Goal: Transaction & Acquisition: Purchase product/service

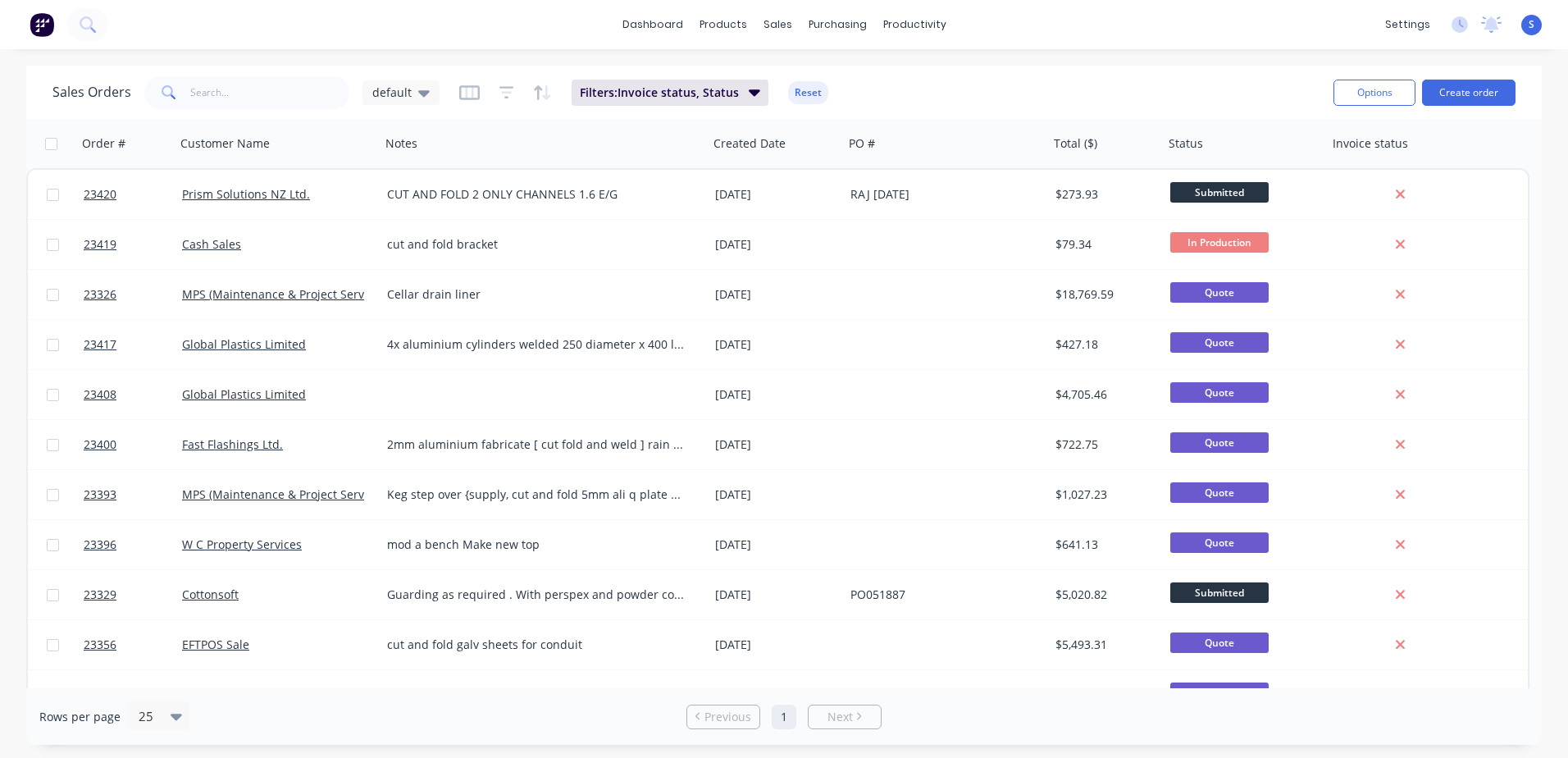
click at [297, 294] on link "MPS (Maintenance & Project Services Ltd)" at bounding box center [296, 294] width 228 height 16
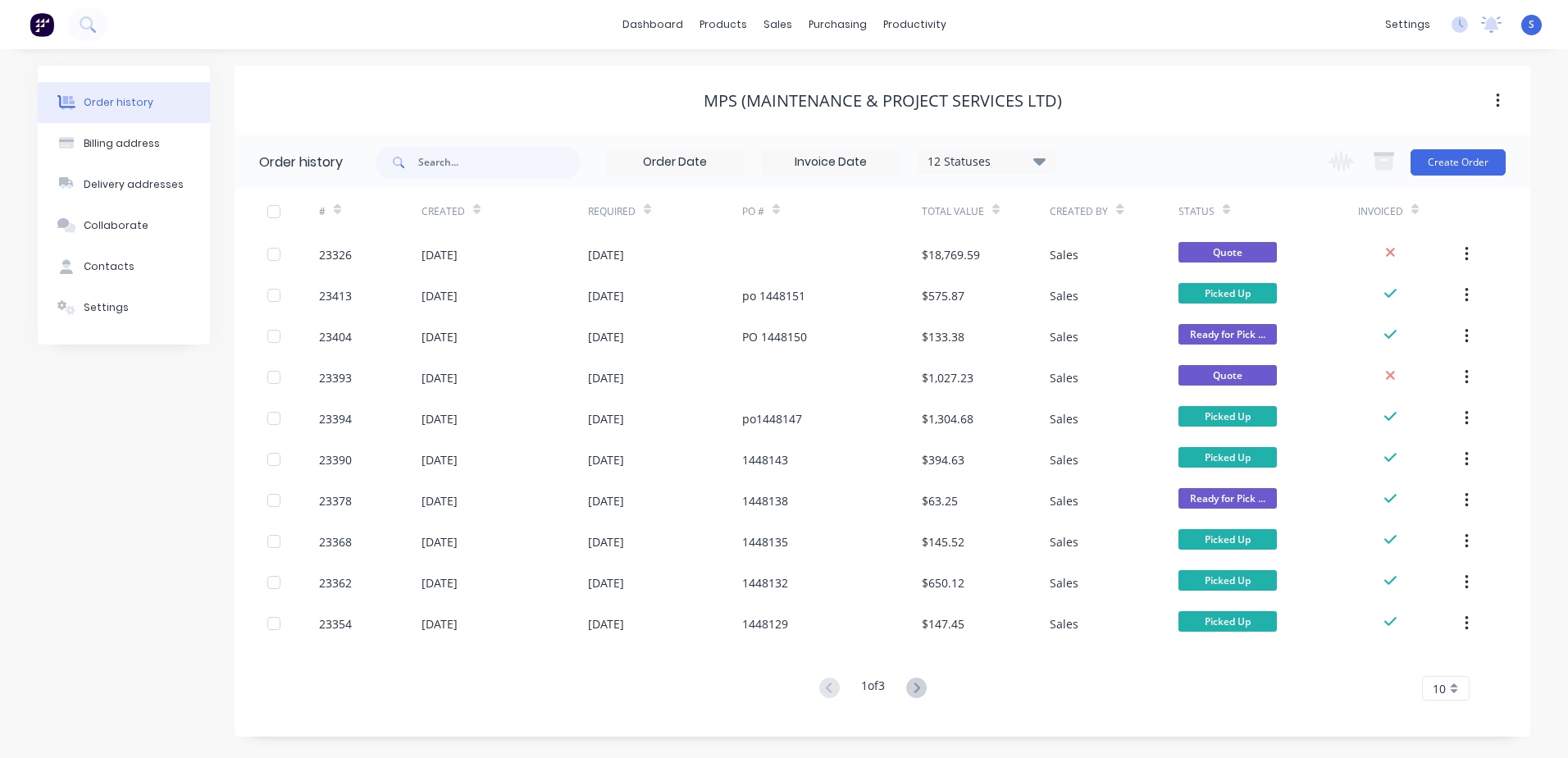
click at [513, 248] on div "[DATE]" at bounding box center [505, 254] width 167 height 41
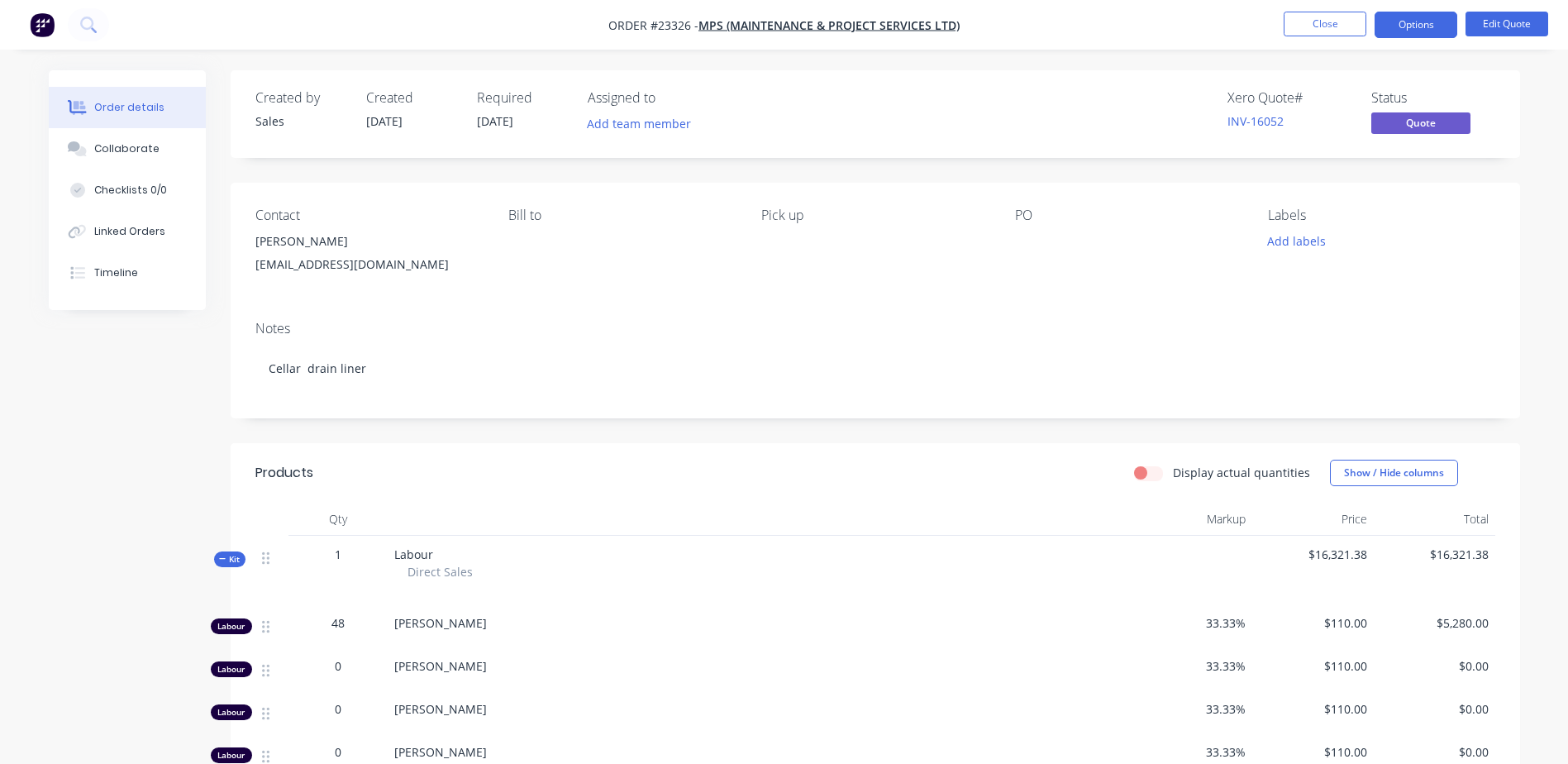
click at [1322, 25] on button "Close" at bounding box center [1325, 23] width 83 height 25
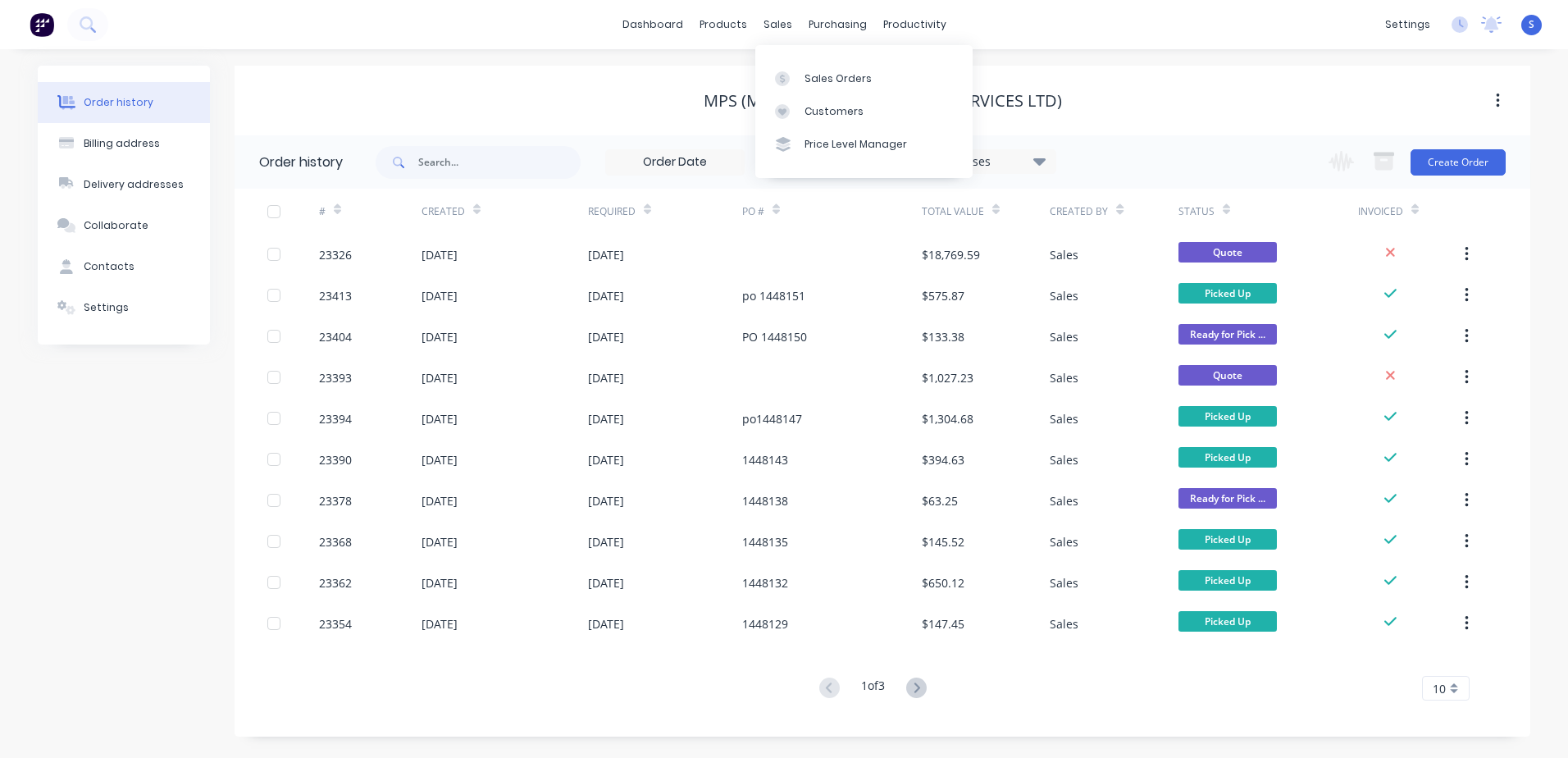
click at [797, 82] on div at bounding box center [787, 78] width 25 height 15
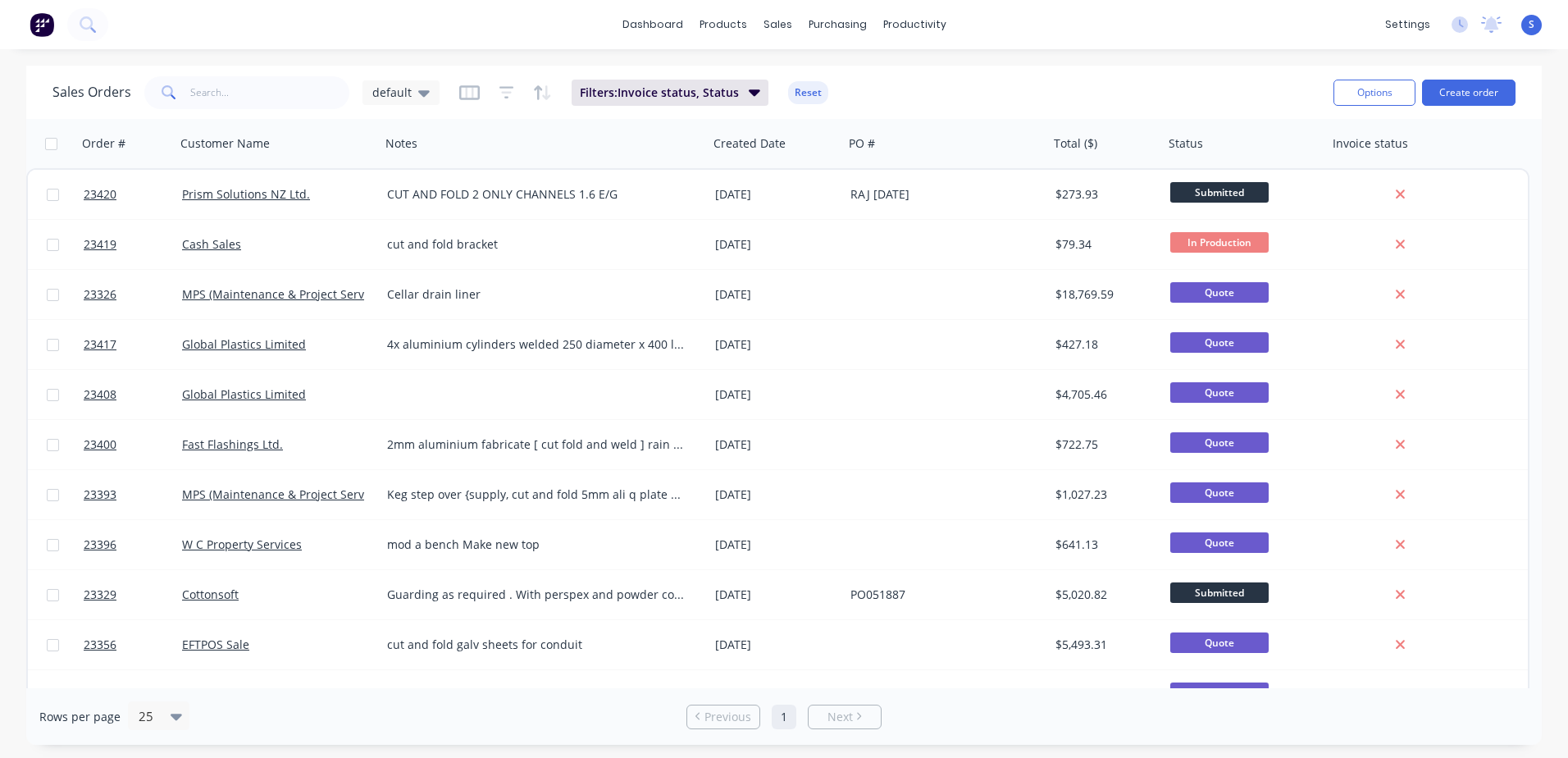
click at [1478, 93] on button "Create order" at bounding box center [1469, 92] width 93 height 26
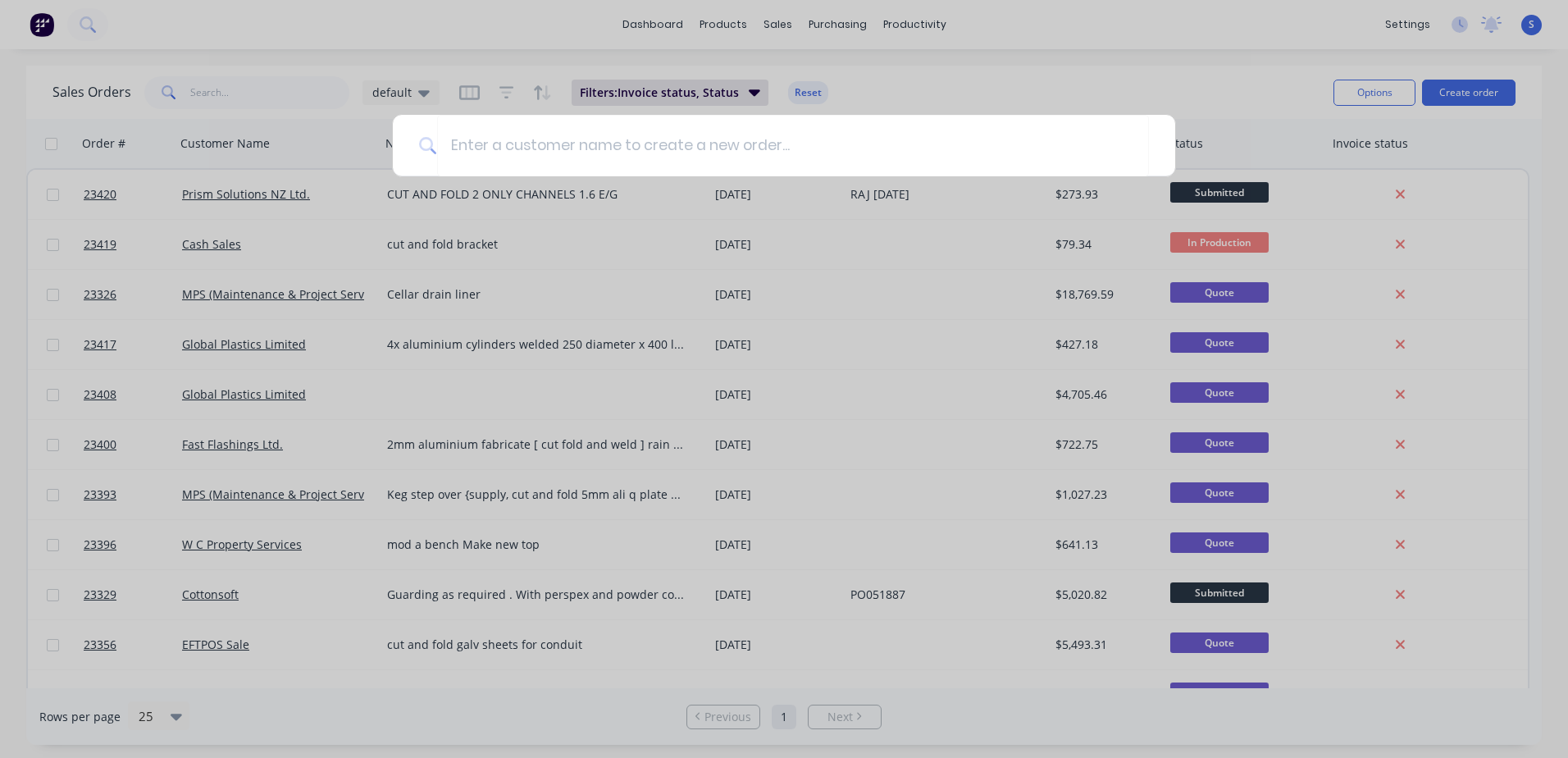
click at [455, 145] on input at bounding box center [792, 146] width 712 height 62
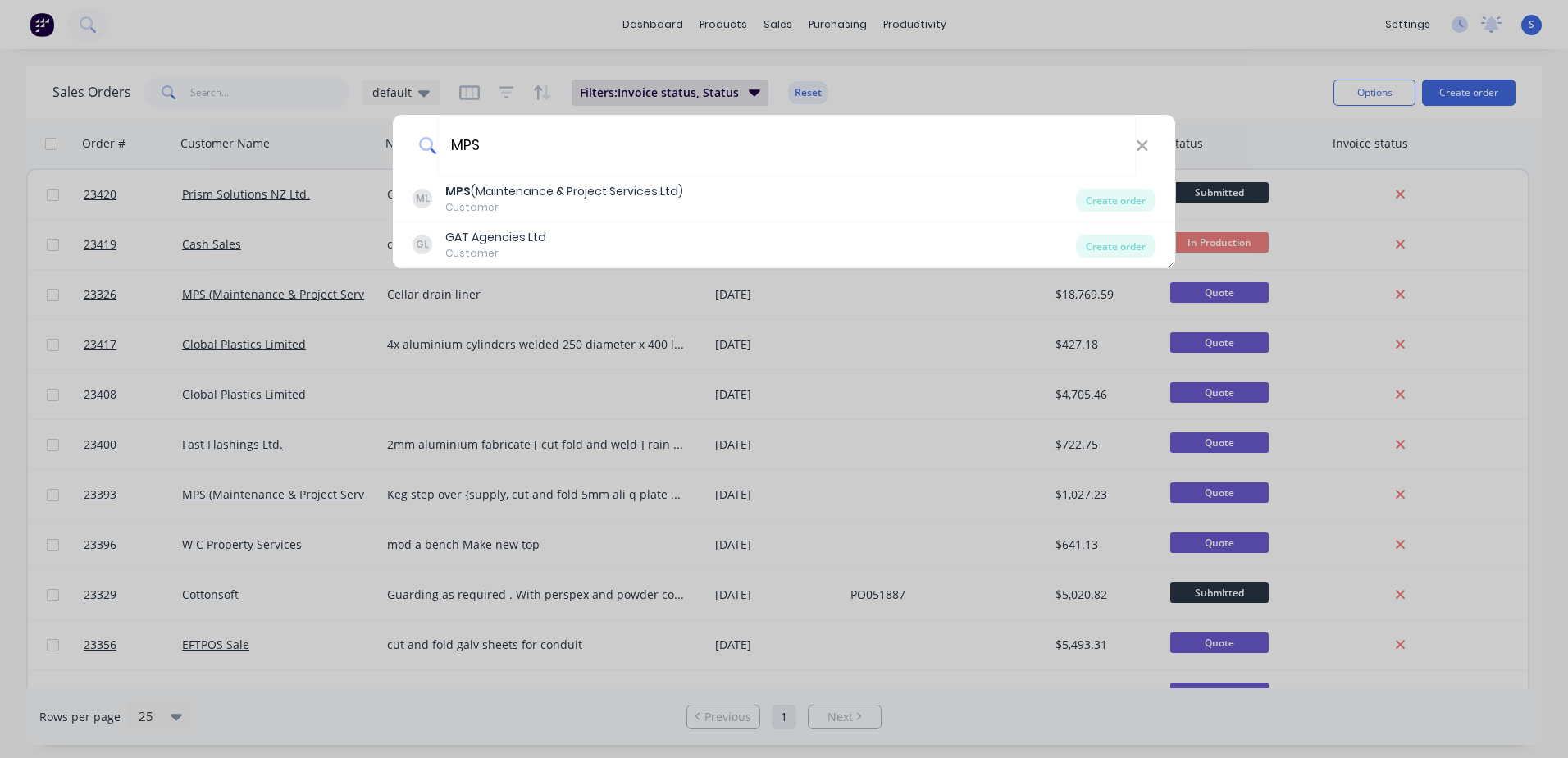
type input "MPS"
click at [557, 191] on div "MPS (Maintenance & Project Services Ltd)" at bounding box center [564, 192] width 238 height 17
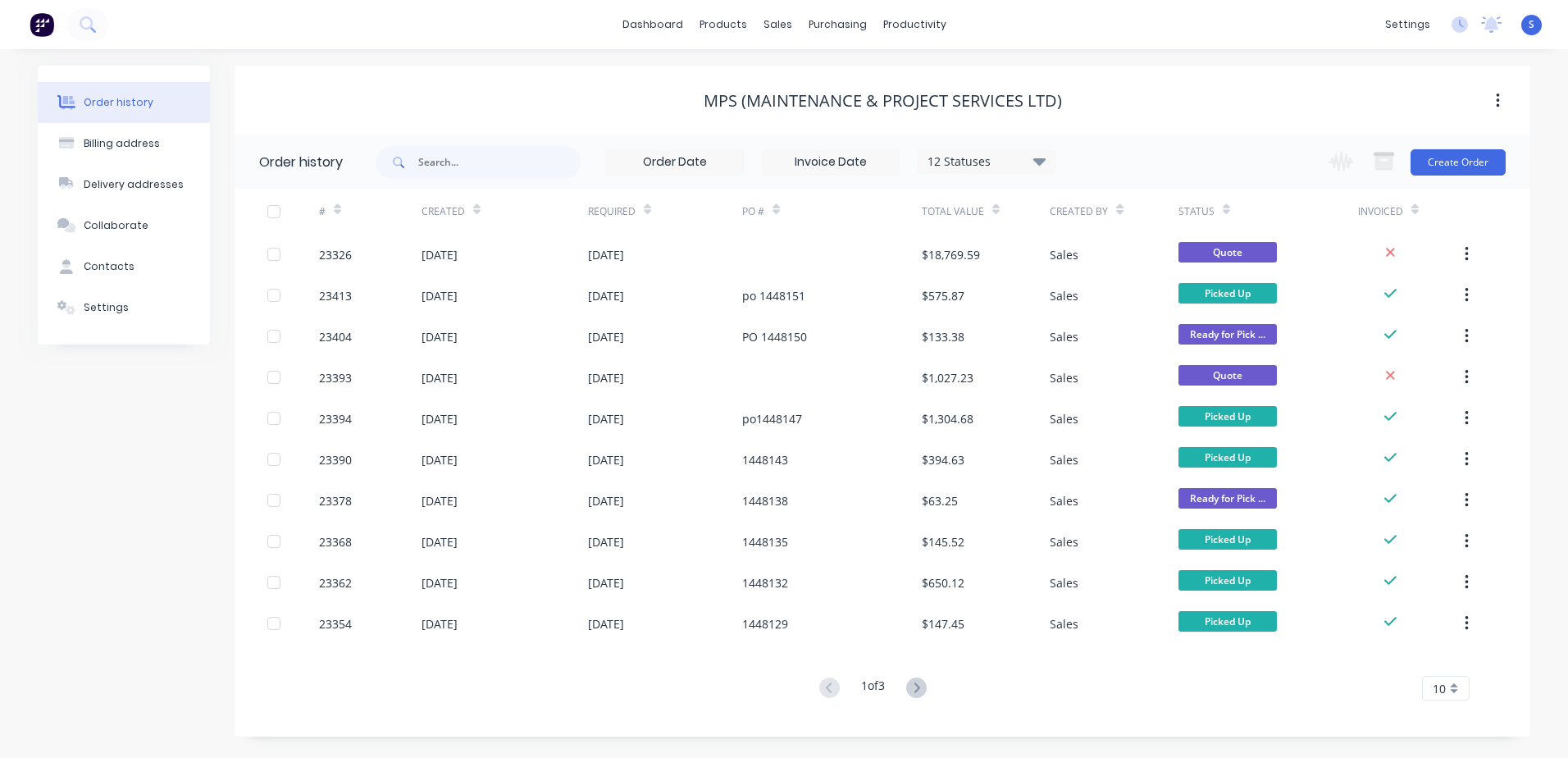
click at [1458, 158] on button "Create Order" at bounding box center [1457, 162] width 95 height 26
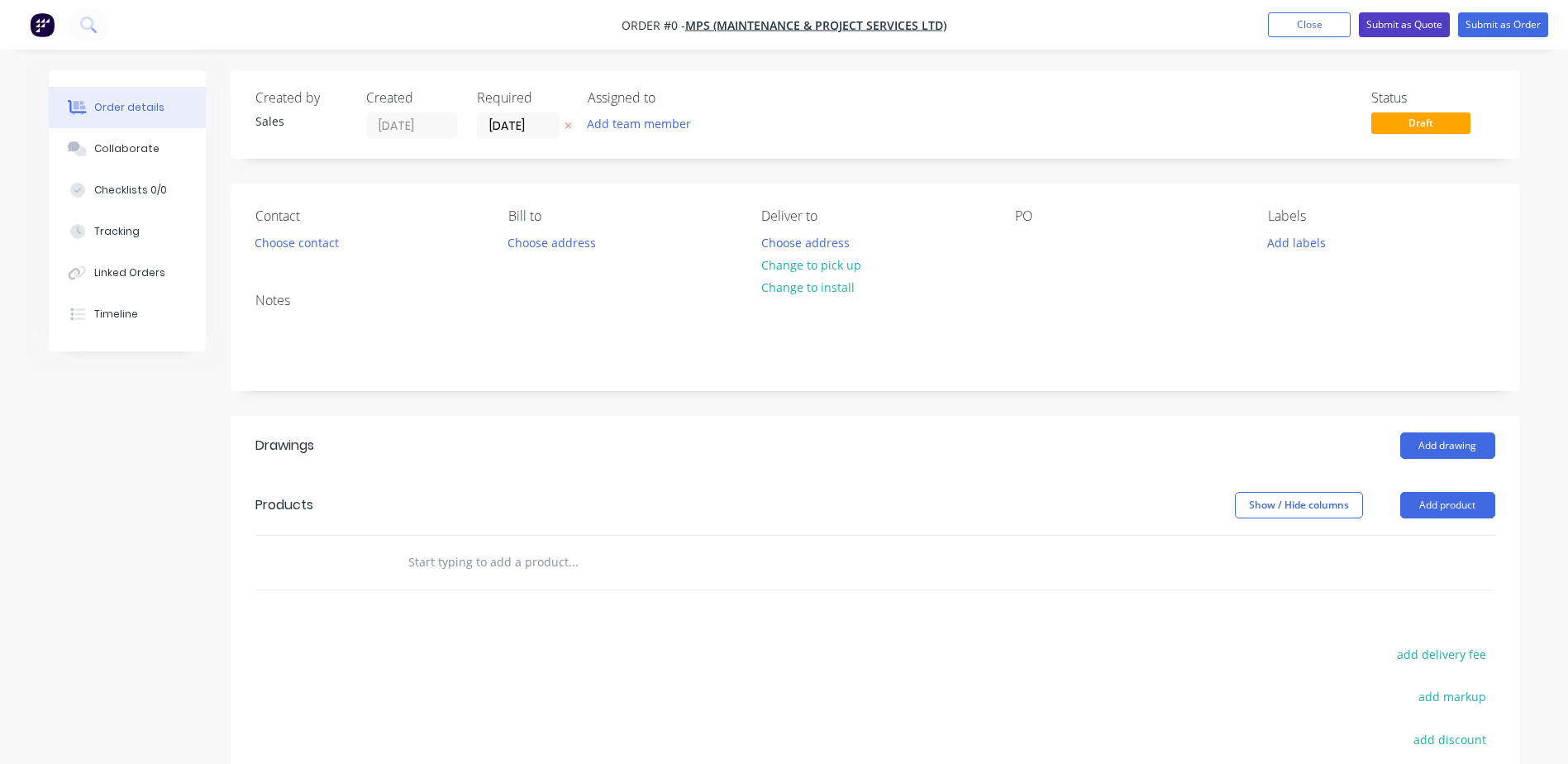
click at [1403, 20] on button "Submit as Quote" at bounding box center [1405, 24] width 91 height 25
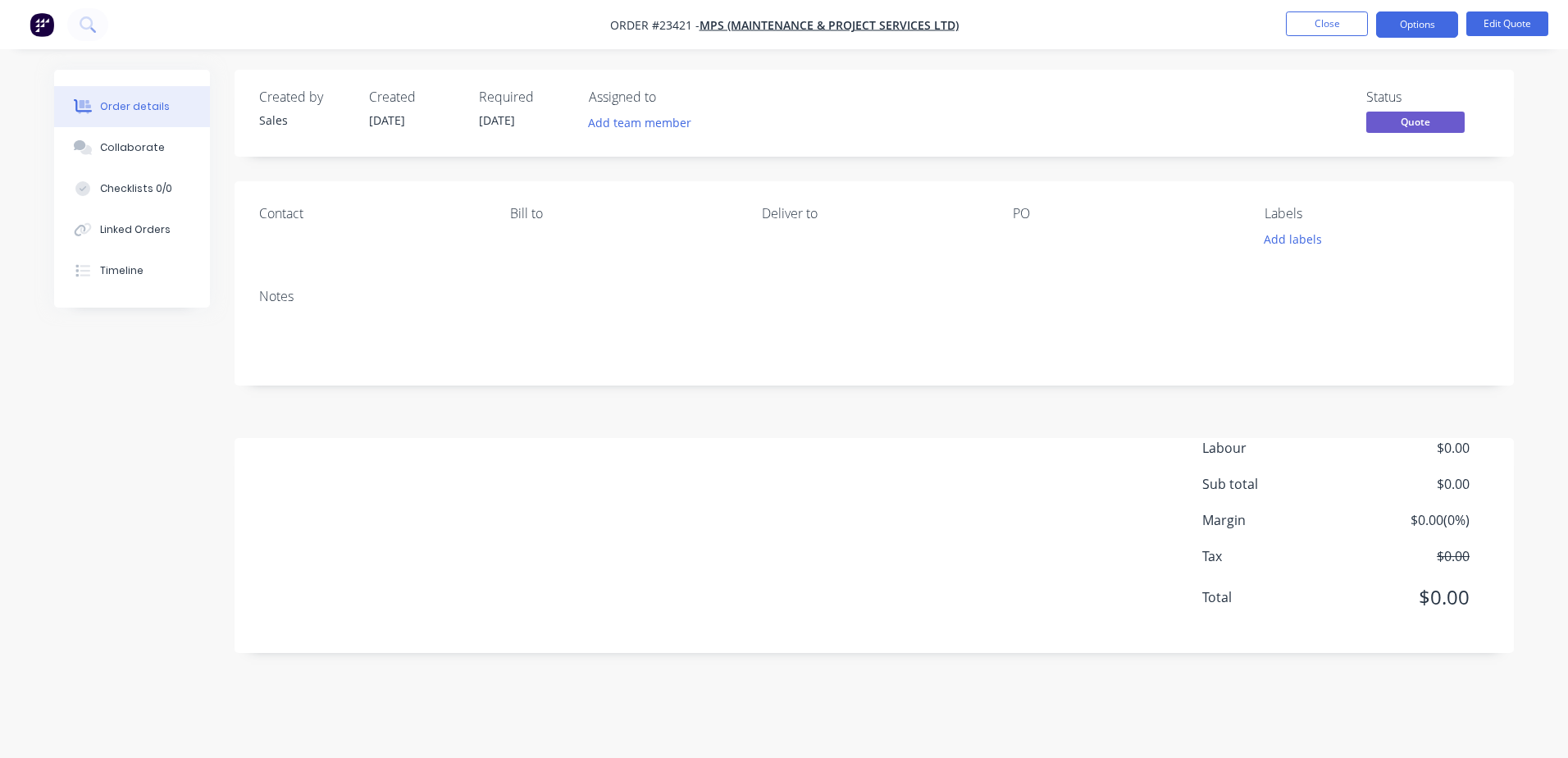
click at [1333, 20] on button "Close" at bounding box center [1327, 23] width 82 height 25
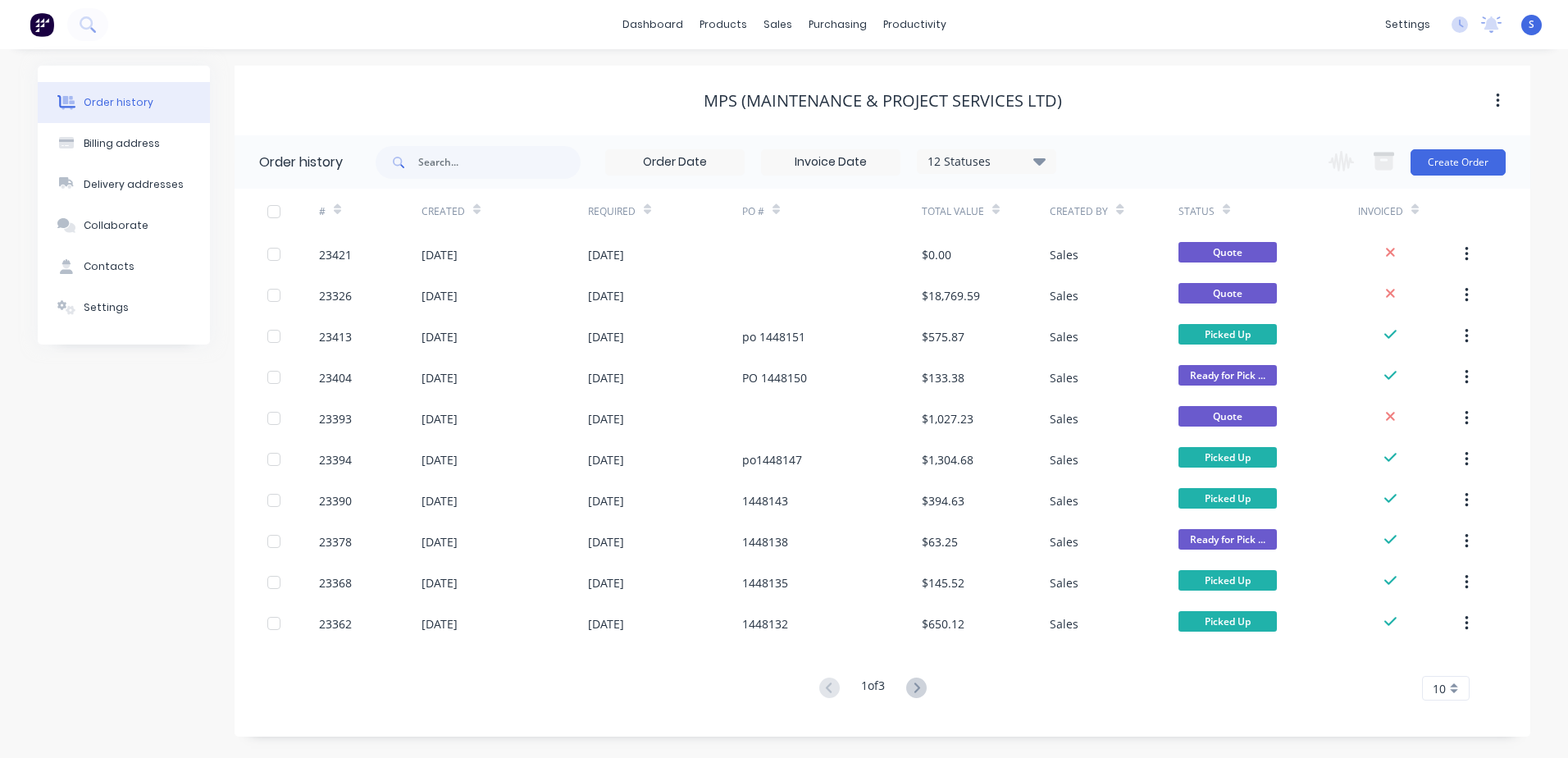
click at [1460, 161] on button "Create Order" at bounding box center [1457, 162] width 95 height 26
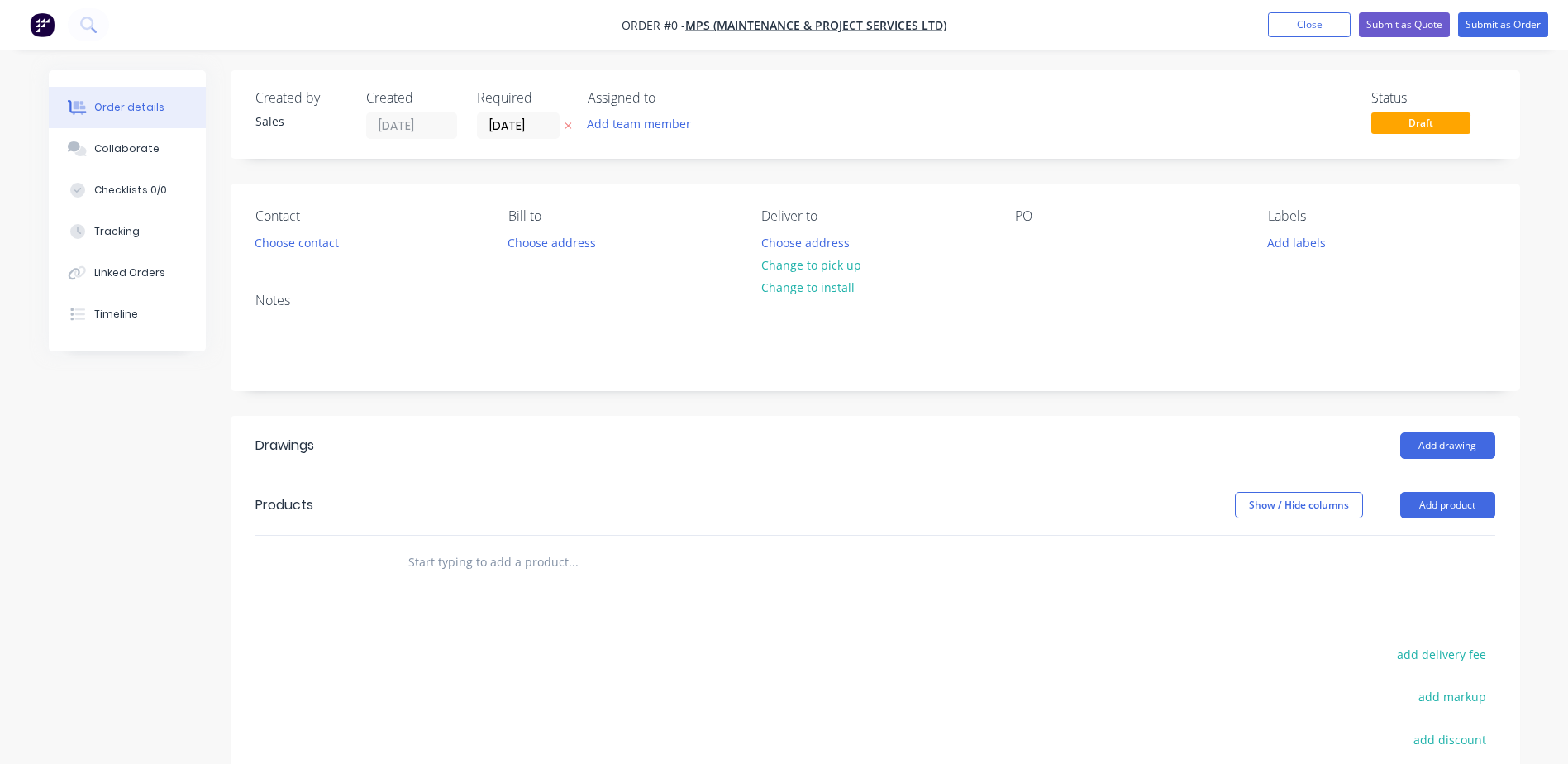
click at [292, 244] on button "Choose contact" at bounding box center [295, 241] width 101 height 22
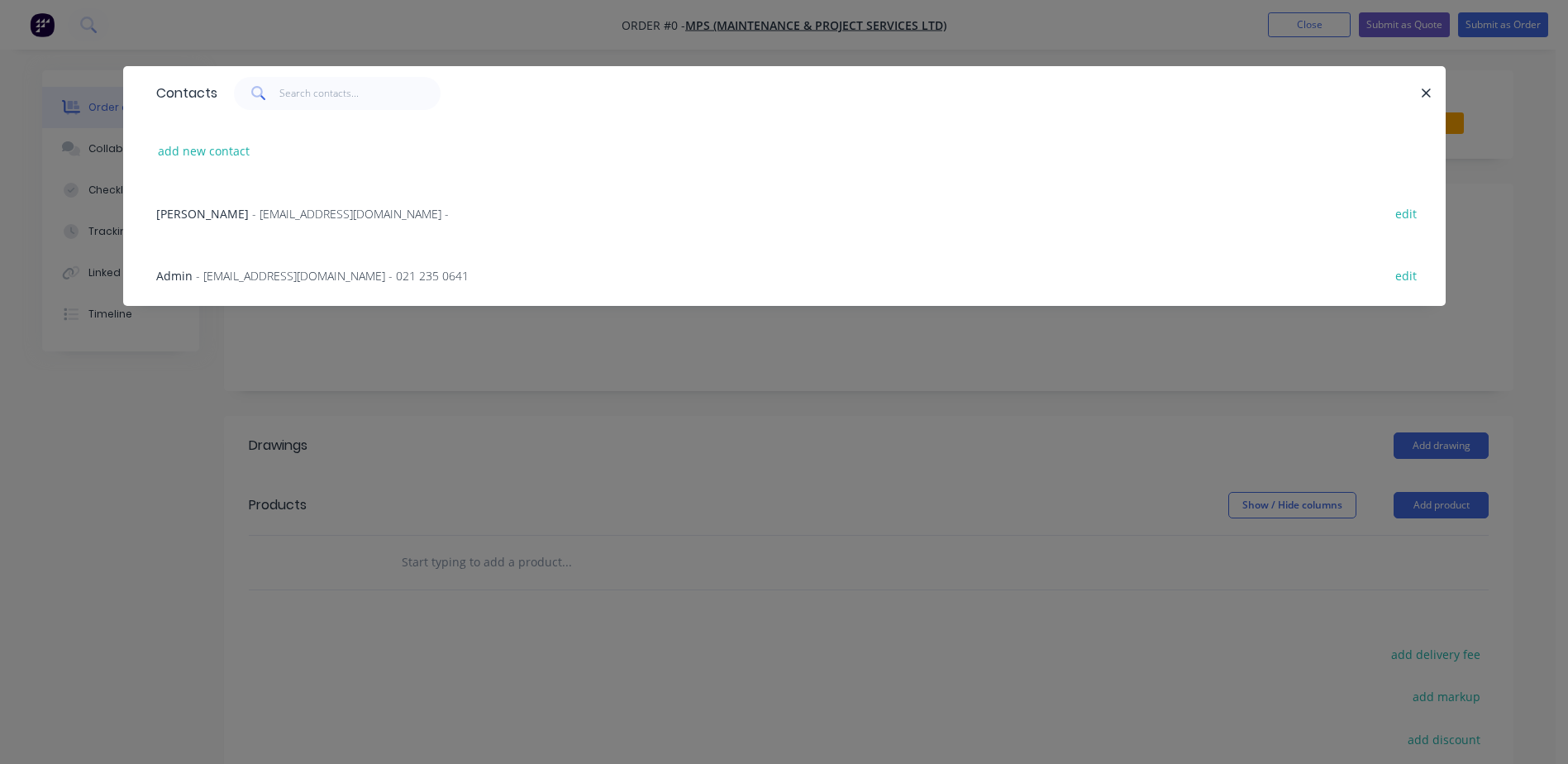
click at [316, 209] on span "- [EMAIL_ADDRESS][DOMAIN_NAME] -" at bounding box center [351, 214] width 197 height 16
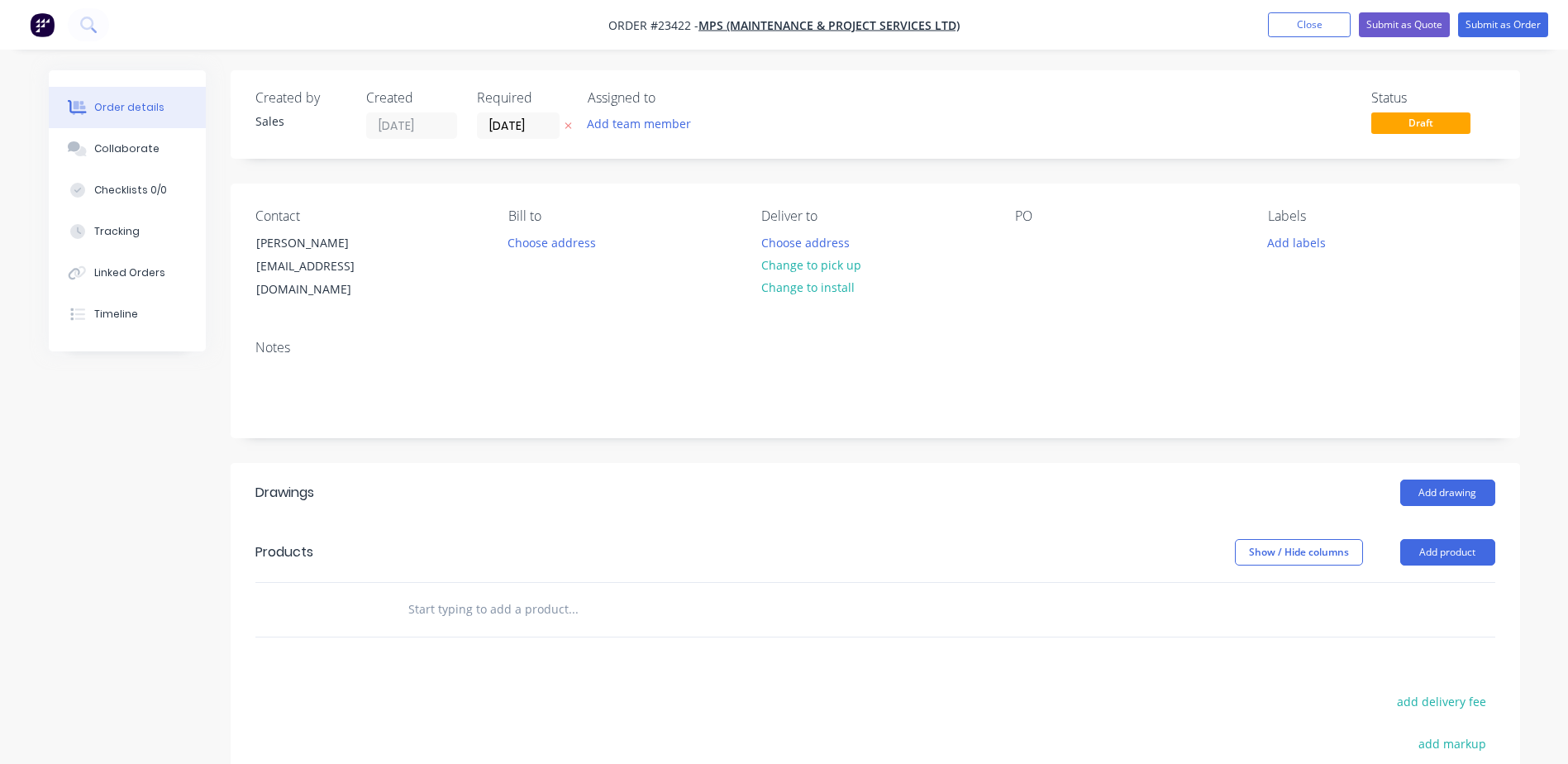
click at [316, 340] on div "Notes" at bounding box center [875, 347] width 1239 height 16
click at [287, 343] on div "Notes" at bounding box center [875, 382] width 1289 height 110
click at [821, 261] on button "Change to pick up" at bounding box center [810, 265] width 117 height 22
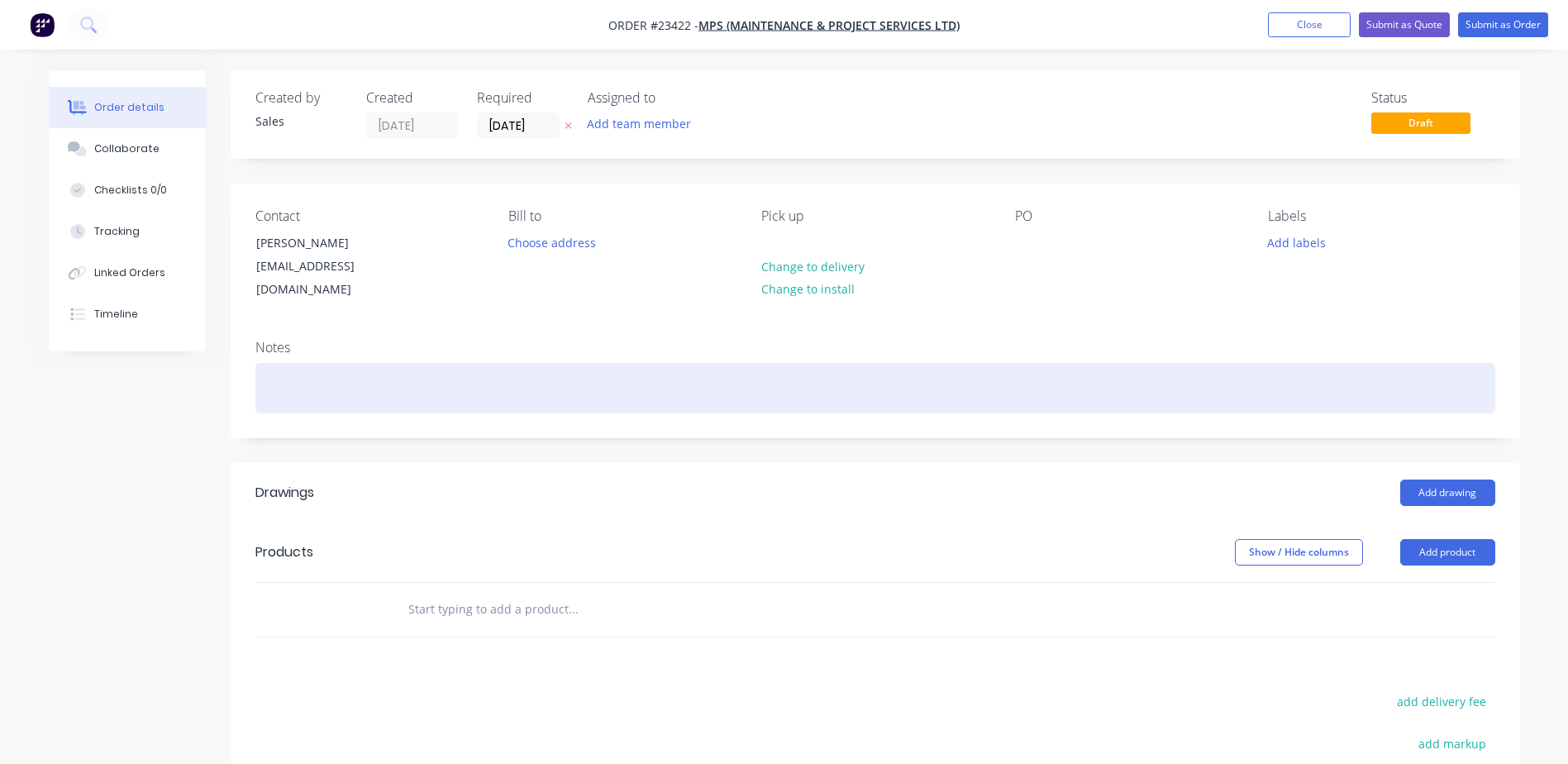
click at [286, 367] on div at bounding box center [875, 388] width 1239 height 50
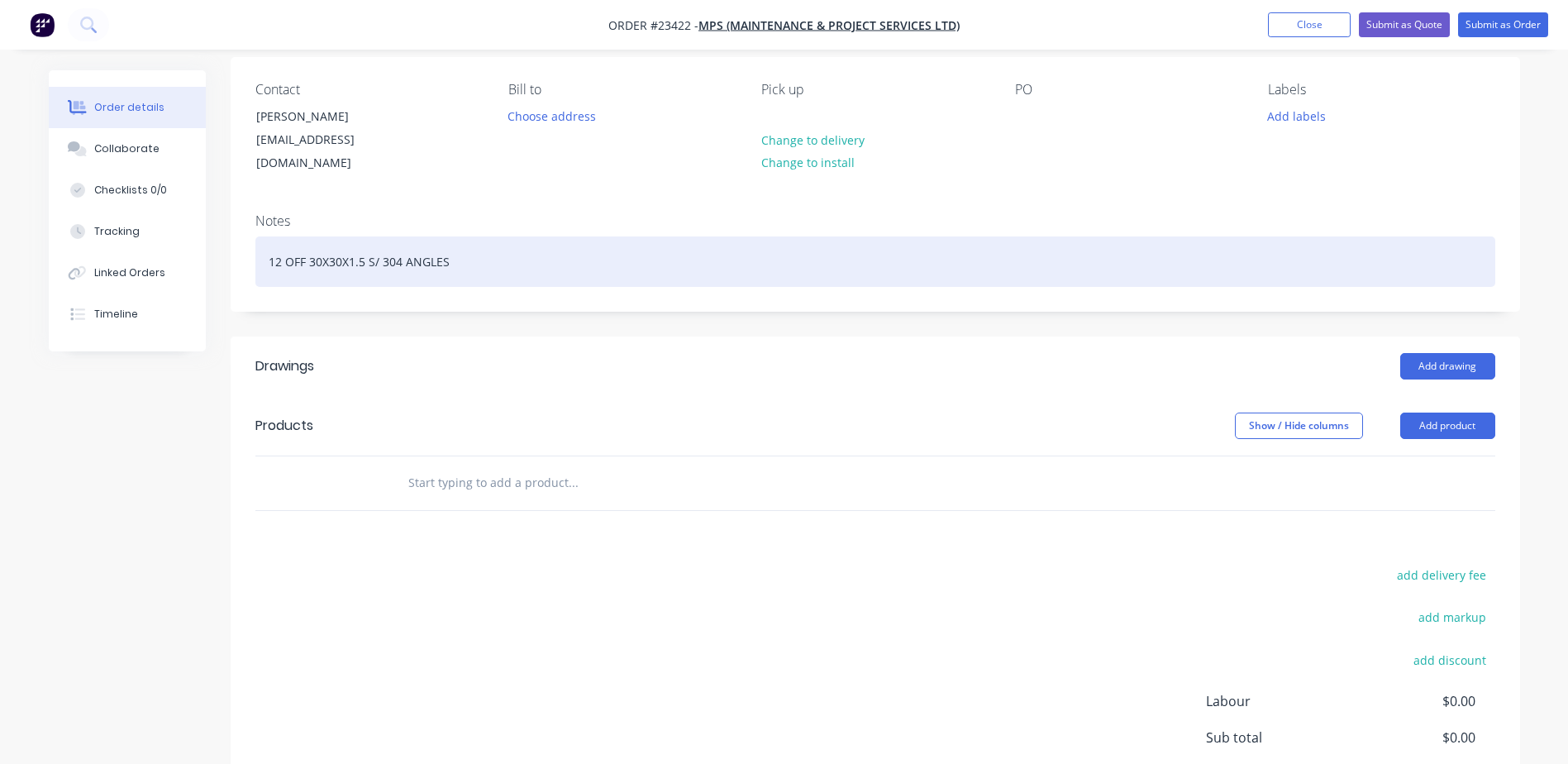
scroll to position [128, 0]
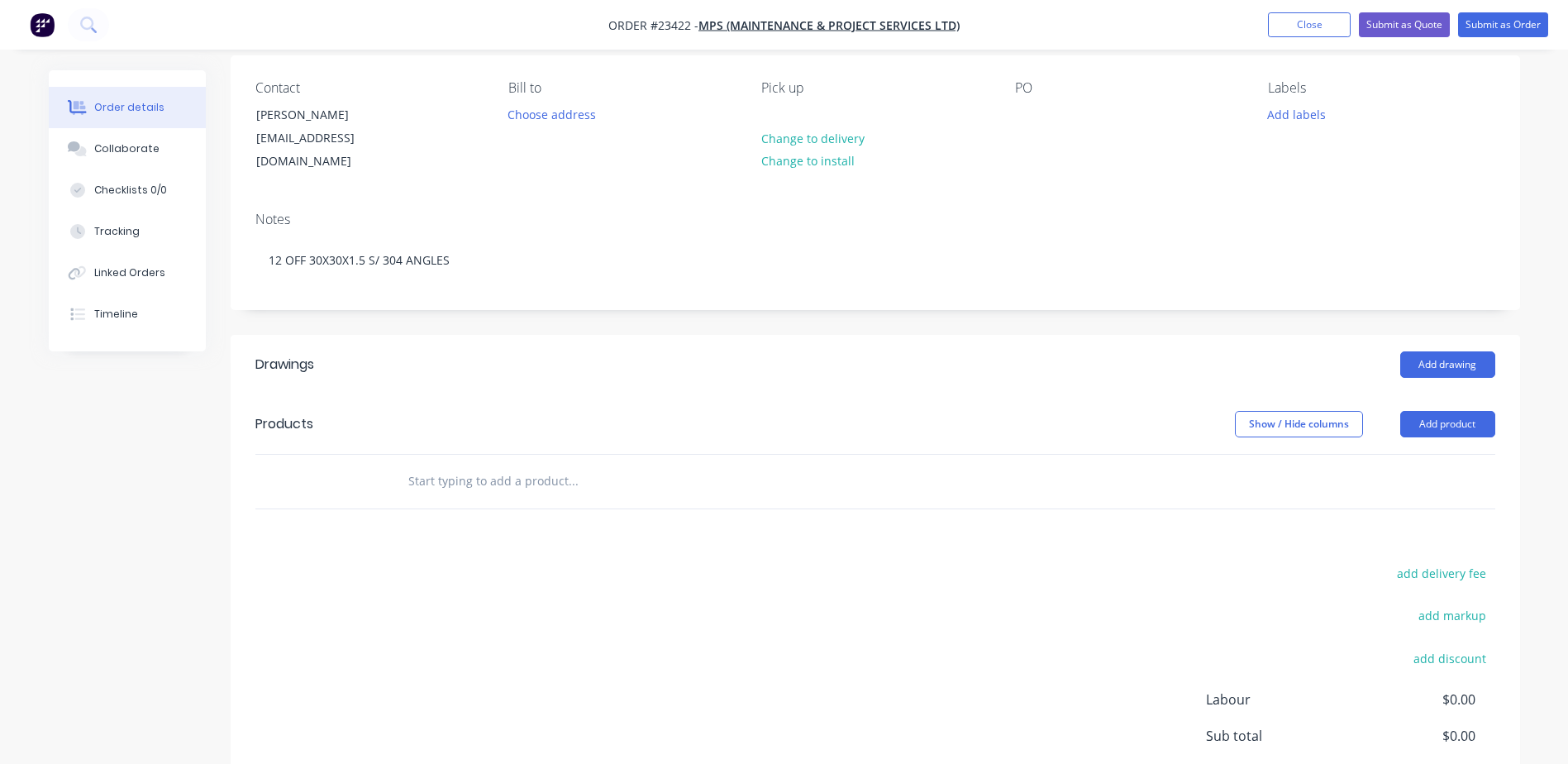
click at [1461, 410] on button "Add product" at bounding box center [1447, 423] width 95 height 26
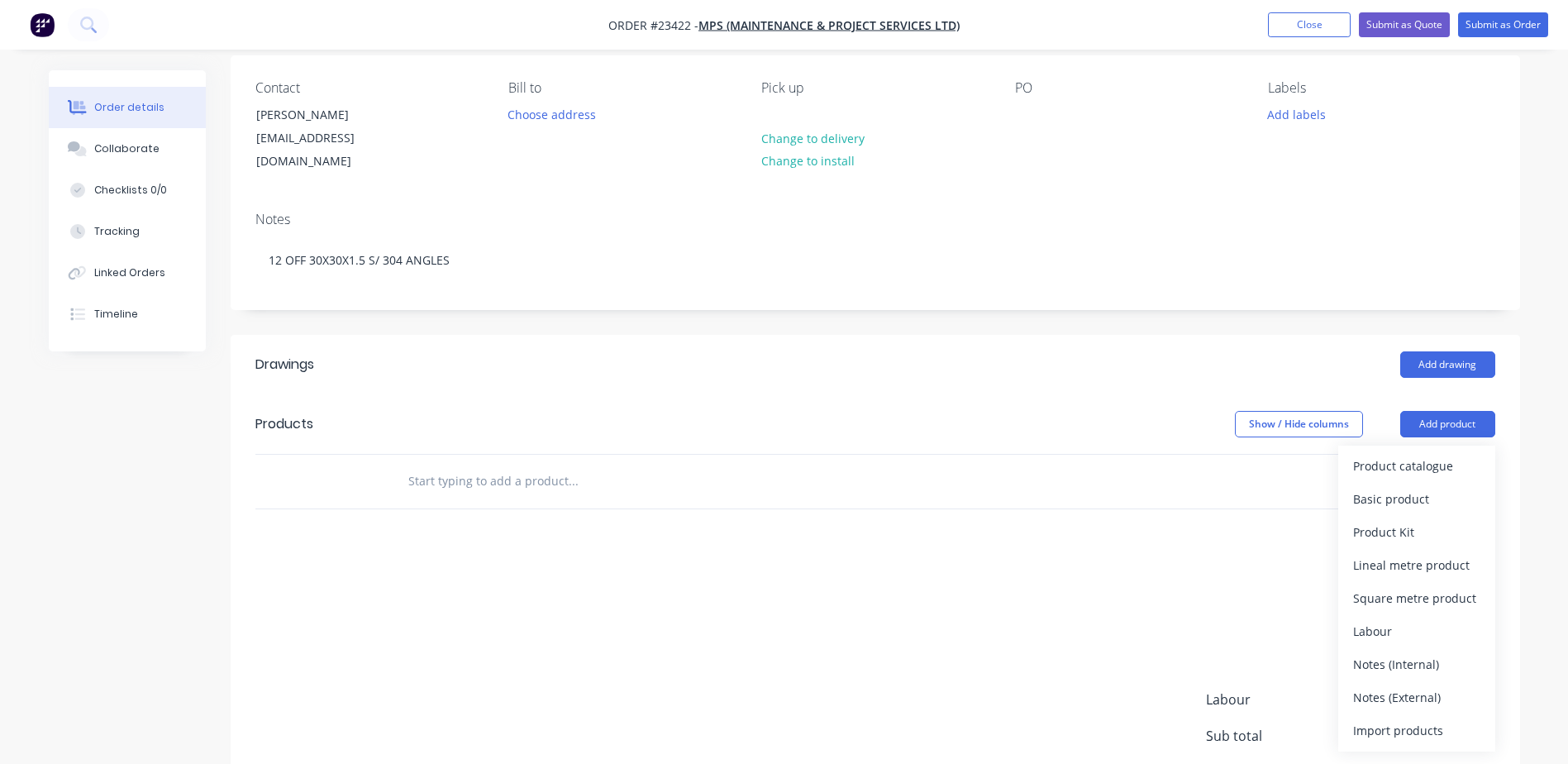
click at [1435, 454] on div "Product catalogue" at bounding box center [1416, 466] width 127 height 24
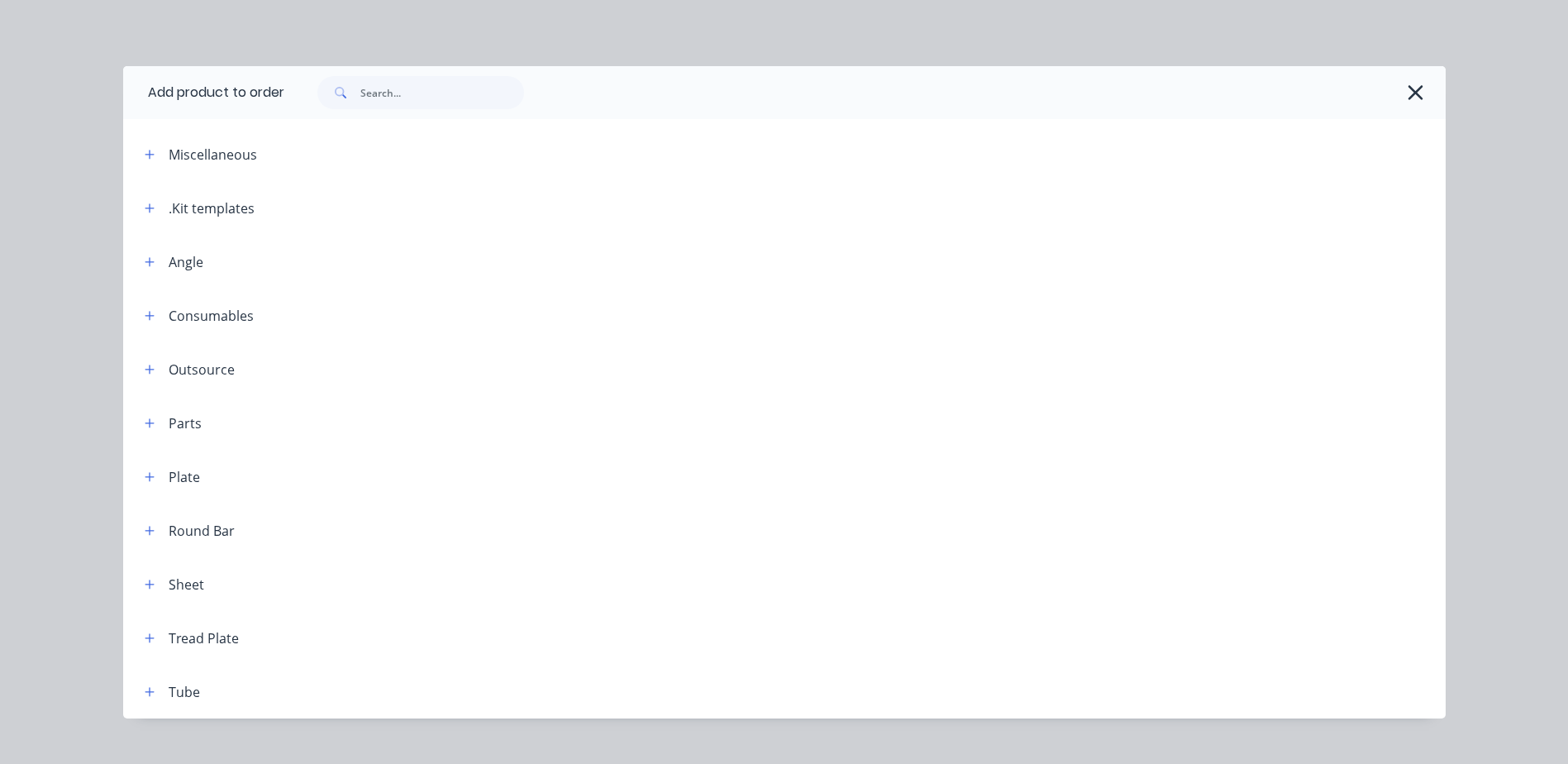
click at [145, 204] on icon "button" at bounding box center [149, 208] width 9 height 9
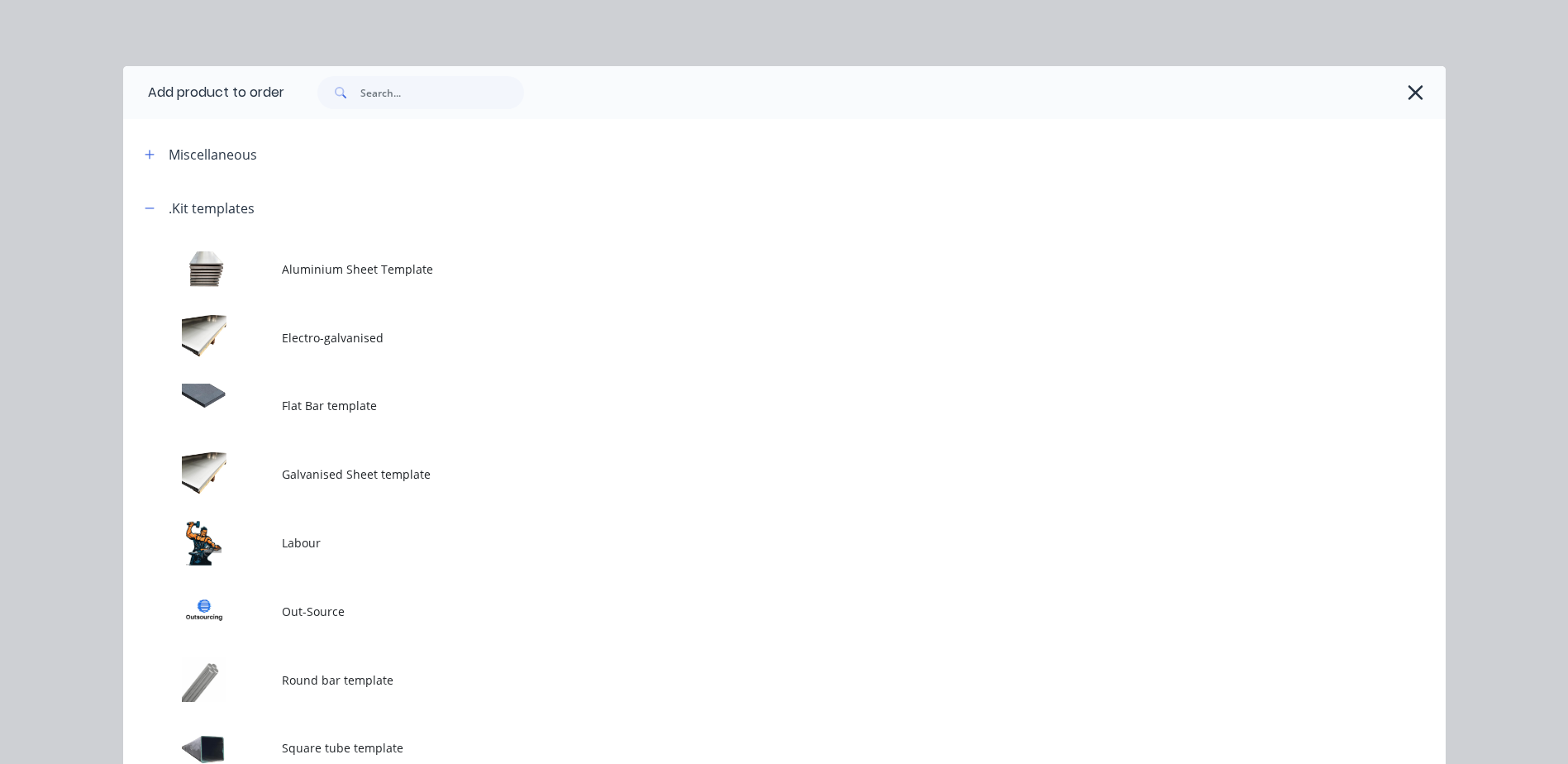
click at [207, 543] on td at bounding box center [202, 542] width 159 height 69
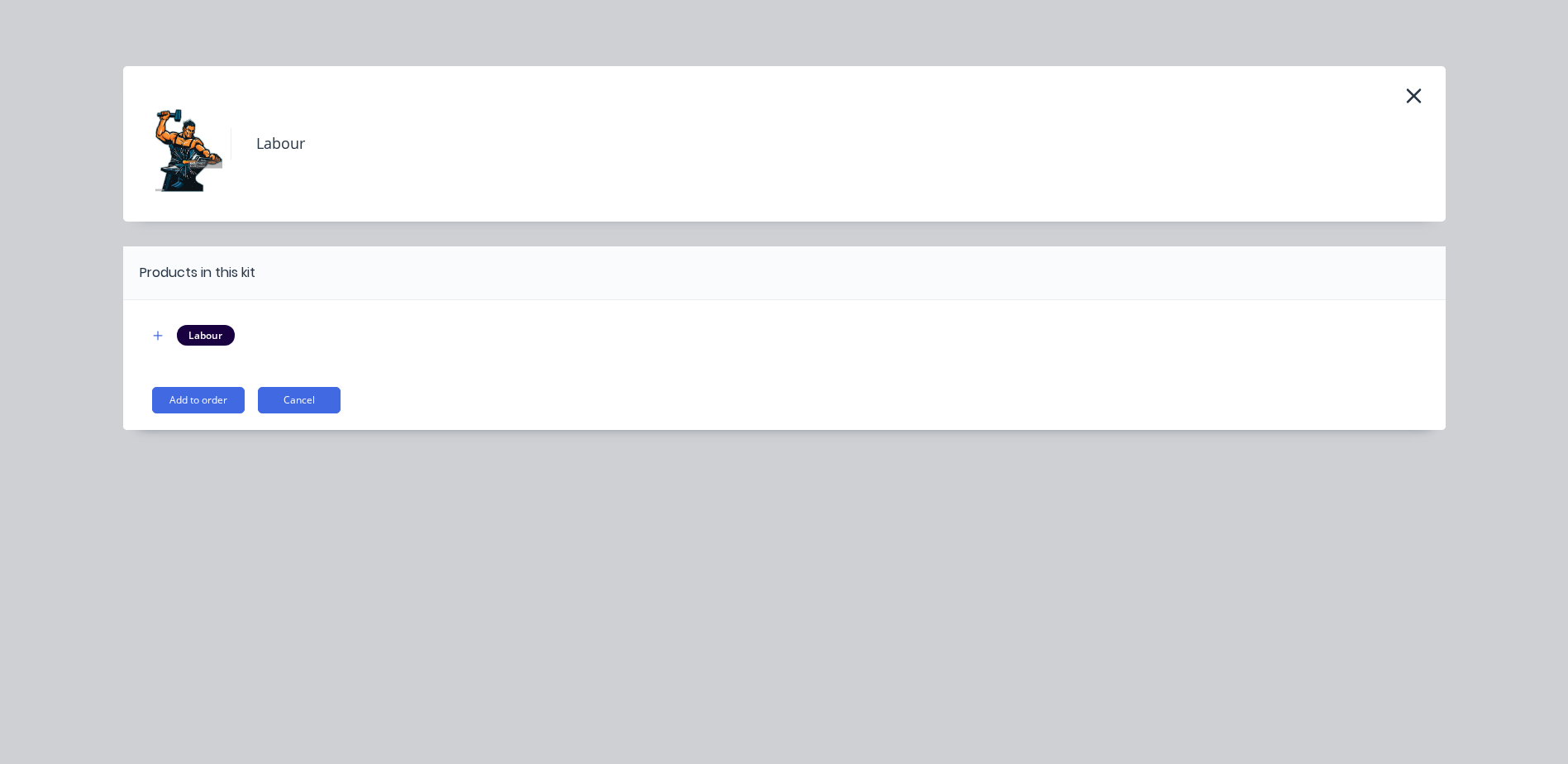
click at [214, 398] on button "Add to order" at bounding box center [199, 400] width 93 height 26
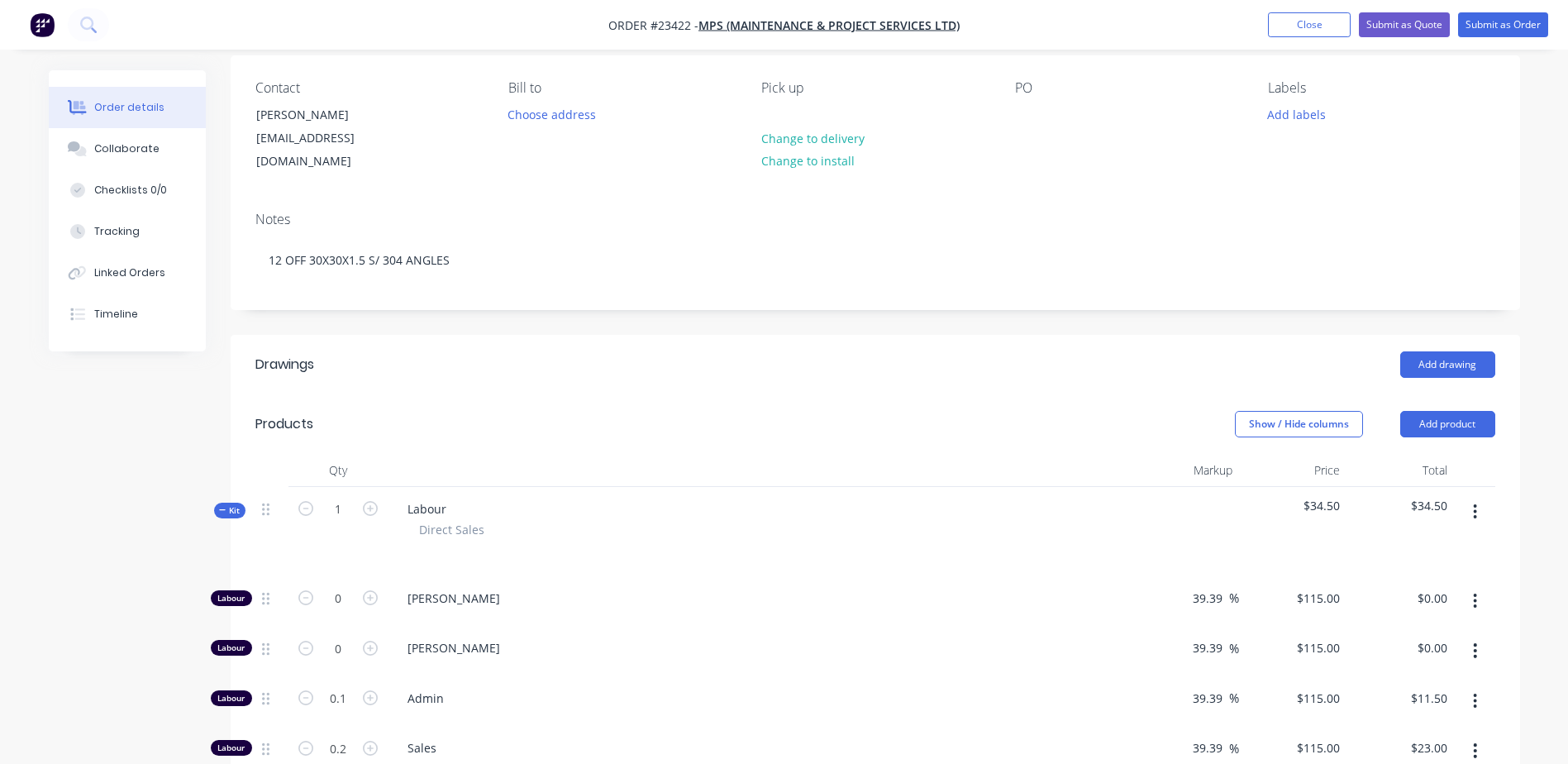
click at [371, 641] on icon "button" at bounding box center [370, 648] width 15 height 15
type input "1"
type input "$115.00"
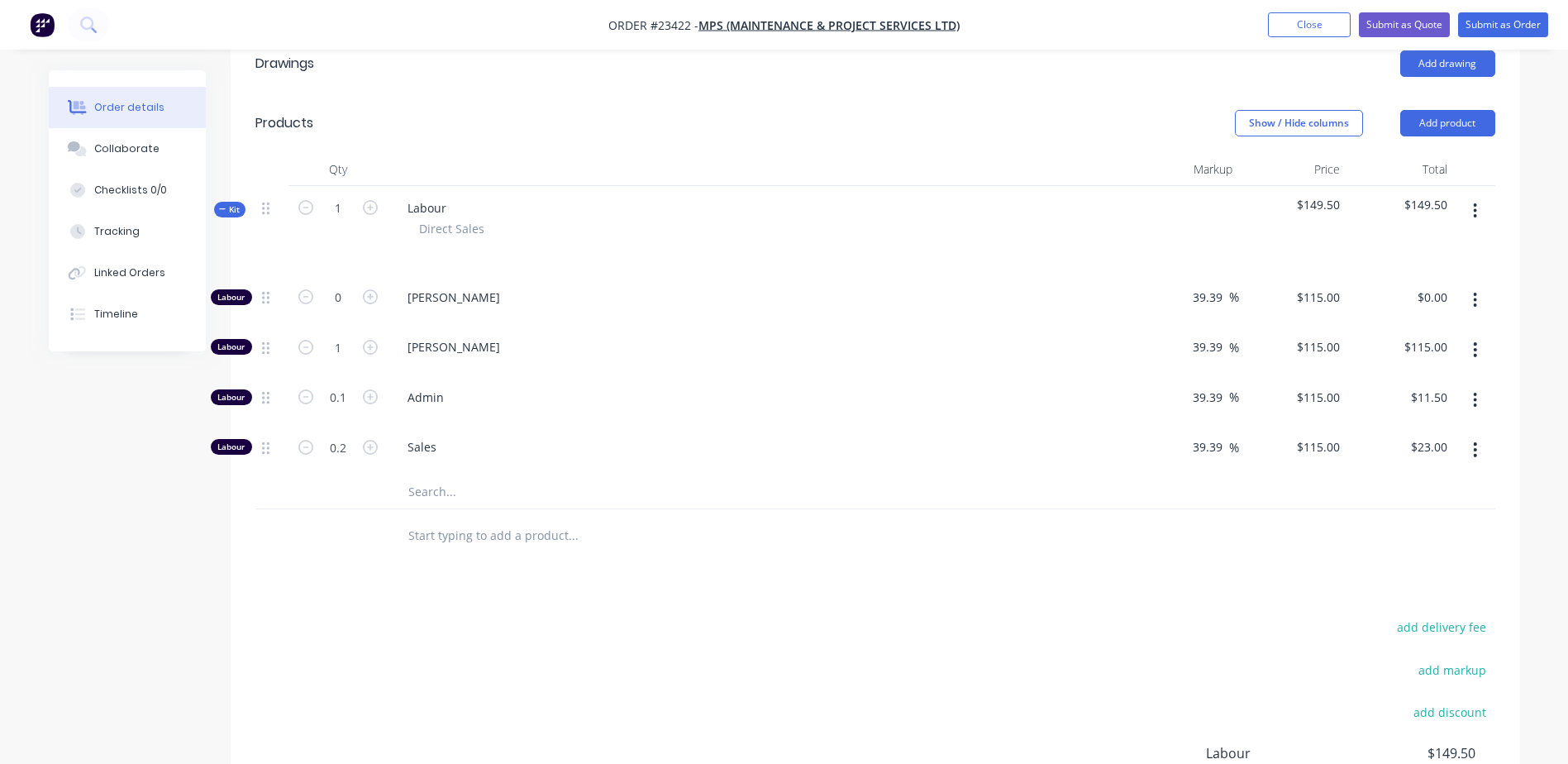
scroll to position [420, 0]
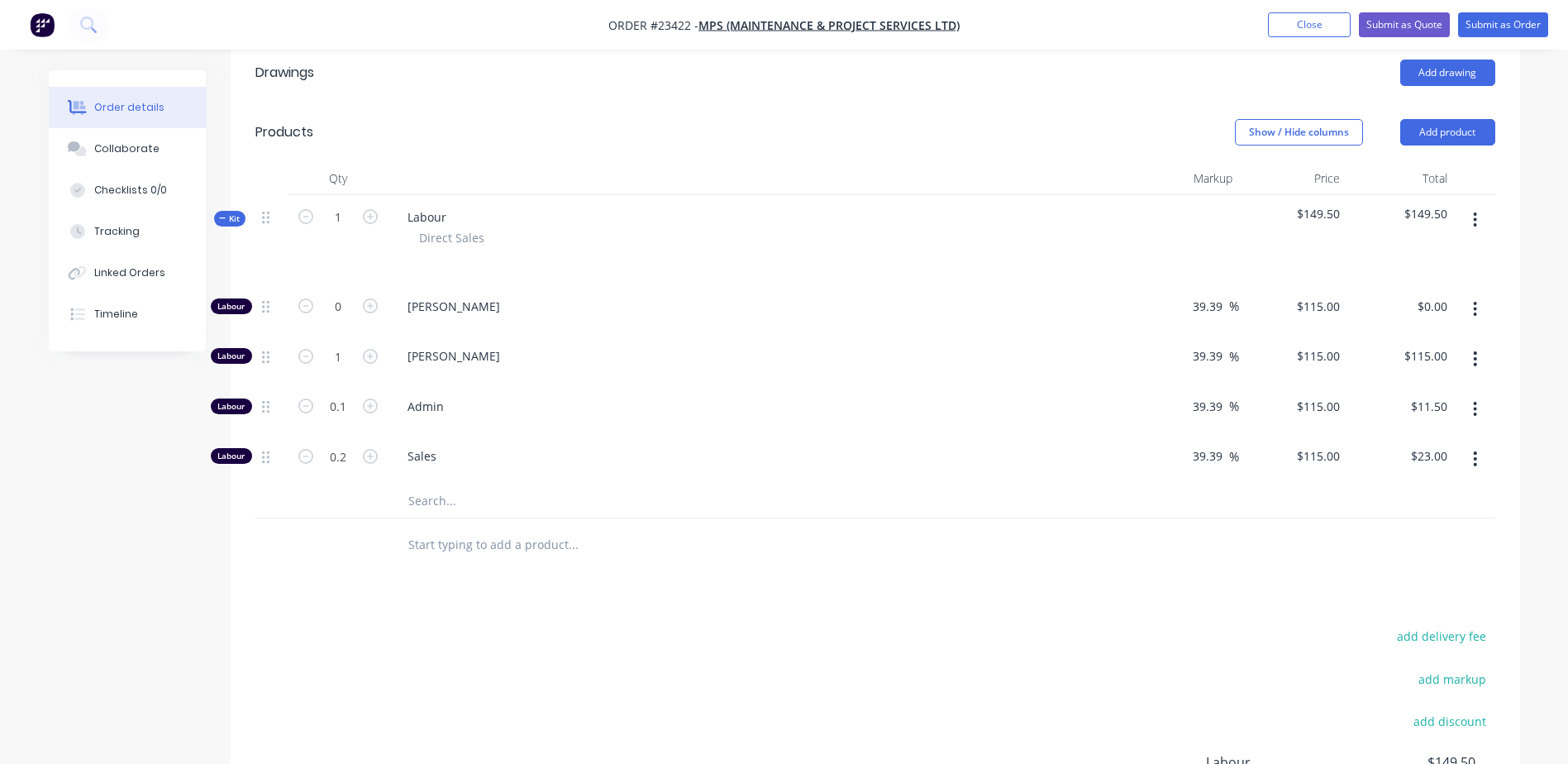
click at [435, 486] on input "text" at bounding box center [573, 501] width 330 height 33
type input "S"
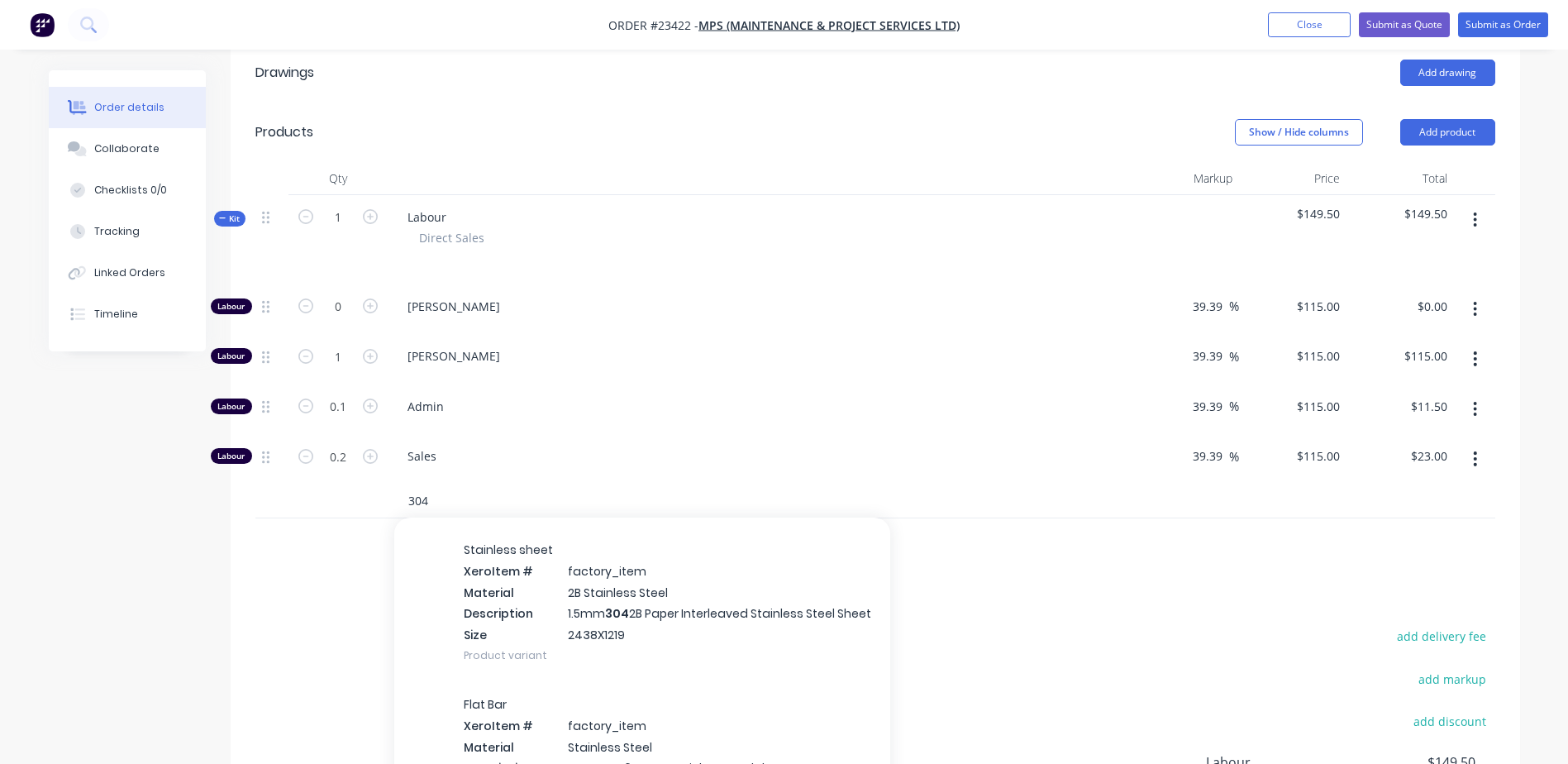
scroll to position [524, 0]
type input "304"
click at [658, 604] on div "Stainless sheet Xero Item # factory_item Material 2B Stainless Steel Descriptio…" at bounding box center [642, 600] width 496 height 154
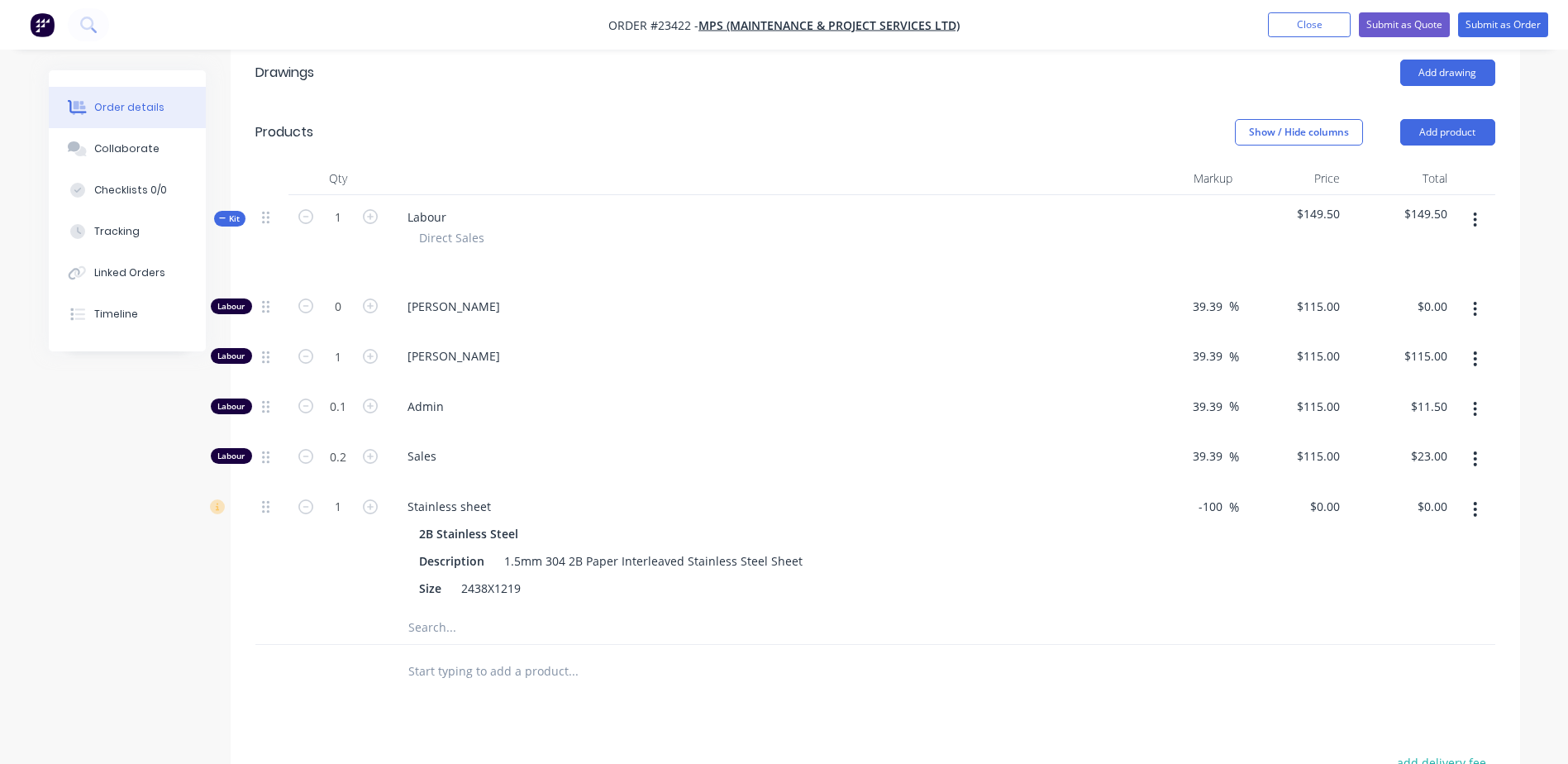
drag, startPoint x: 1222, startPoint y: 484, endPoint x: 1191, endPoint y: 486, distance: 31.1
click at [1191, 494] on div "-100 -100 %" at bounding box center [1214, 506] width 49 height 24
type input "60"
type input "$357.856"
type input "$357.86"
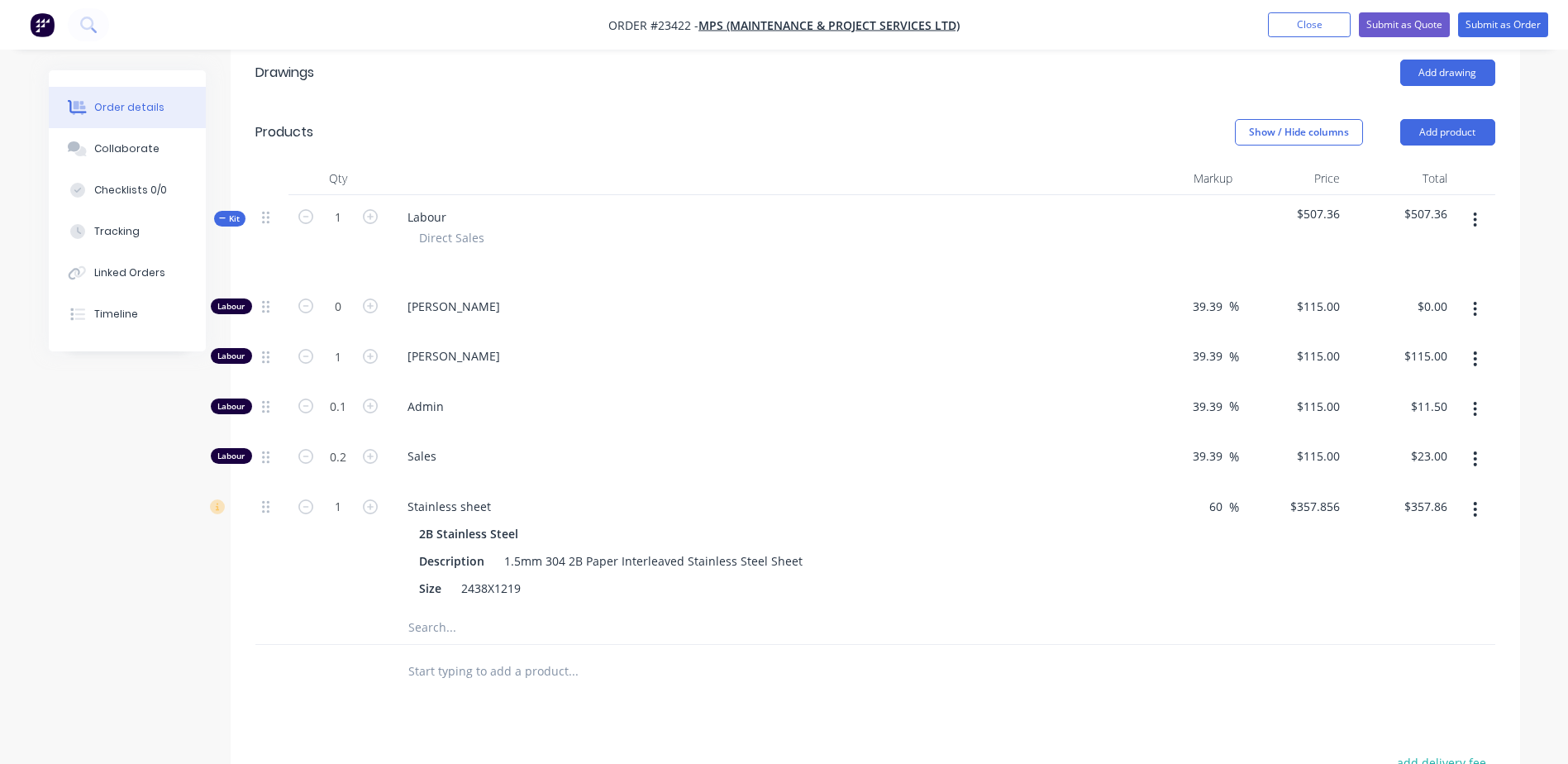
click at [1181, 495] on div "60 60 %" at bounding box center [1186, 548] width 108 height 126
type input "0.5"
type input "$178.93"
click at [679, 494] on div "Stainless sheet" at bounding box center [759, 506] width 731 height 24
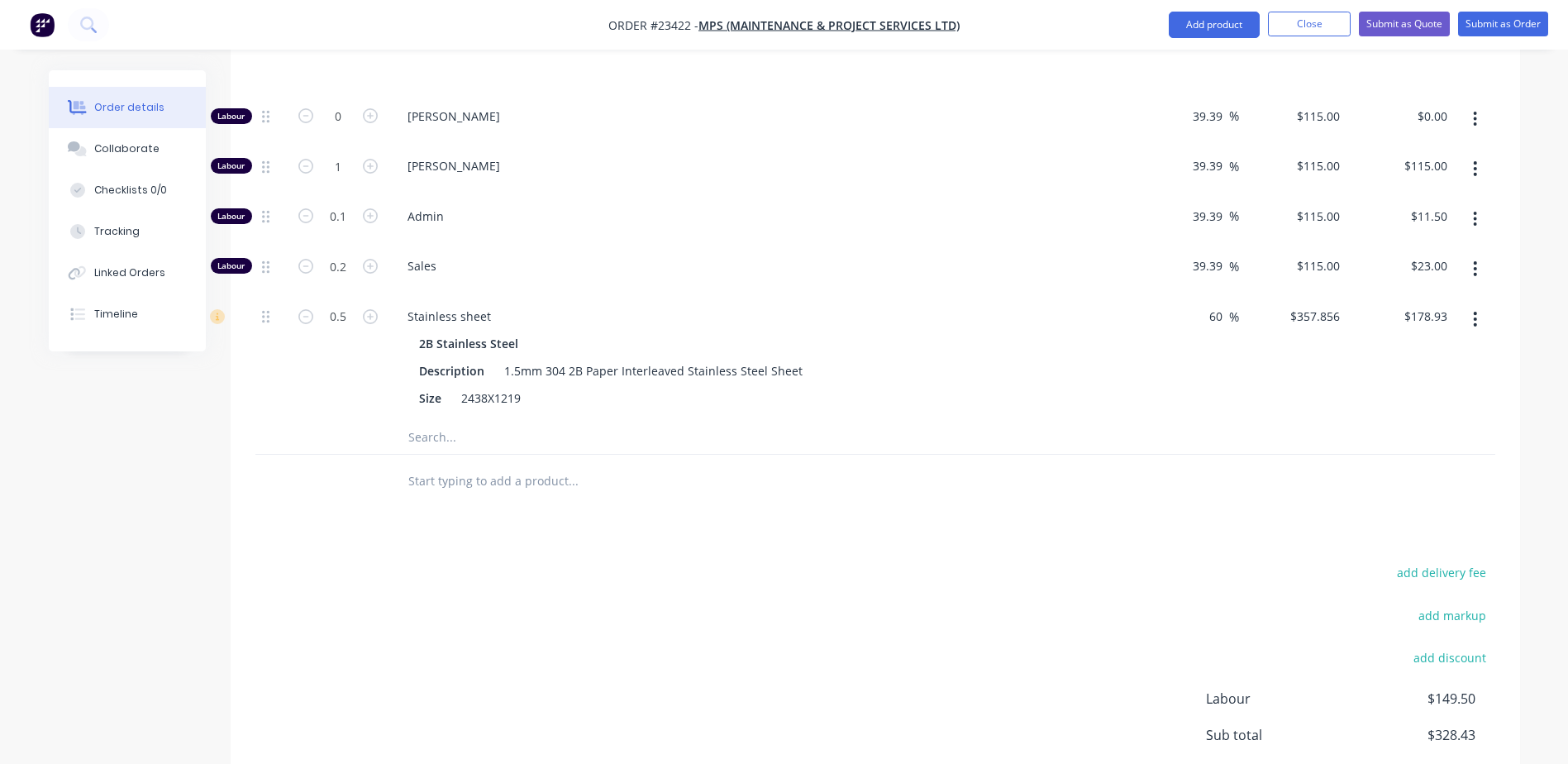
scroll to position [553, 0]
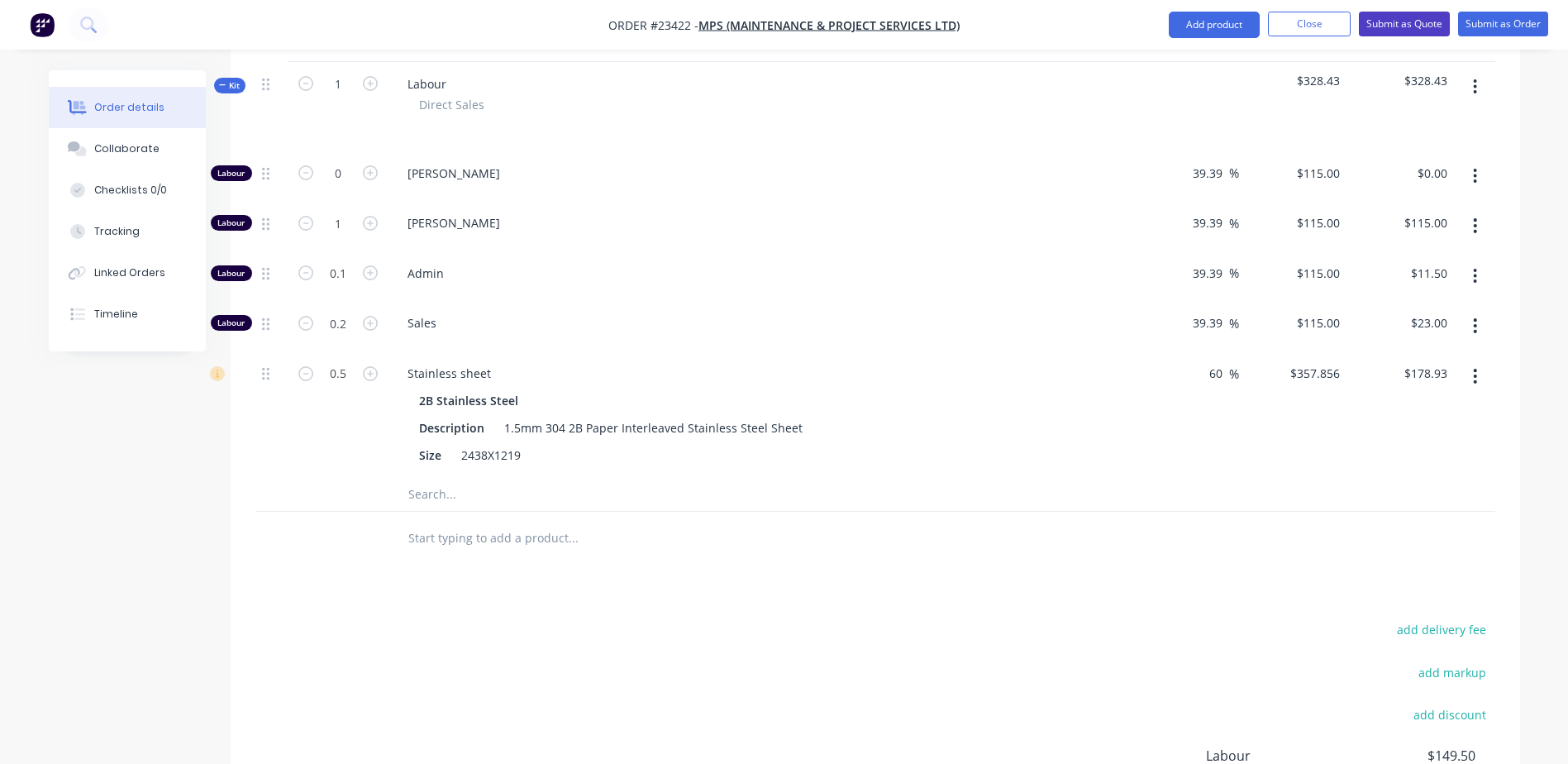
click at [1404, 19] on button "Submit as Quote" at bounding box center [1405, 23] width 91 height 25
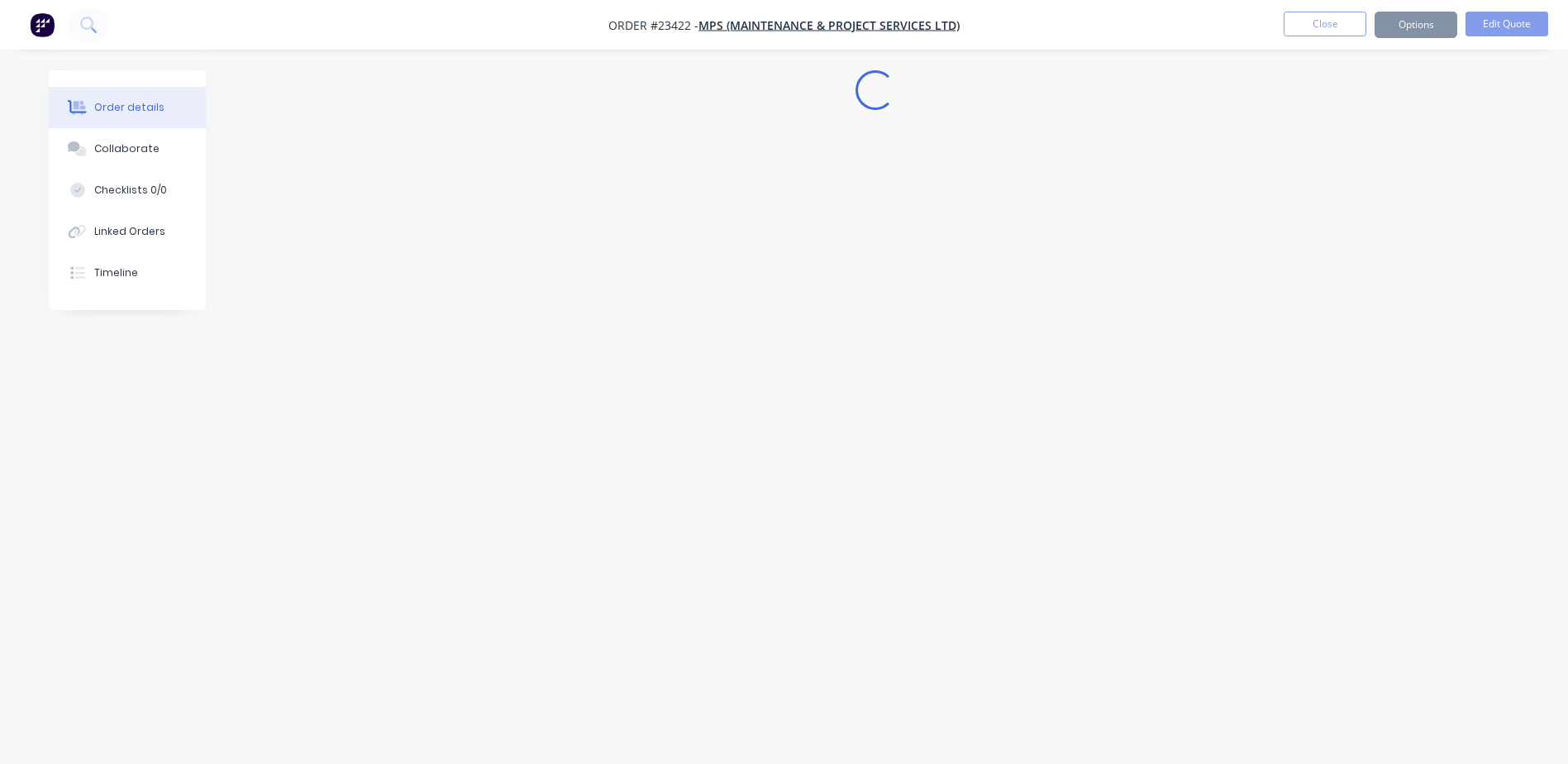
scroll to position [0, 0]
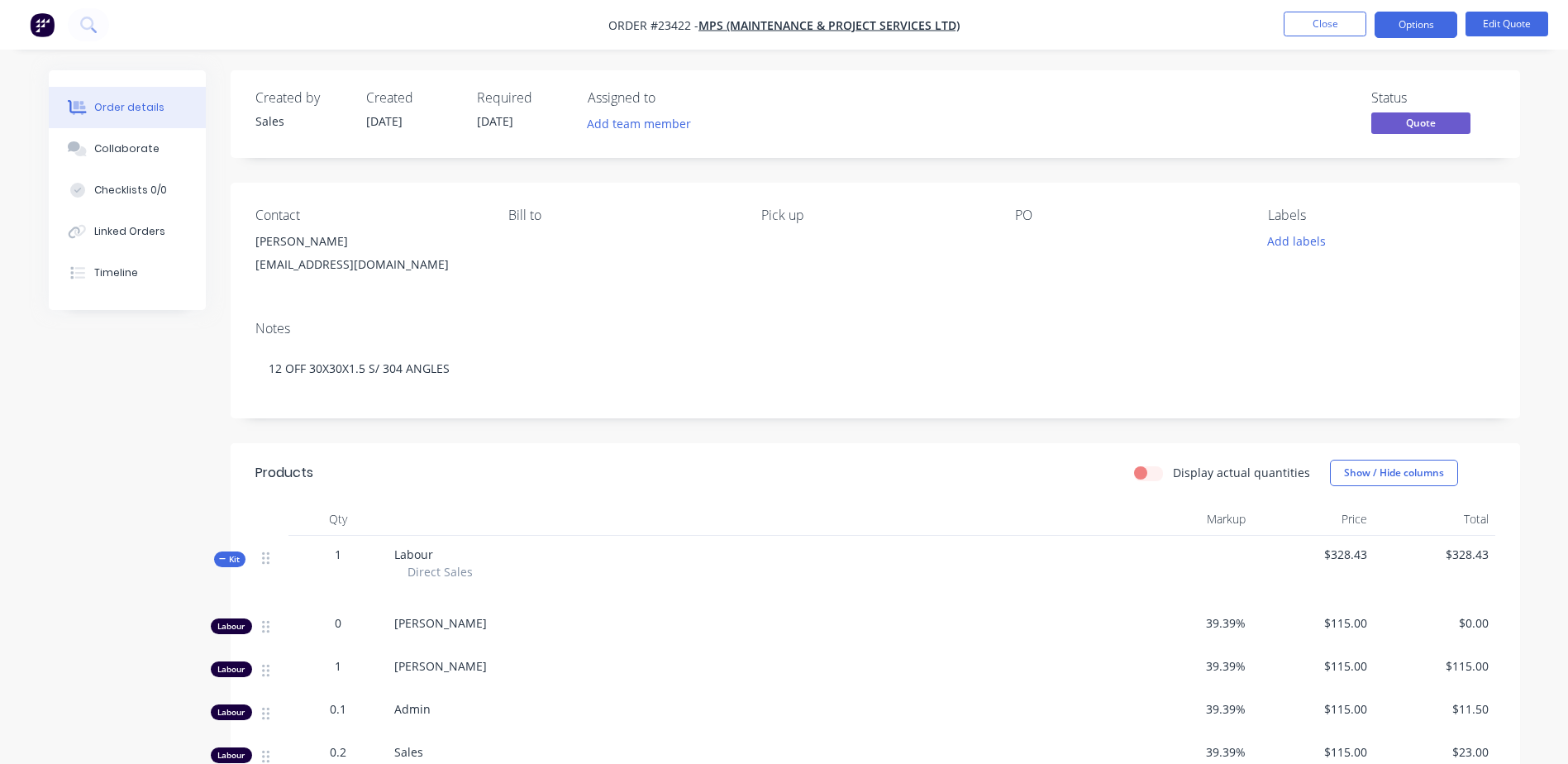
click at [1409, 23] on button "Options" at bounding box center [1415, 24] width 83 height 26
click at [1380, 94] on div "Quote" at bounding box center [1367, 100] width 152 height 24
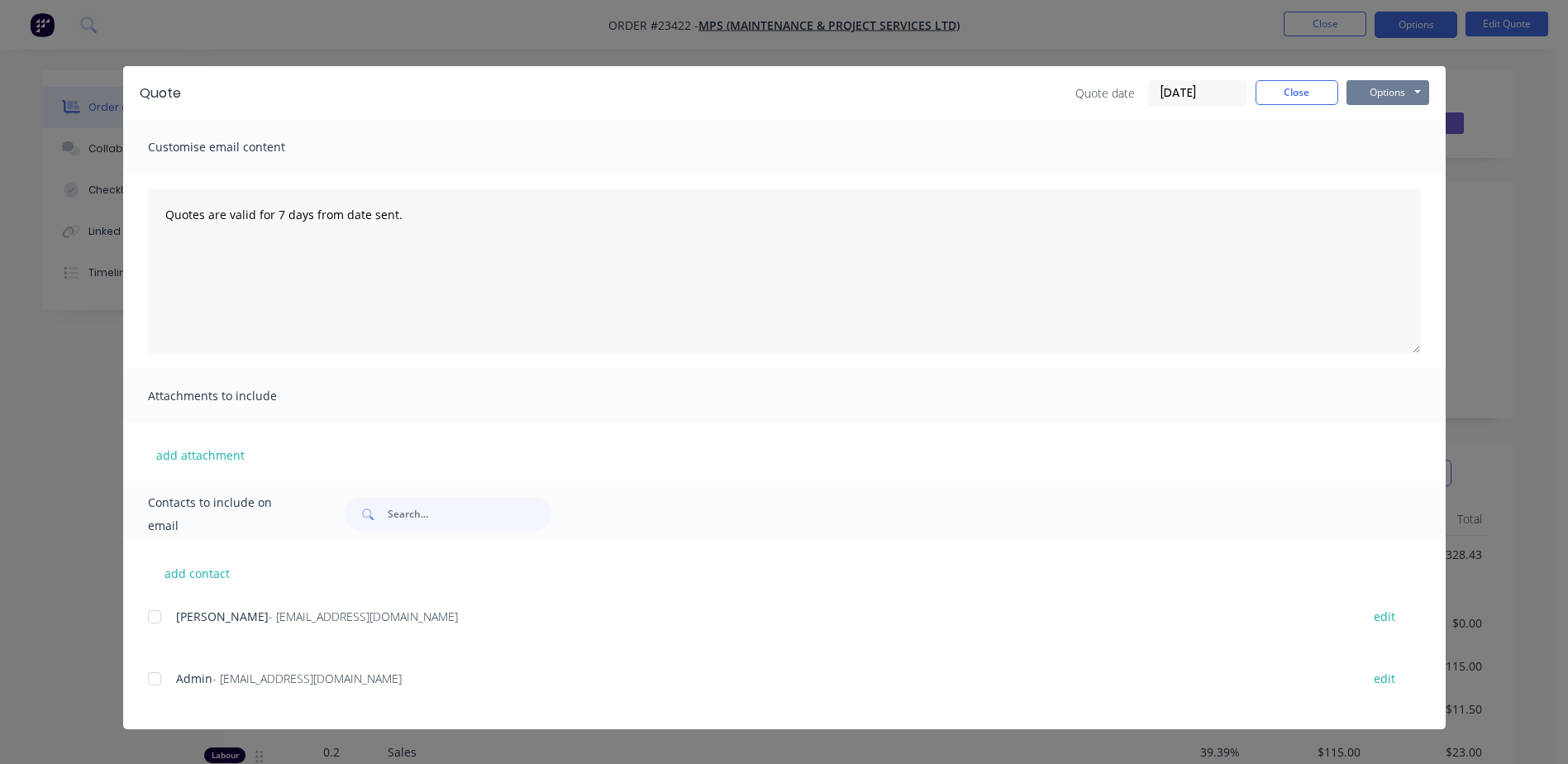
click at [1377, 89] on button "Options" at bounding box center [1387, 92] width 83 height 25
click at [1402, 118] on button "Preview" at bounding box center [1399, 122] width 106 height 27
click at [1306, 95] on button "Close" at bounding box center [1296, 92] width 83 height 25
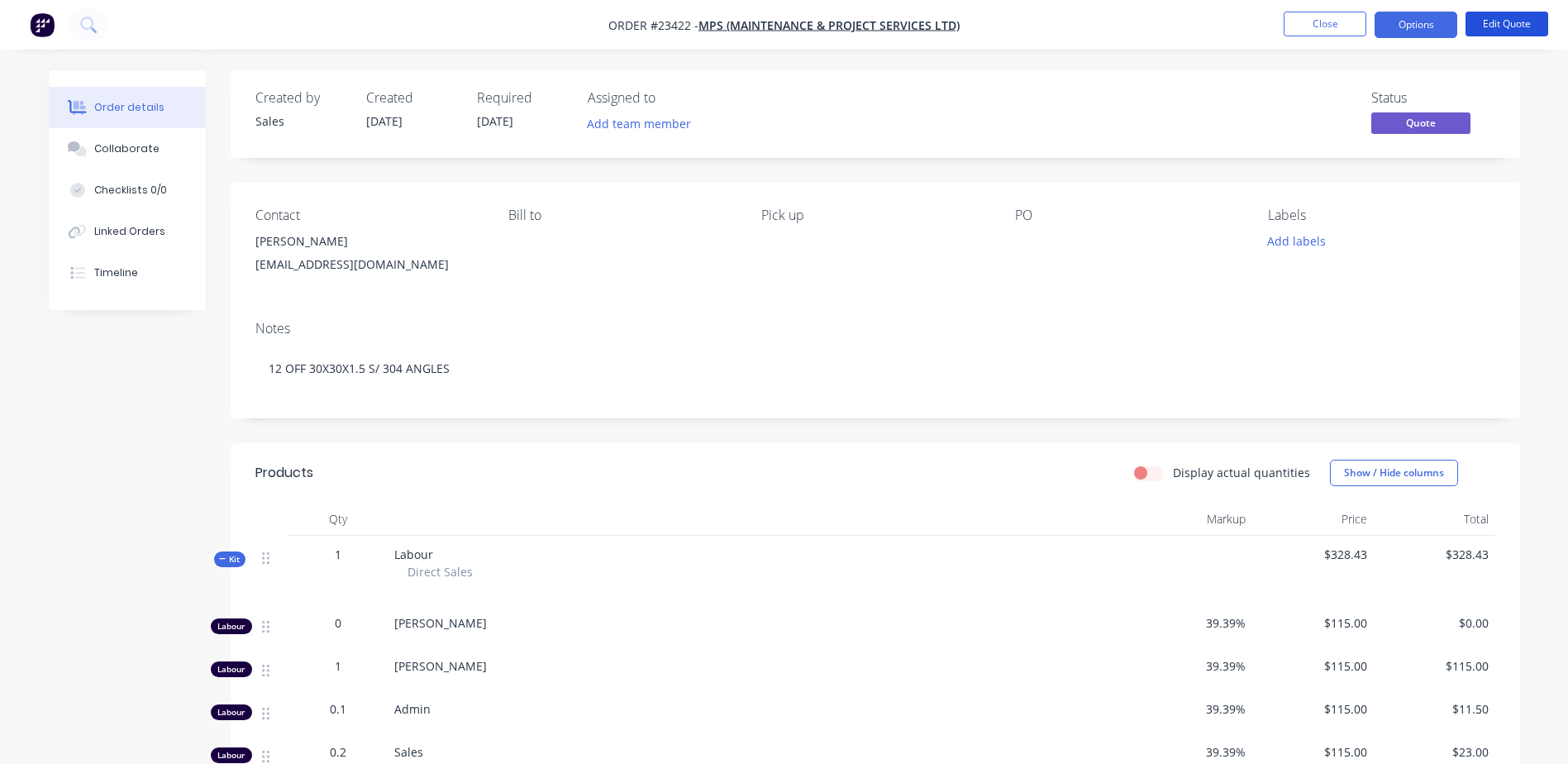
click at [1501, 23] on button "Edit Quote" at bounding box center [1506, 23] width 83 height 25
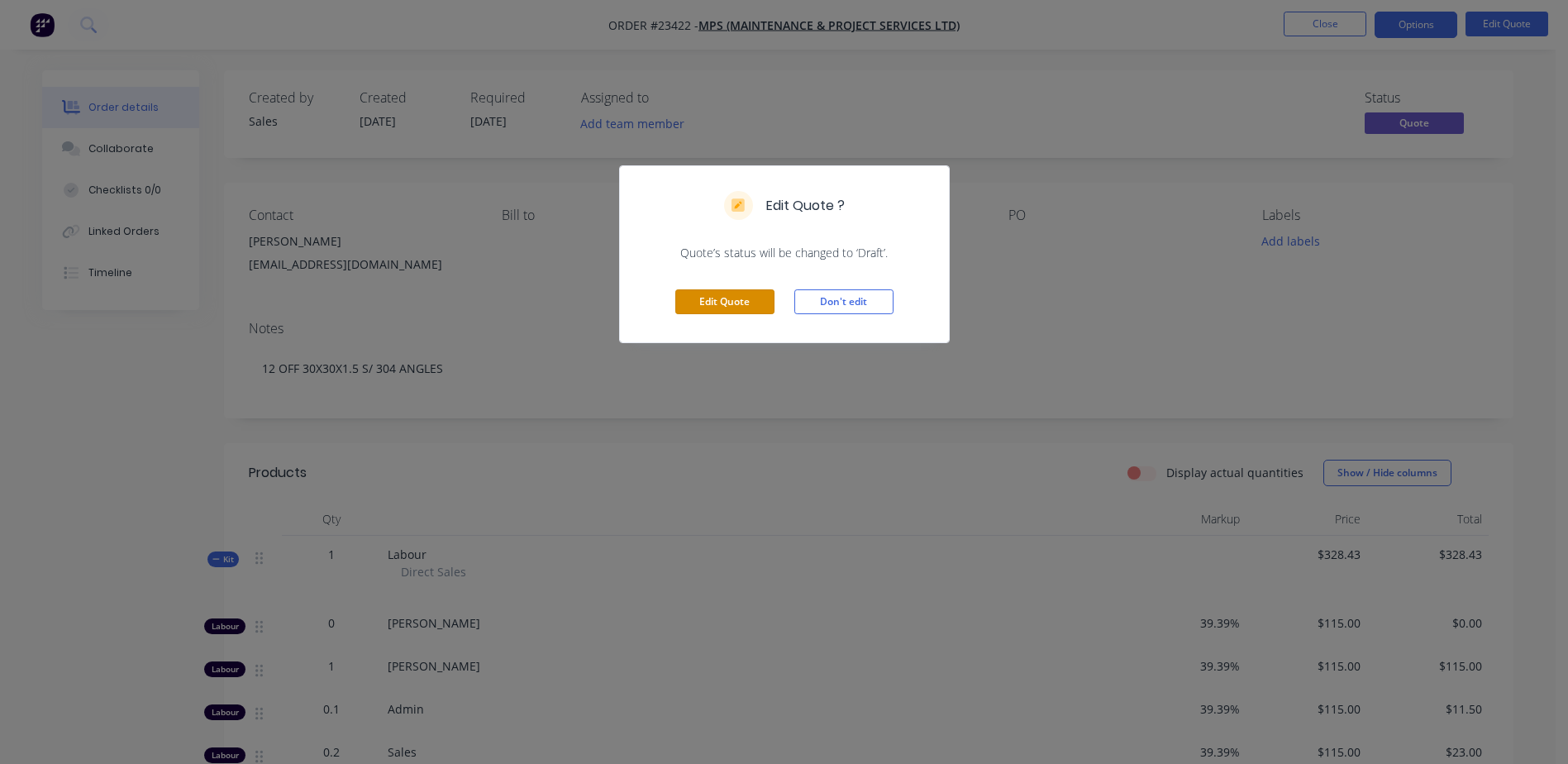
click at [743, 302] on button "Edit Quote" at bounding box center [724, 302] width 99 height 25
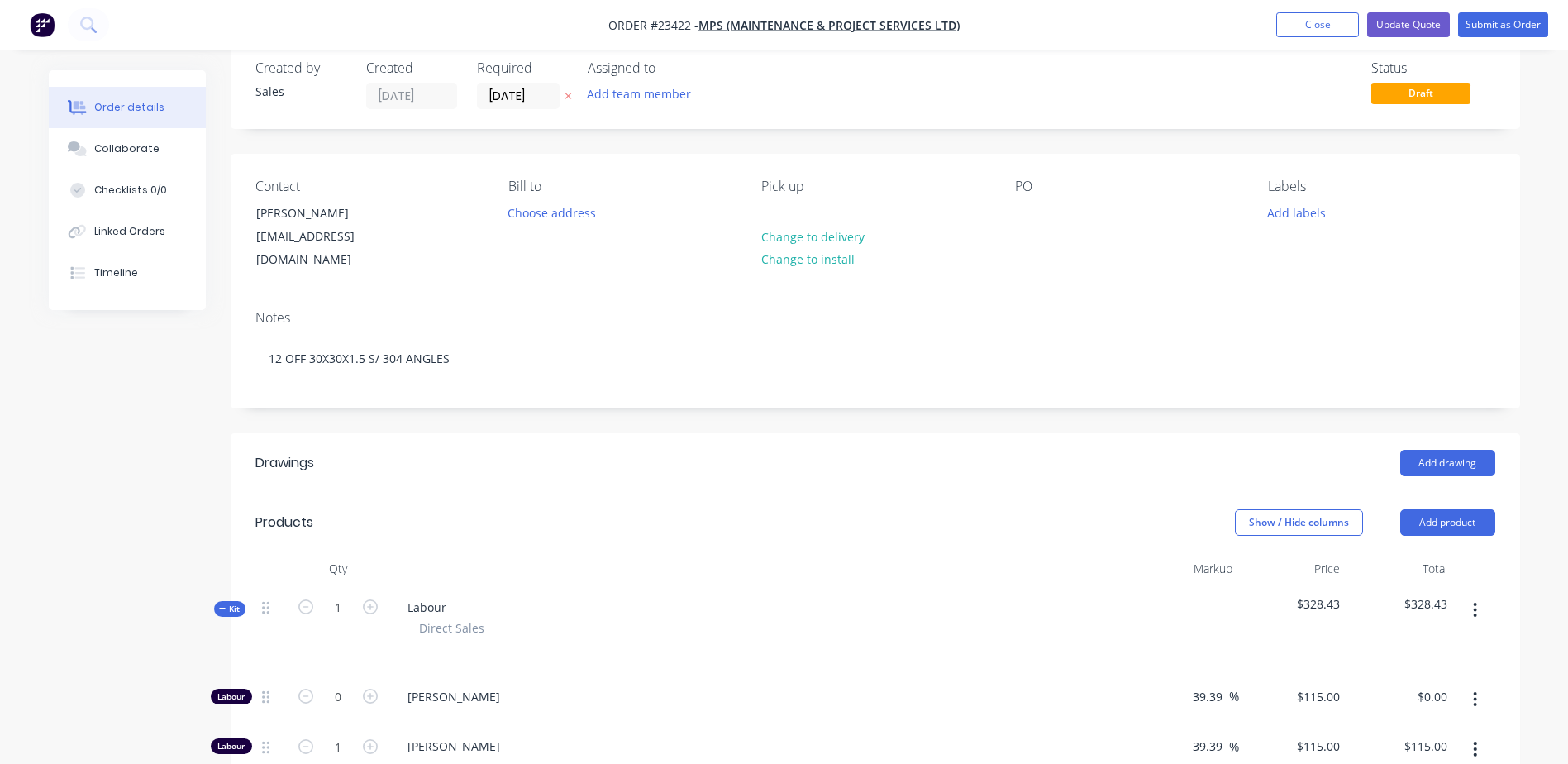
scroll to position [33, 0]
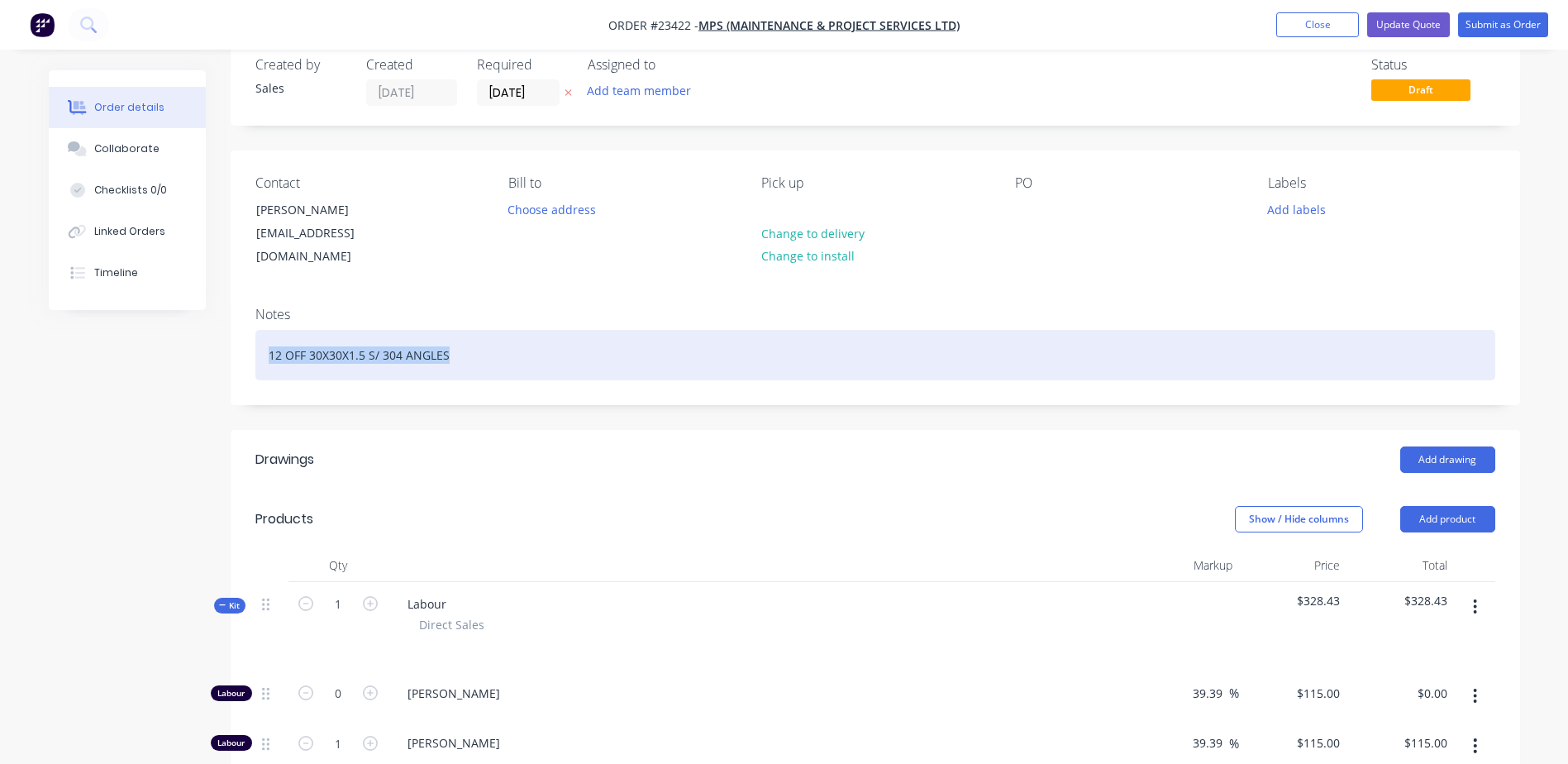
drag, startPoint x: 458, startPoint y: 340, endPoint x: 259, endPoint y: 338, distance: 199.0
click at [259, 338] on div "12 OFF 30X30X1.5 S/ 304 ANGLES" at bounding box center [875, 355] width 1239 height 50
copy div "12 OFF 30X30X1.5 S/ 304 ANGLES"
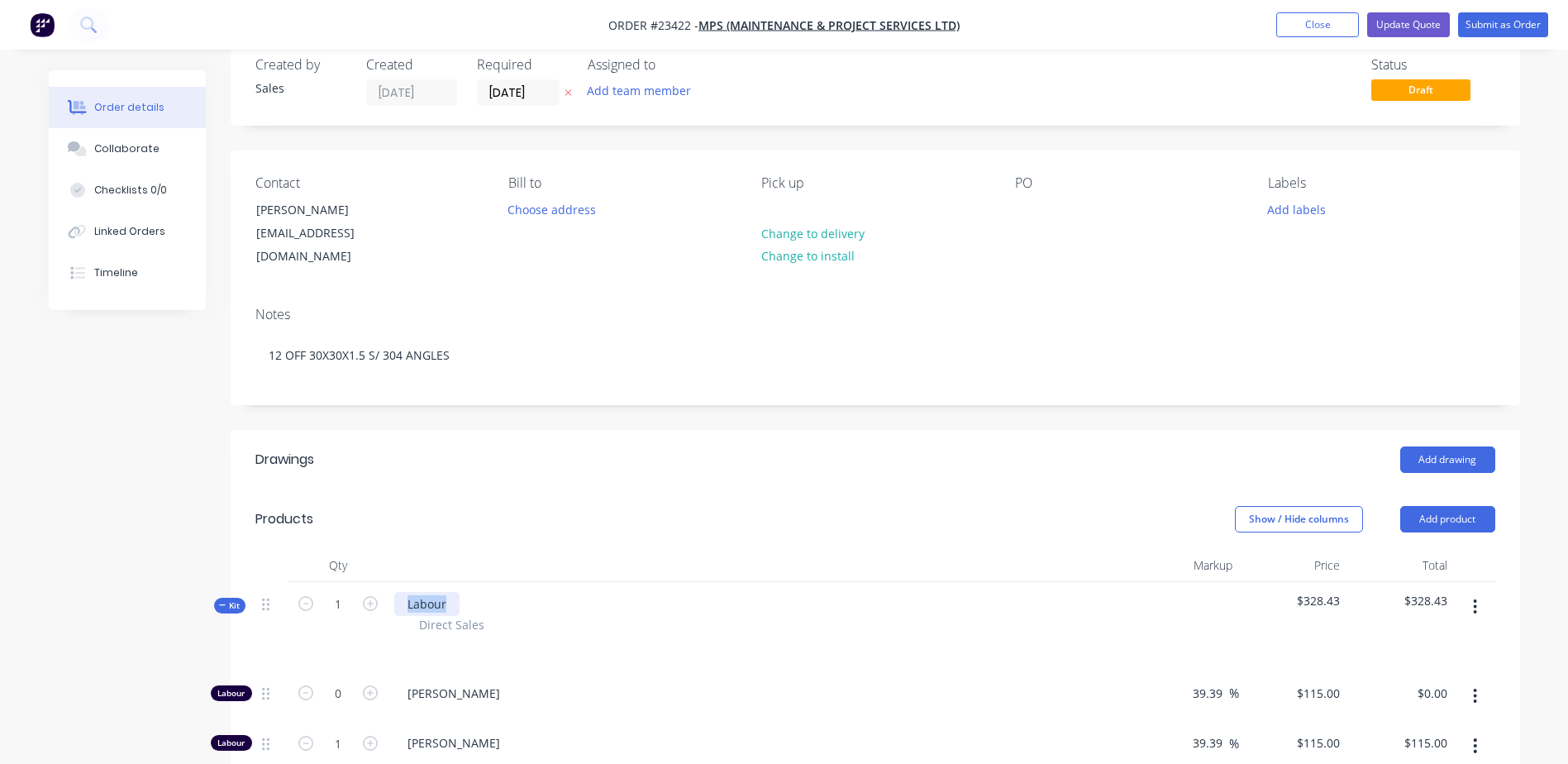
drag, startPoint x: 453, startPoint y: 583, endPoint x: 395, endPoint y: 583, distance: 58.0
click at [395, 591] on div "Labour" at bounding box center [427, 603] width 65 height 24
paste div
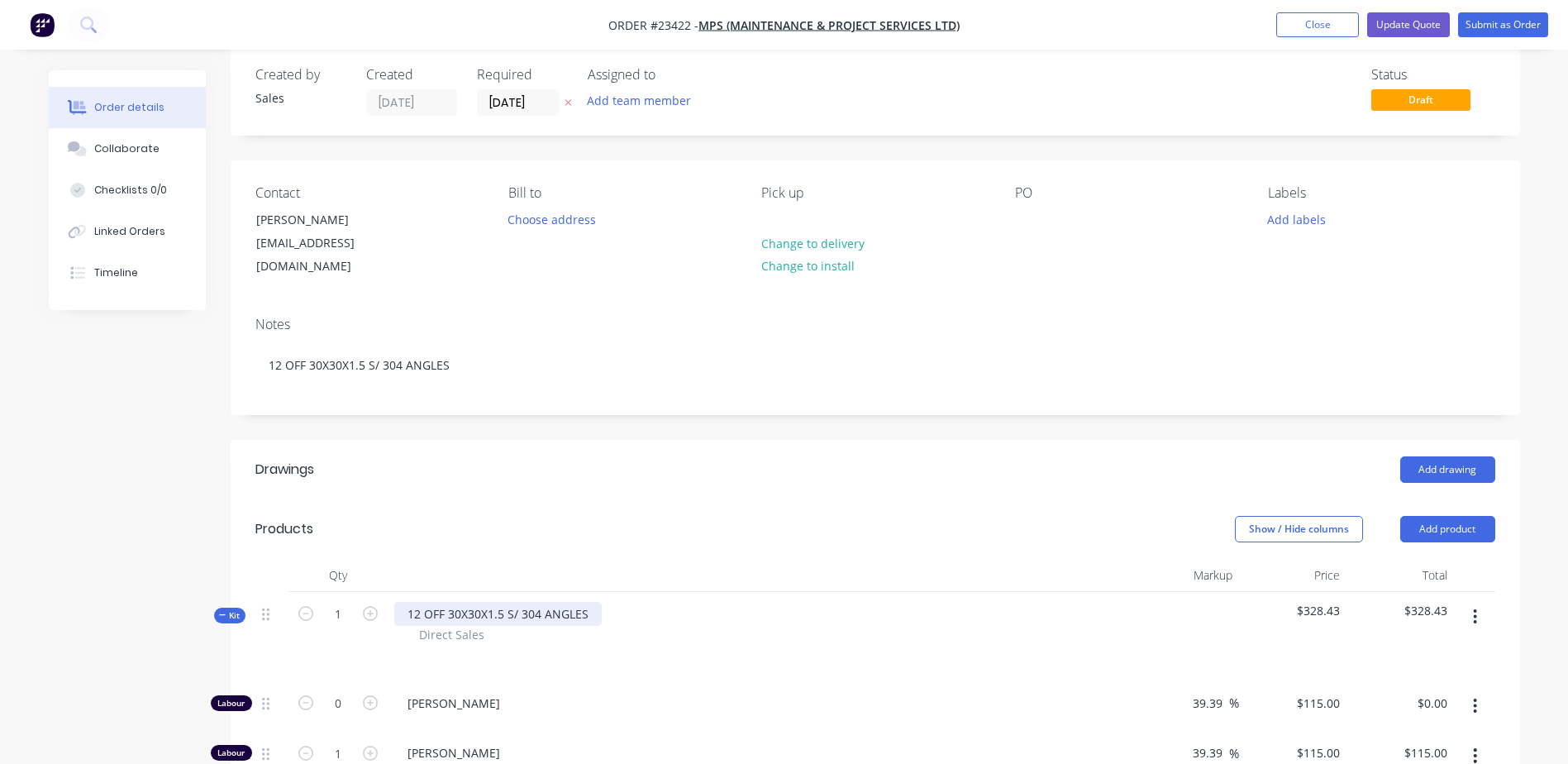
scroll to position [15, 0]
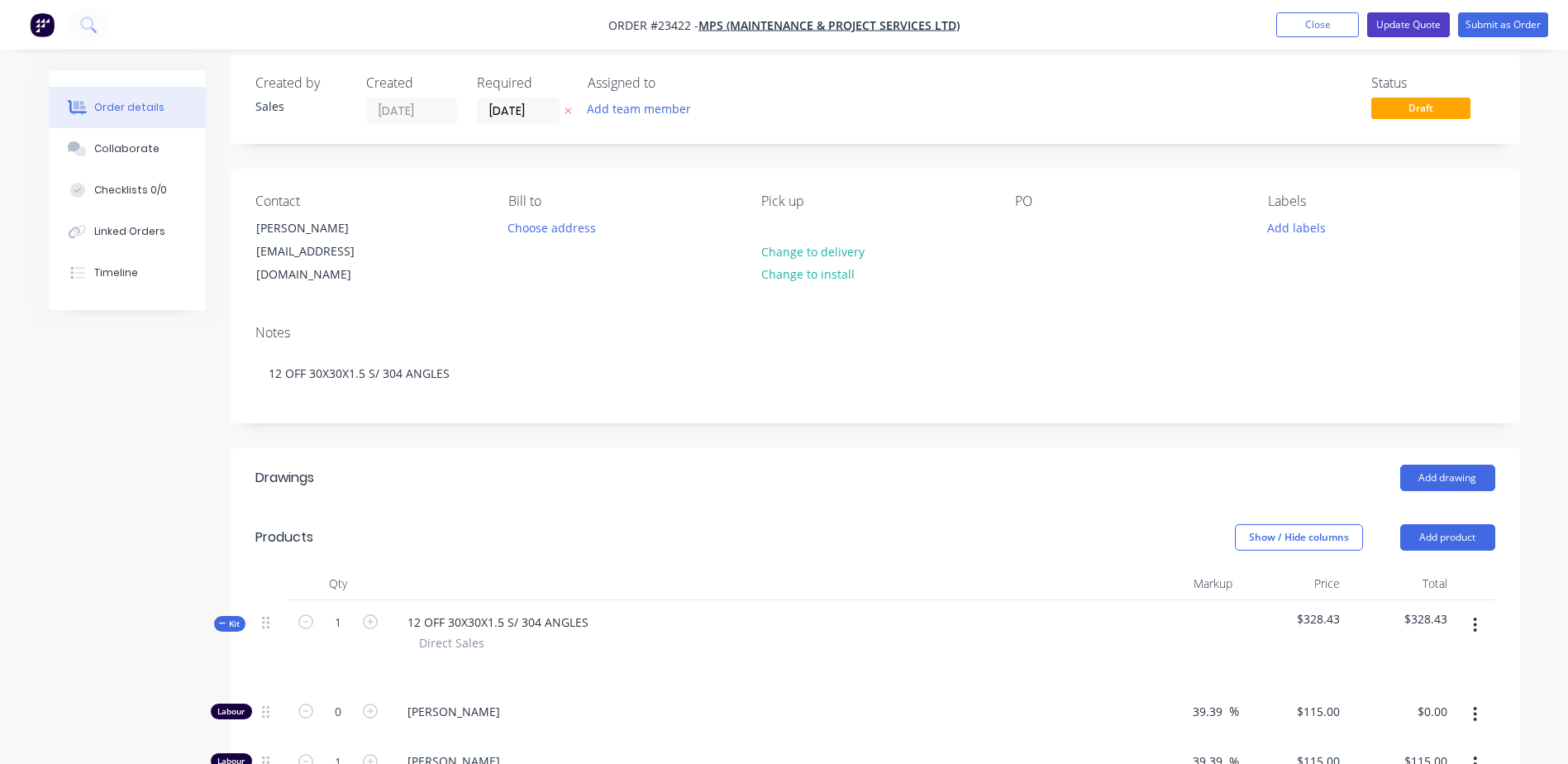
click at [1410, 26] on button "Update Quote" at bounding box center [1407, 24] width 83 height 25
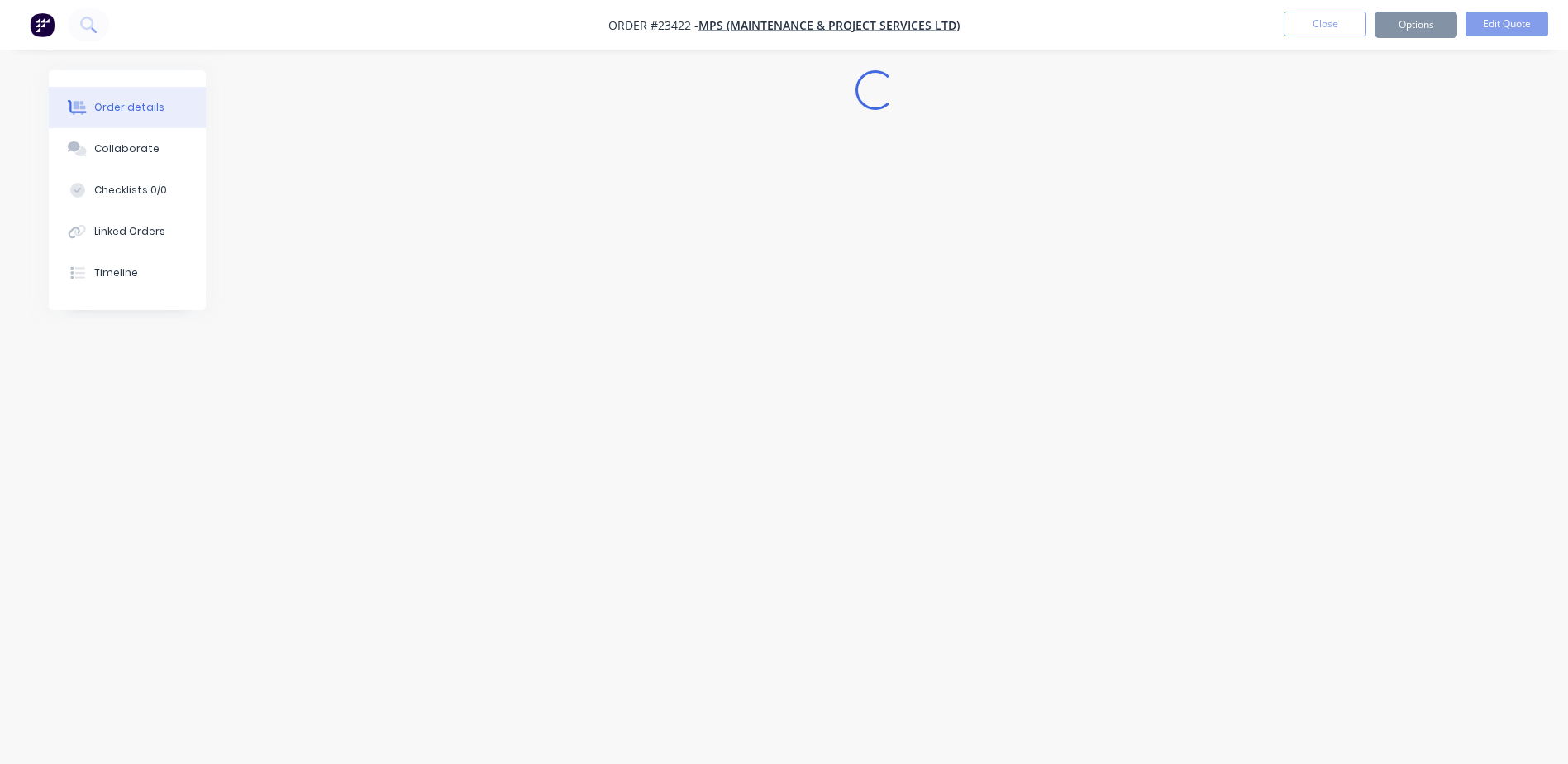
scroll to position [0, 0]
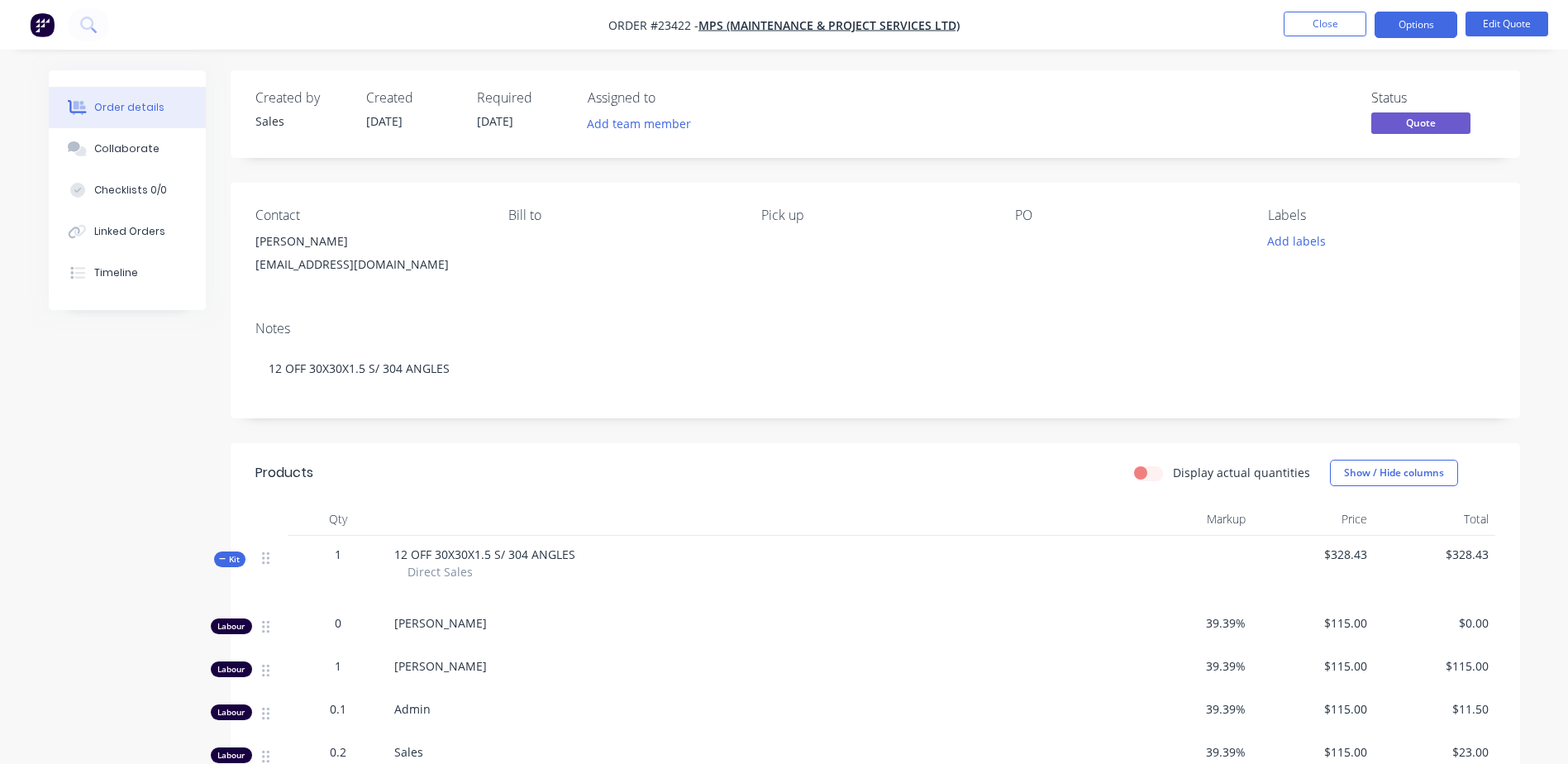
click at [1417, 24] on button "Options" at bounding box center [1415, 24] width 83 height 26
click at [1419, 97] on div "Quote" at bounding box center [1367, 100] width 152 height 24
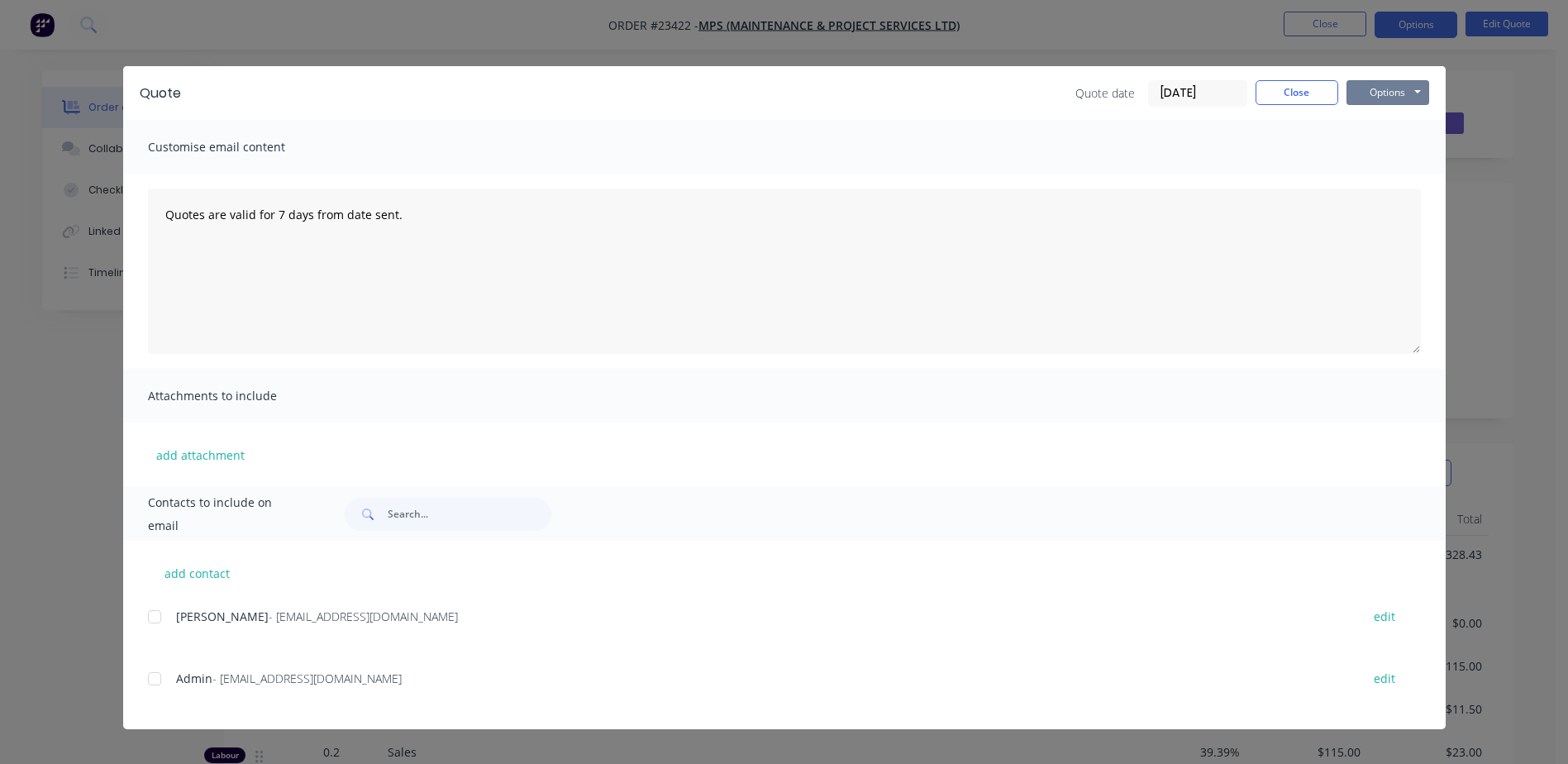
click at [1391, 89] on button "Options" at bounding box center [1387, 92] width 83 height 25
click at [1404, 119] on button "Preview" at bounding box center [1399, 122] width 106 height 27
click at [1375, 90] on button "Options" at bounding box center [1387, 92] width 83 height 25
click at [1419, 175] on button "Email" at bounding box center [1399, 175] width 106 height 27
click at [154, 615] on div at bounding box center [155, 616] width 33 height 33
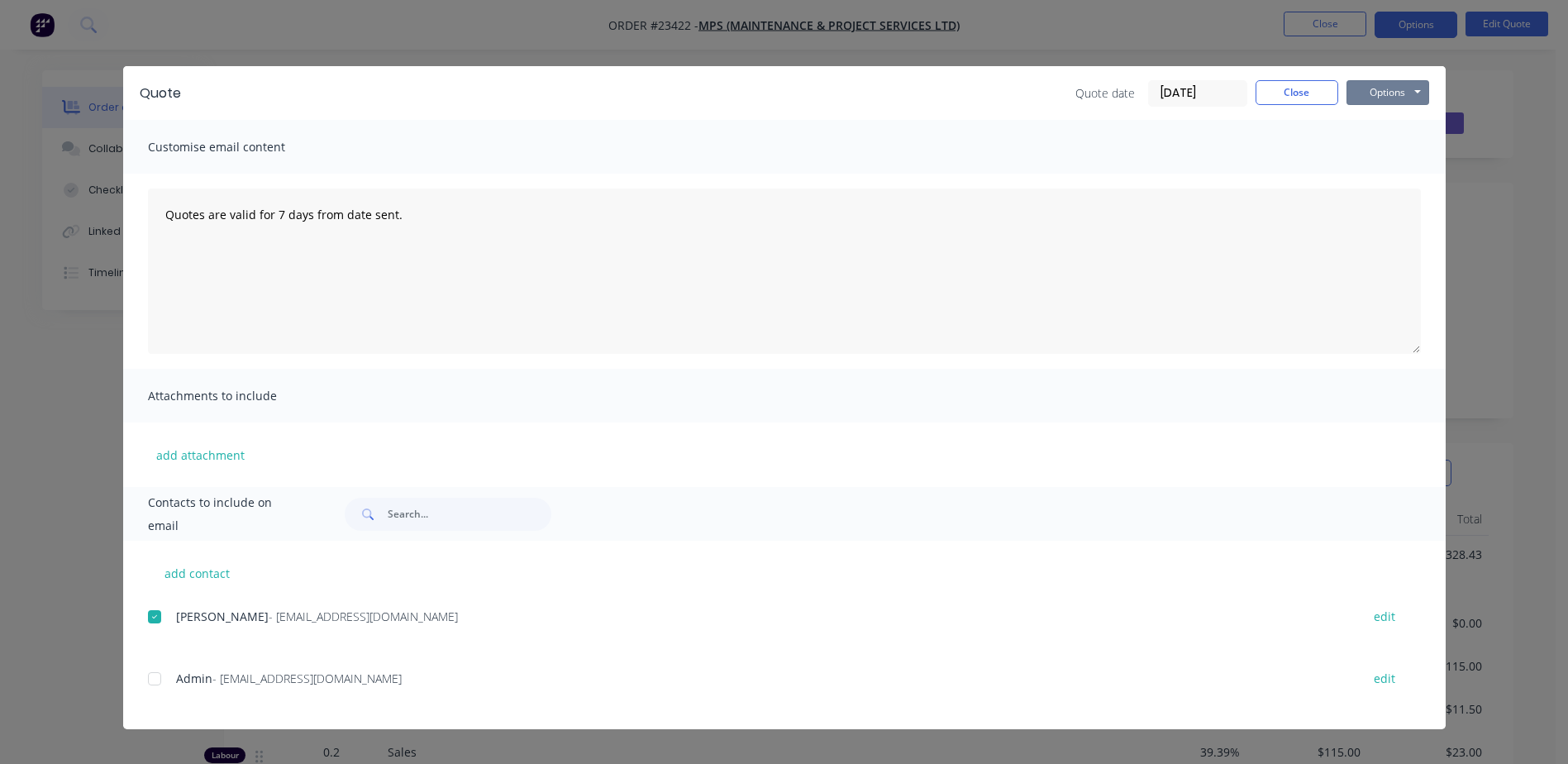
click at [1378, 94] on button "Options" at bounding box center [1387, 92] width 83 height 25
click at [1389, 177] on button "Email" at bounding box center [1399, 175] width 106 height 27
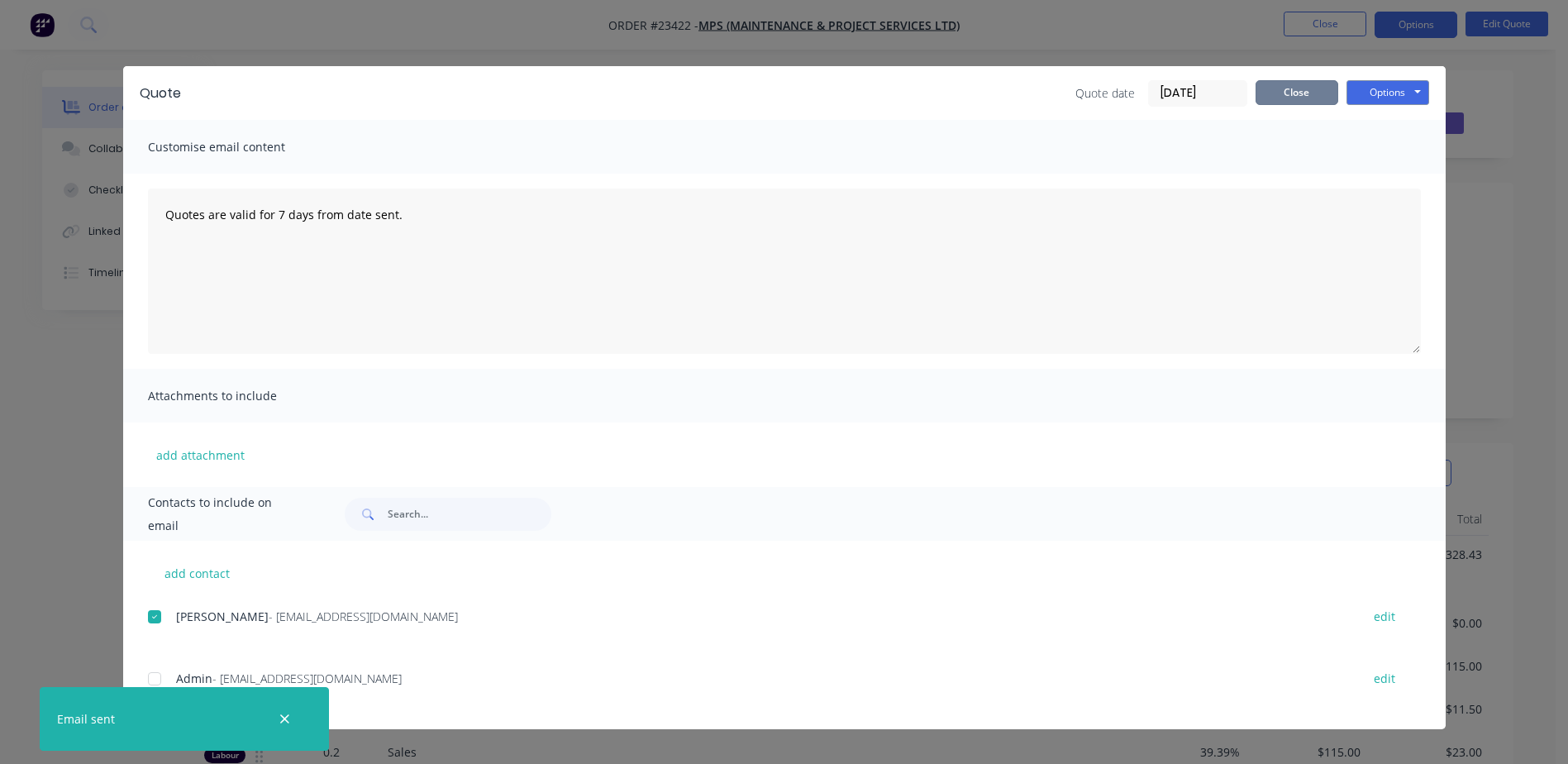
click at [1288, 90] on button "Close" at bounding box center [1296, 92] width 83 height 25
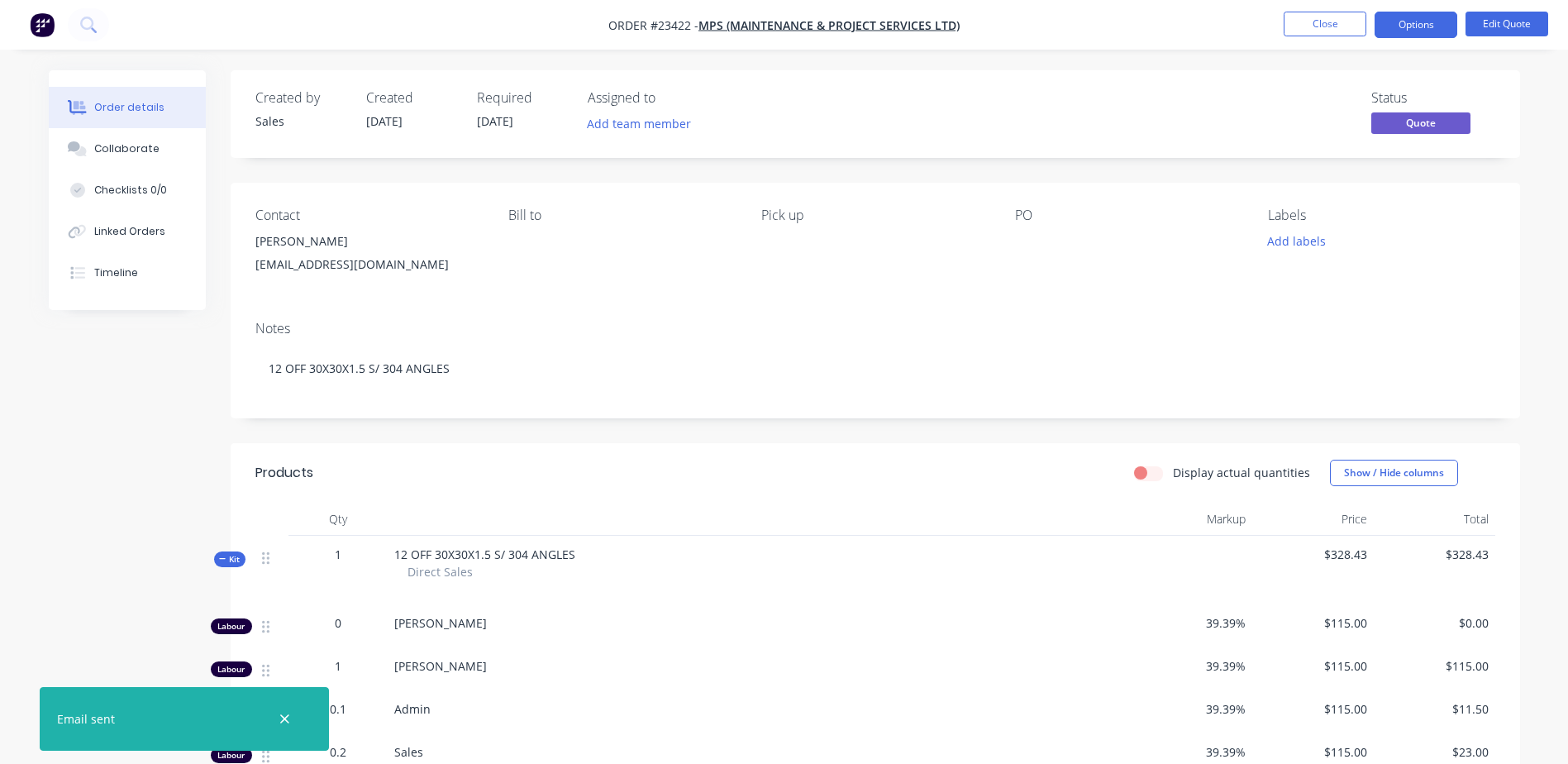
click at [1309, 20] on button "Close" at bounding box center [1325, 23] width 83 height 25
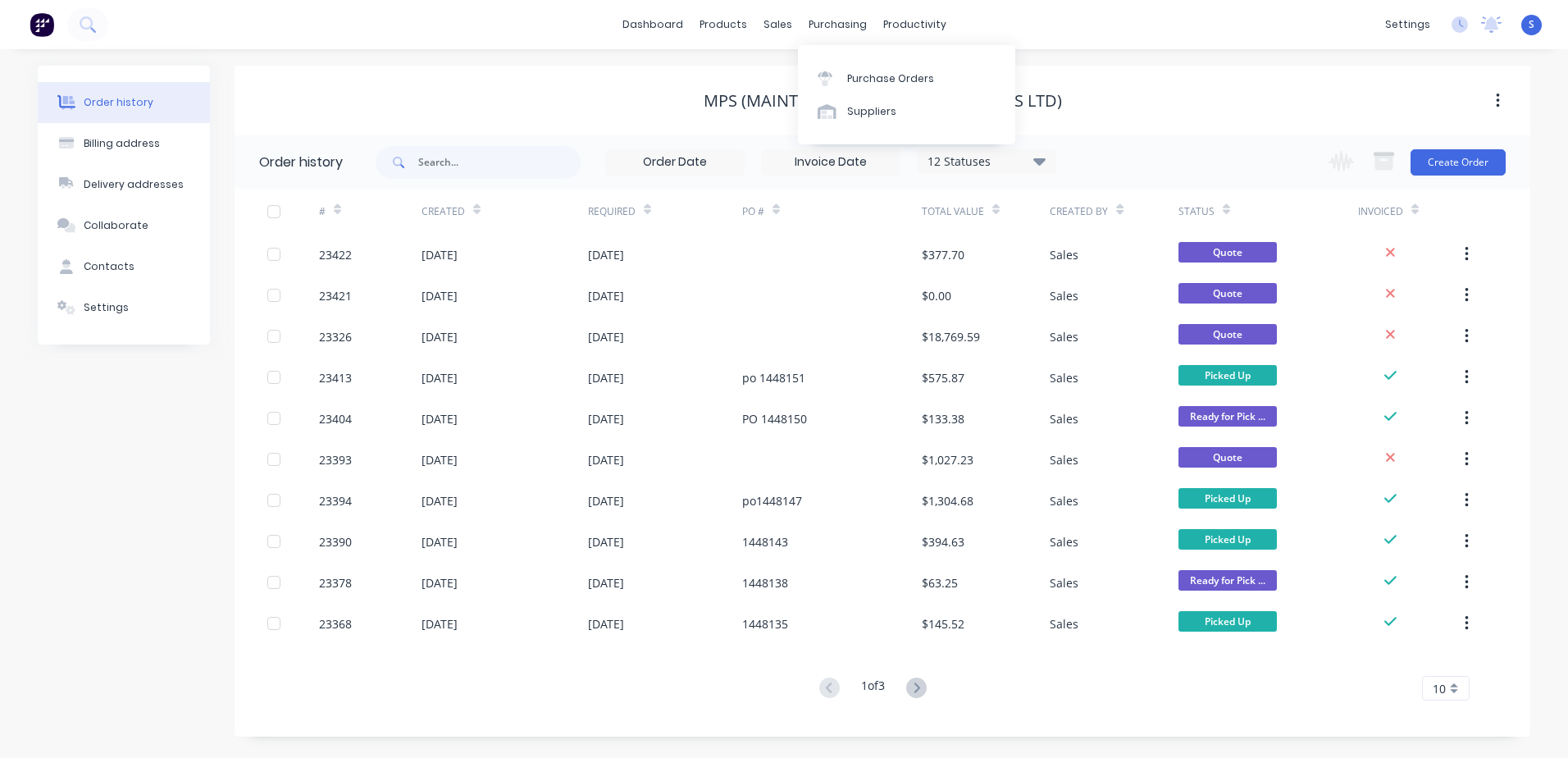
click at [820, 74] on icon at bounding box center [825, 74] width 15 height 6
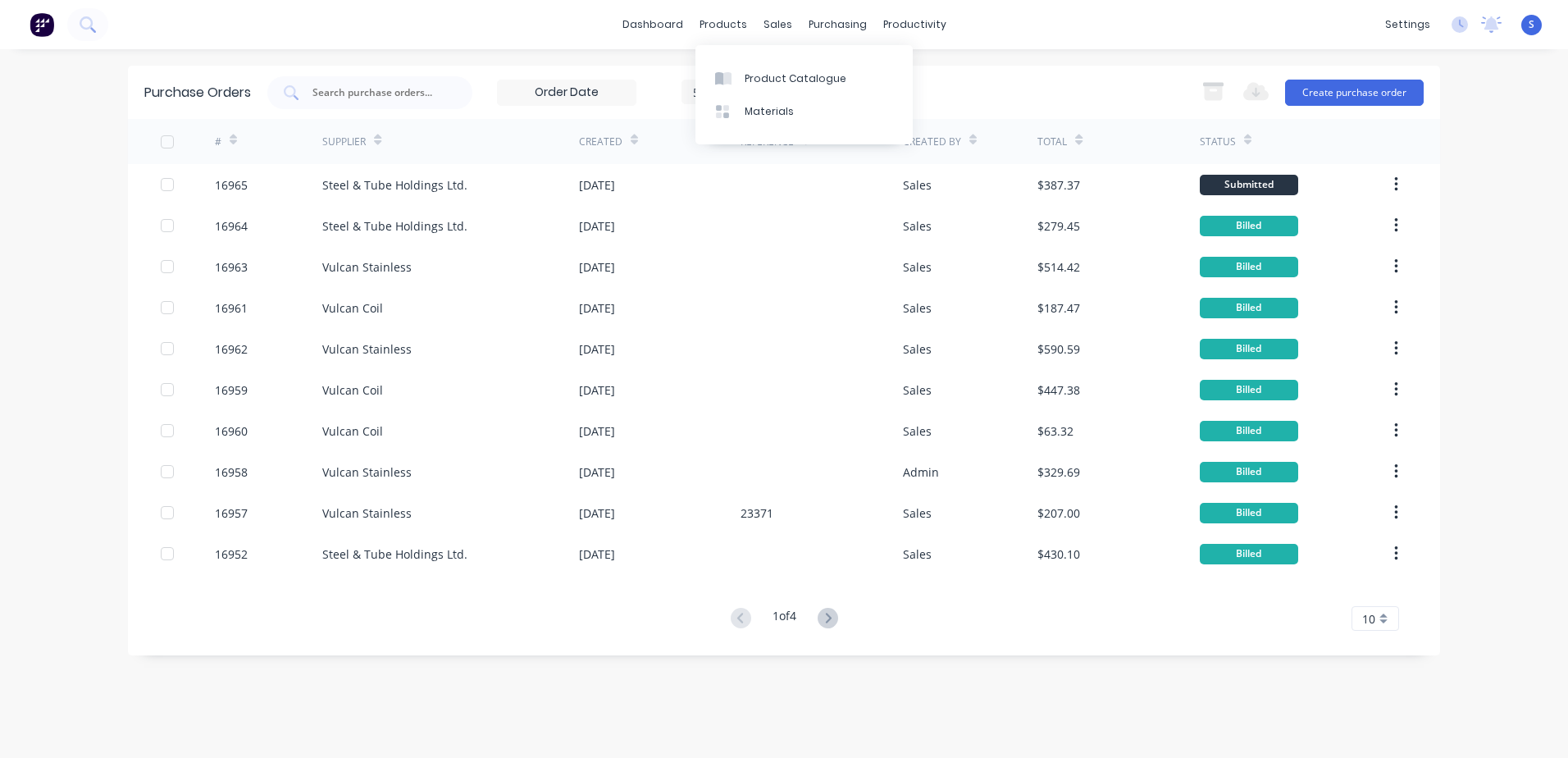
click at [755, 83] on div "Product Catalogue" at bounding box center [795, 78] width 101 height 15
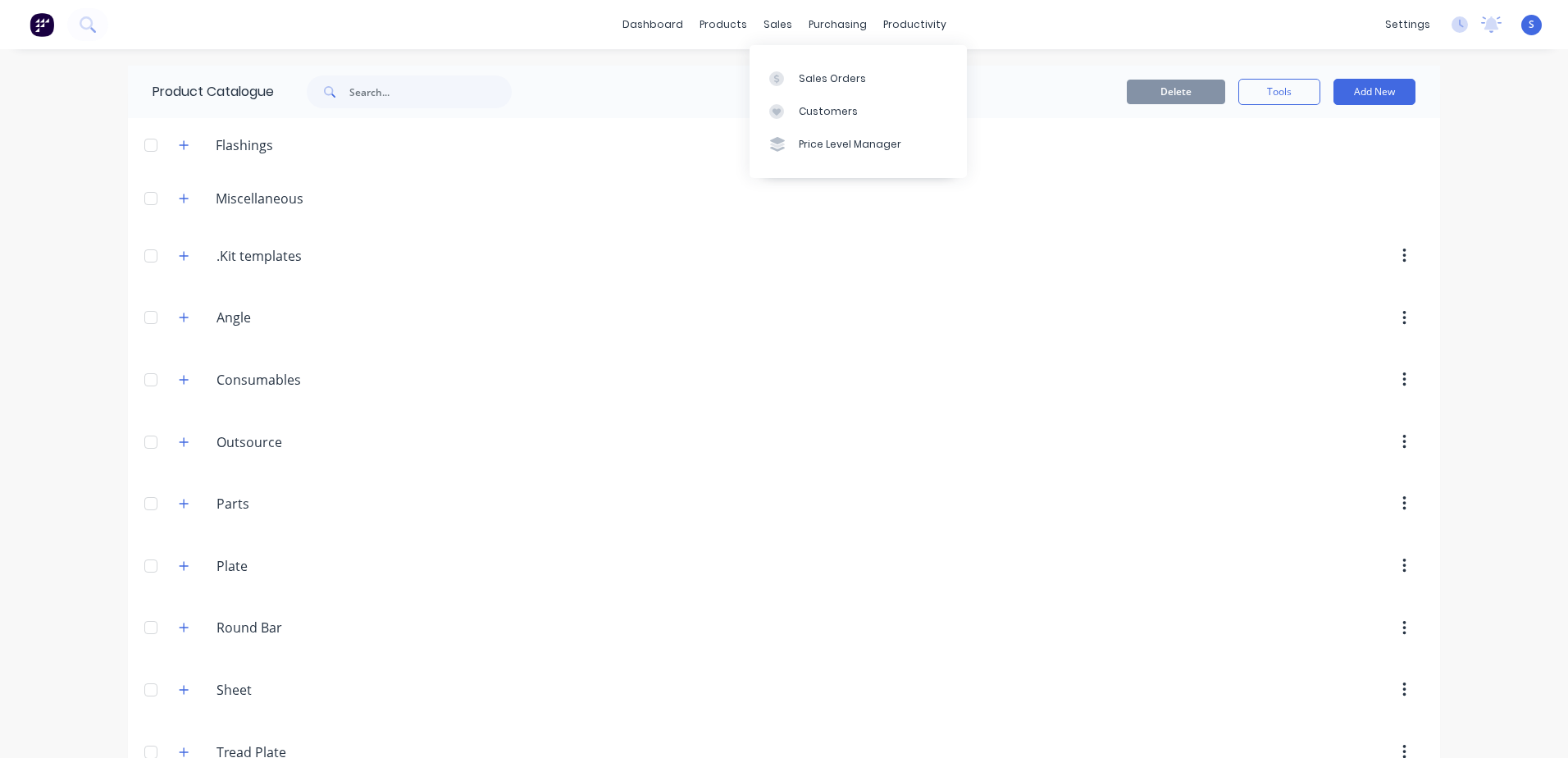
click at [786, 76] on div at bounding box center [781, 78] width 25 height 15
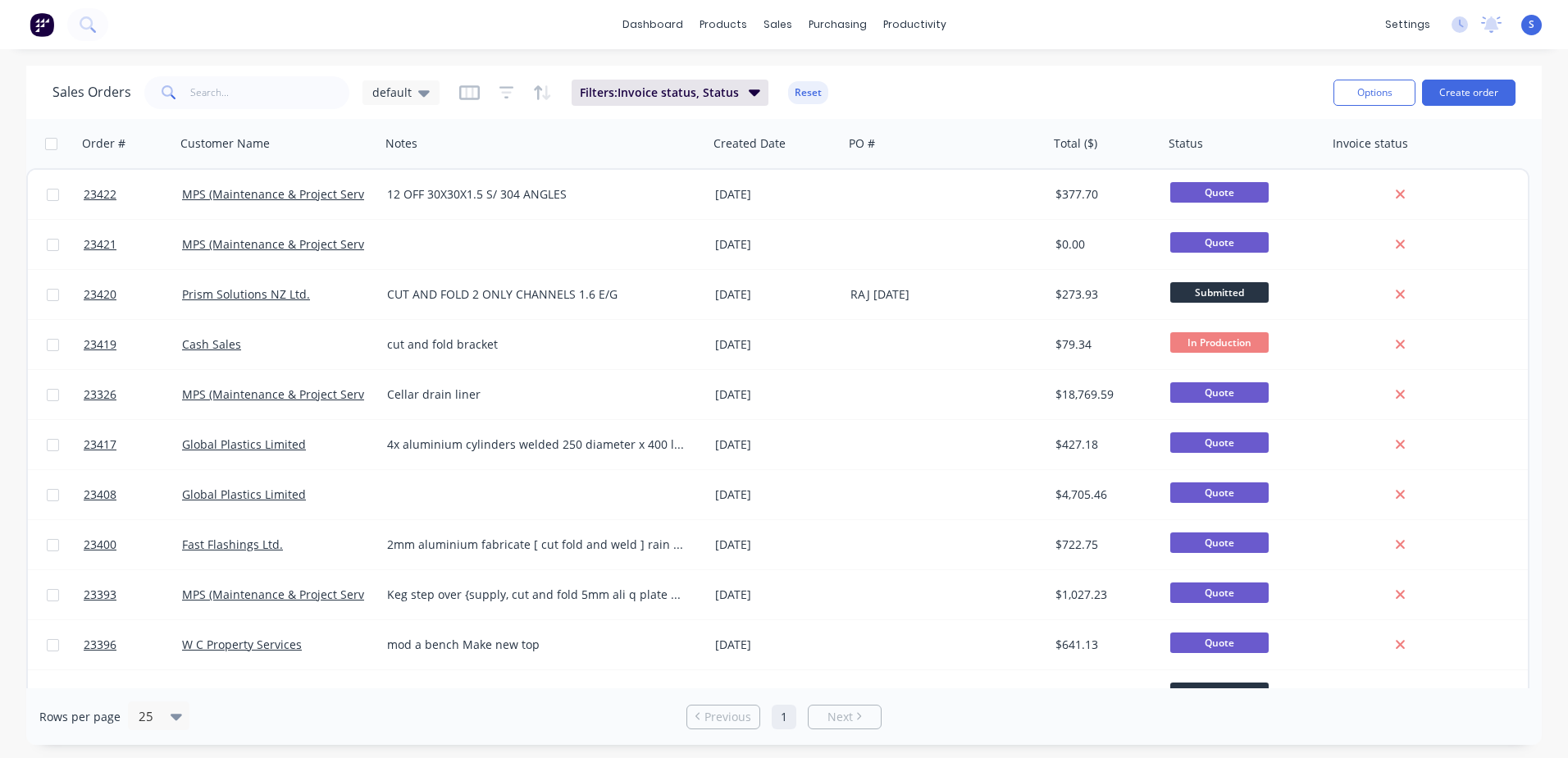
click at [1457, 91] on button "Create order" at bounding box center [1469, 92] width 93 height 26
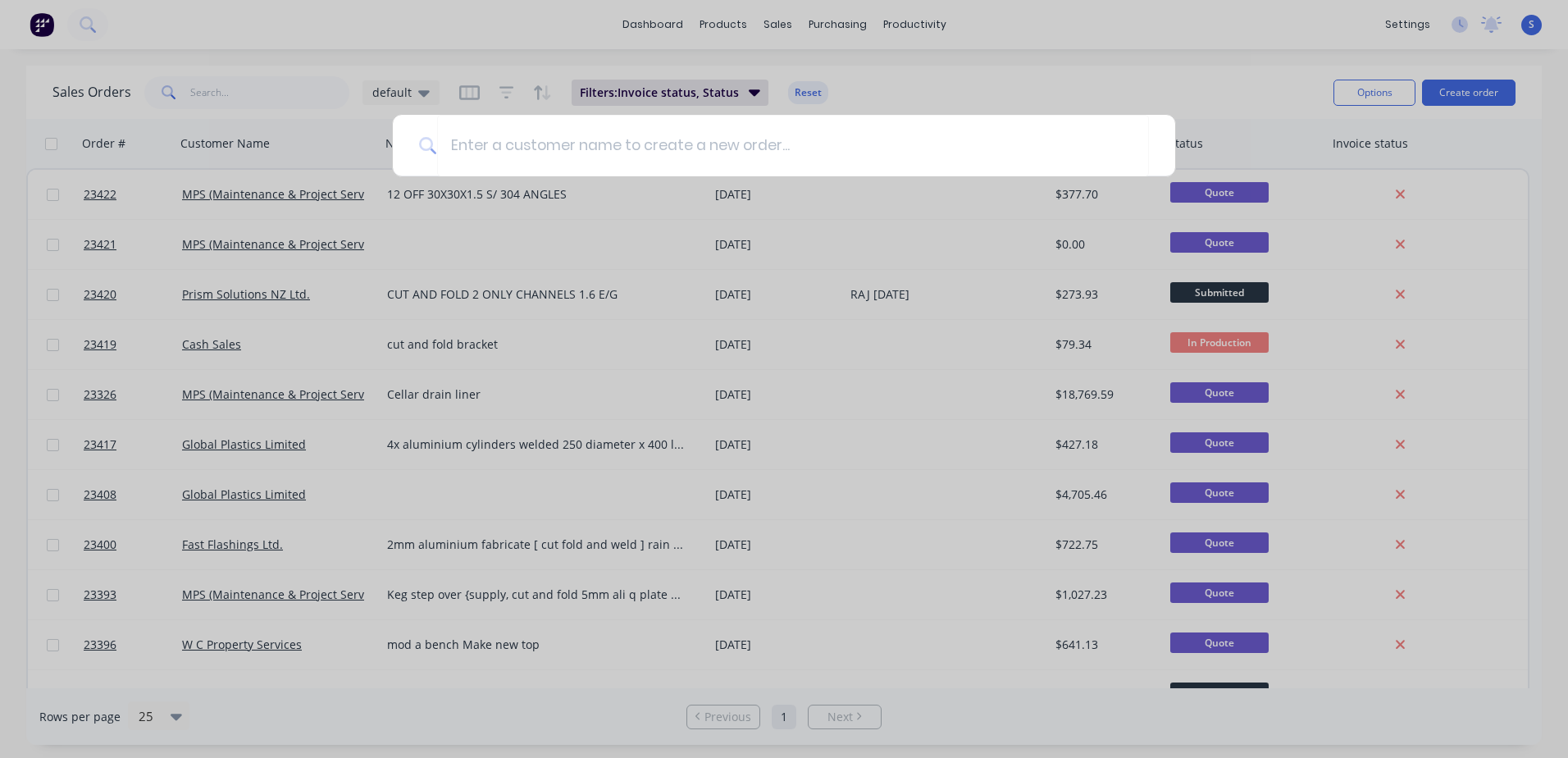
click at [459, 146] on input at bounding box center [792, 146] width 712 height 62
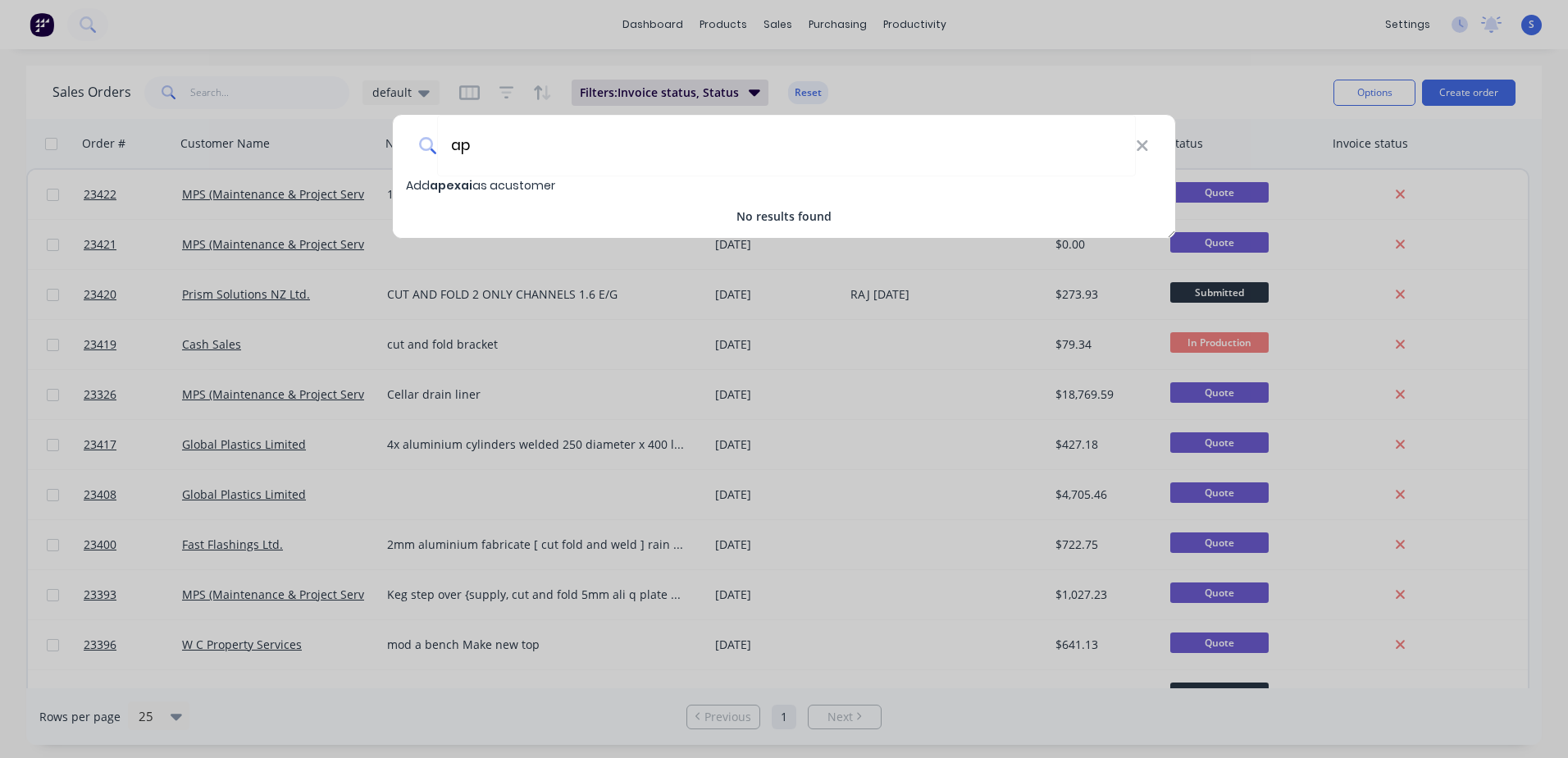
type input "a"
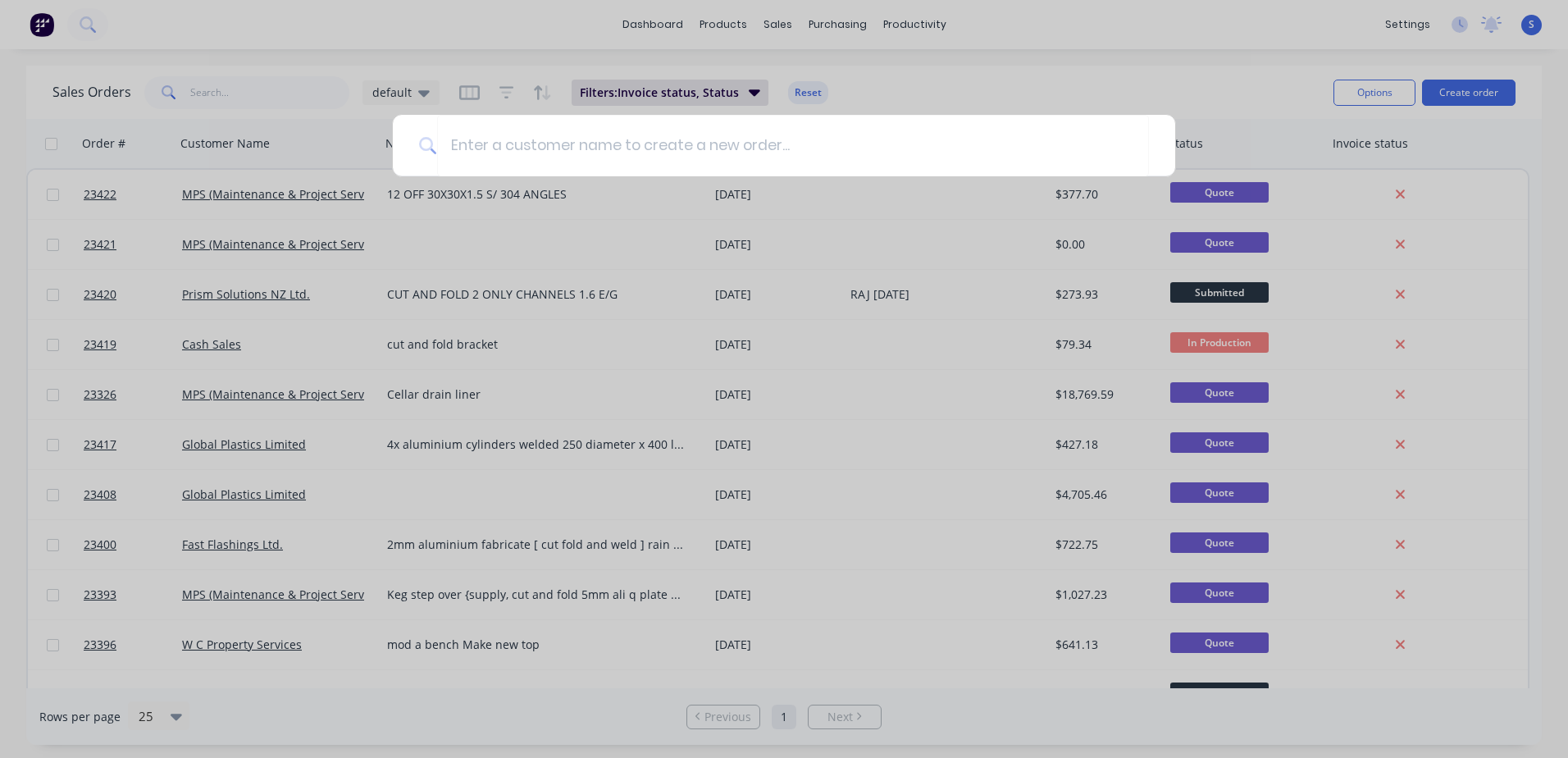
click at [452, 142] on input at bounding box center [792, 146] width 712 height 62
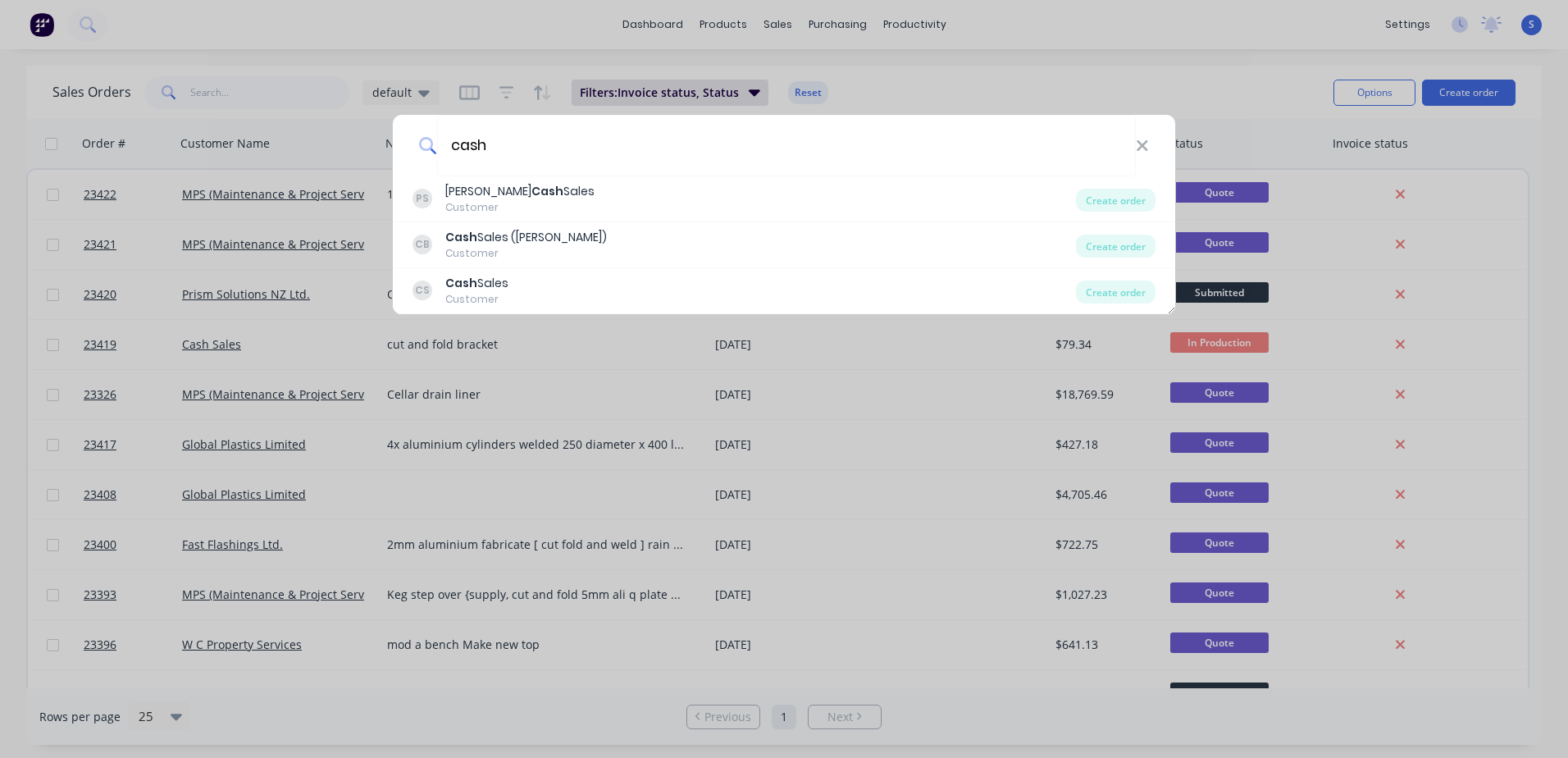
type input "cash"
click at [485, 283] on div "Cash Sales" at bounding box center [476, 283] width 64 height 17
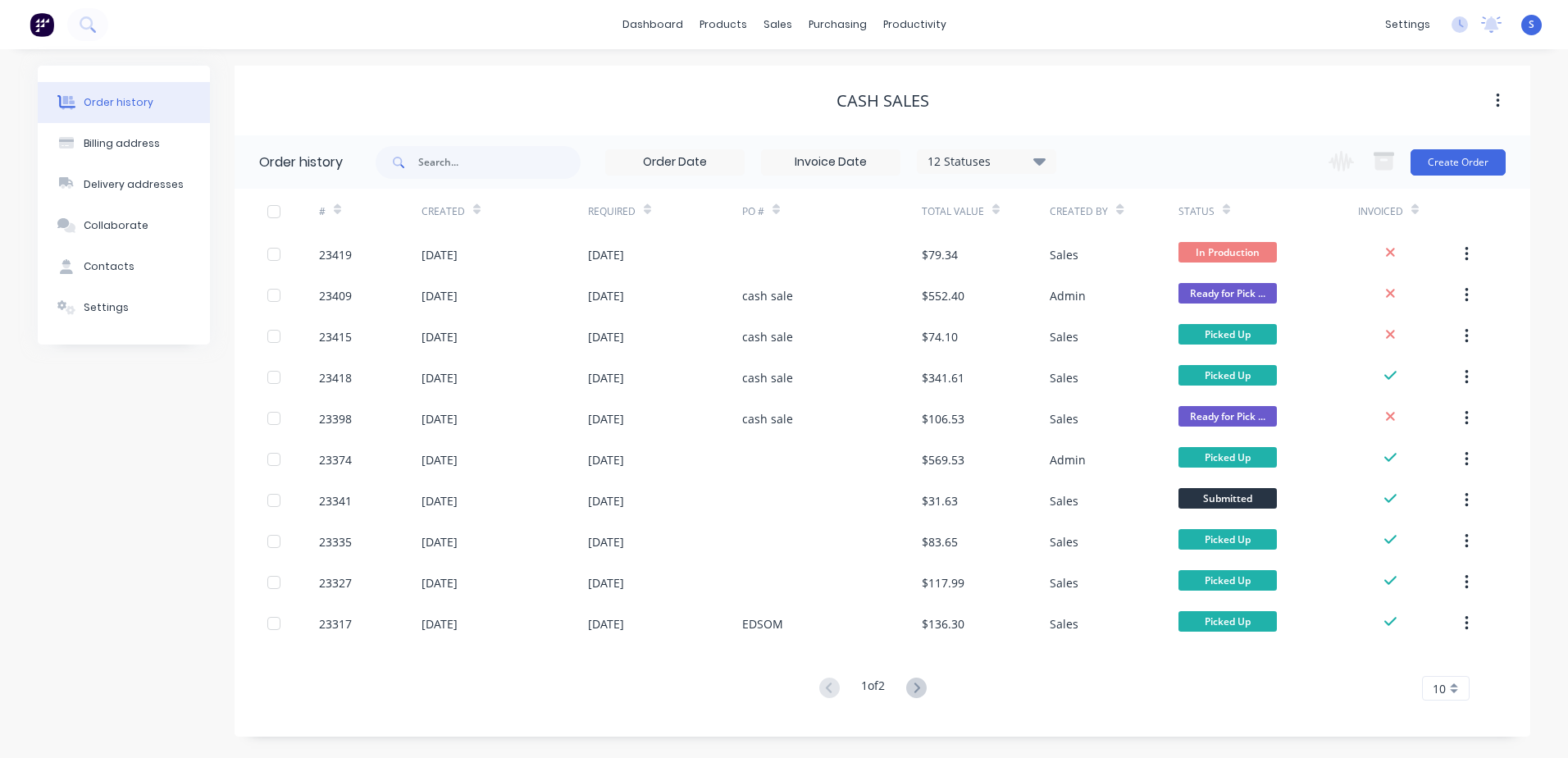
click at [1453, 154] on button "Create Order" at bounding box center [1457, 162] width 95 height 26
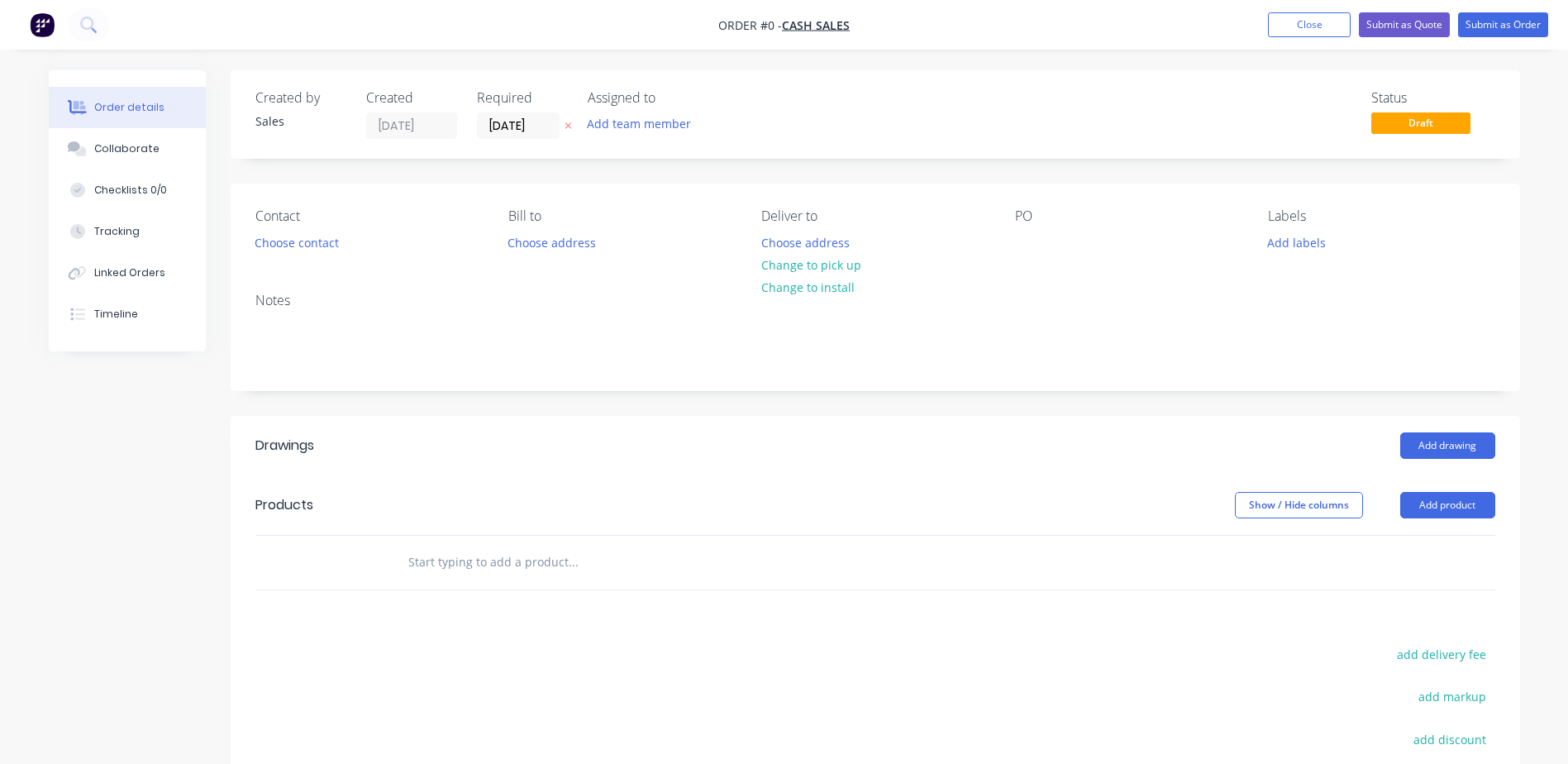
click at [261, 241] on button "Choose contact" at bounding box center [295, 241] width 101 height 22
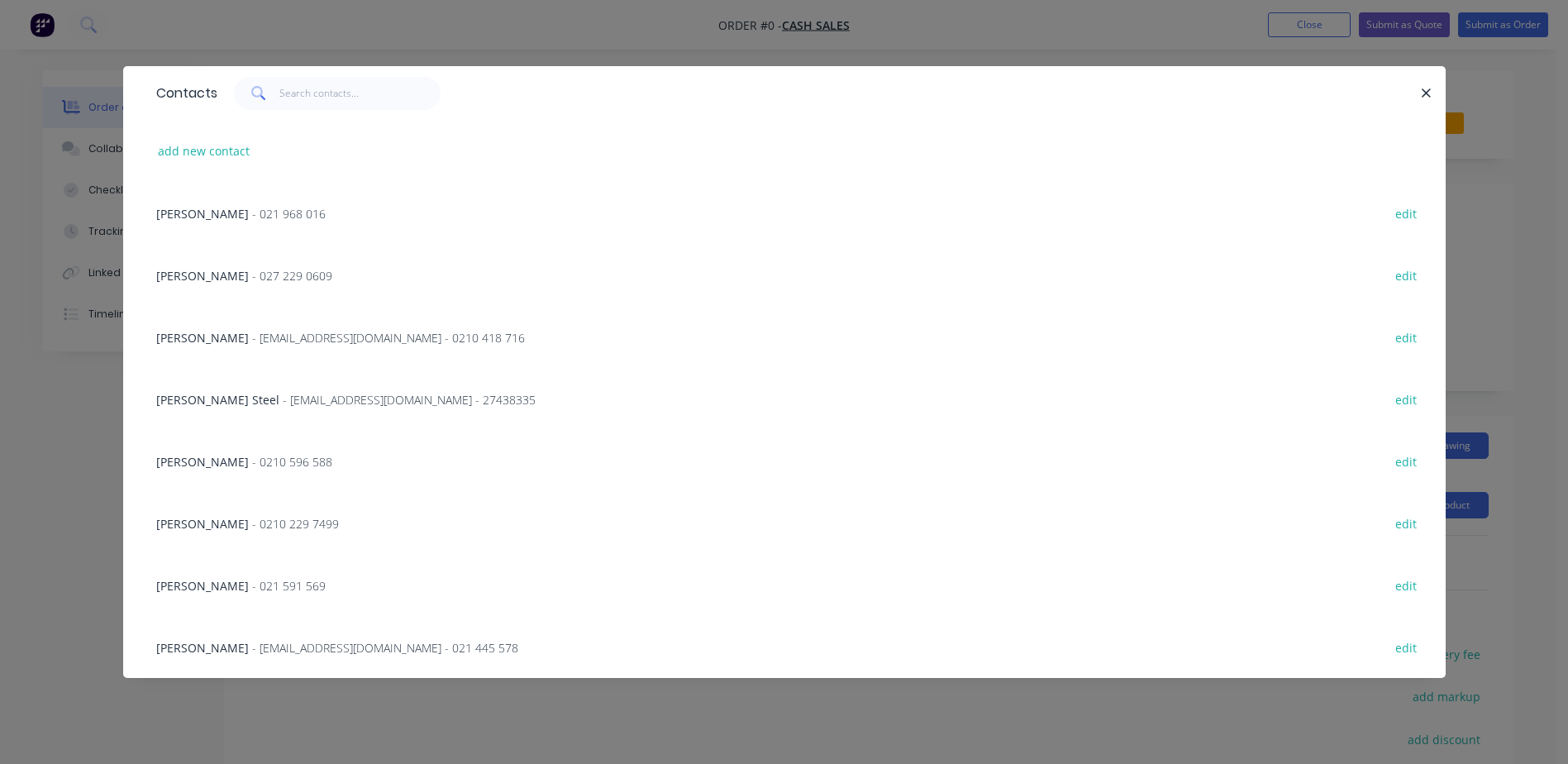
click at [210, 142] on button "add new contact" at bounding box center [204, 150] width 110 height 22
select select "AU"
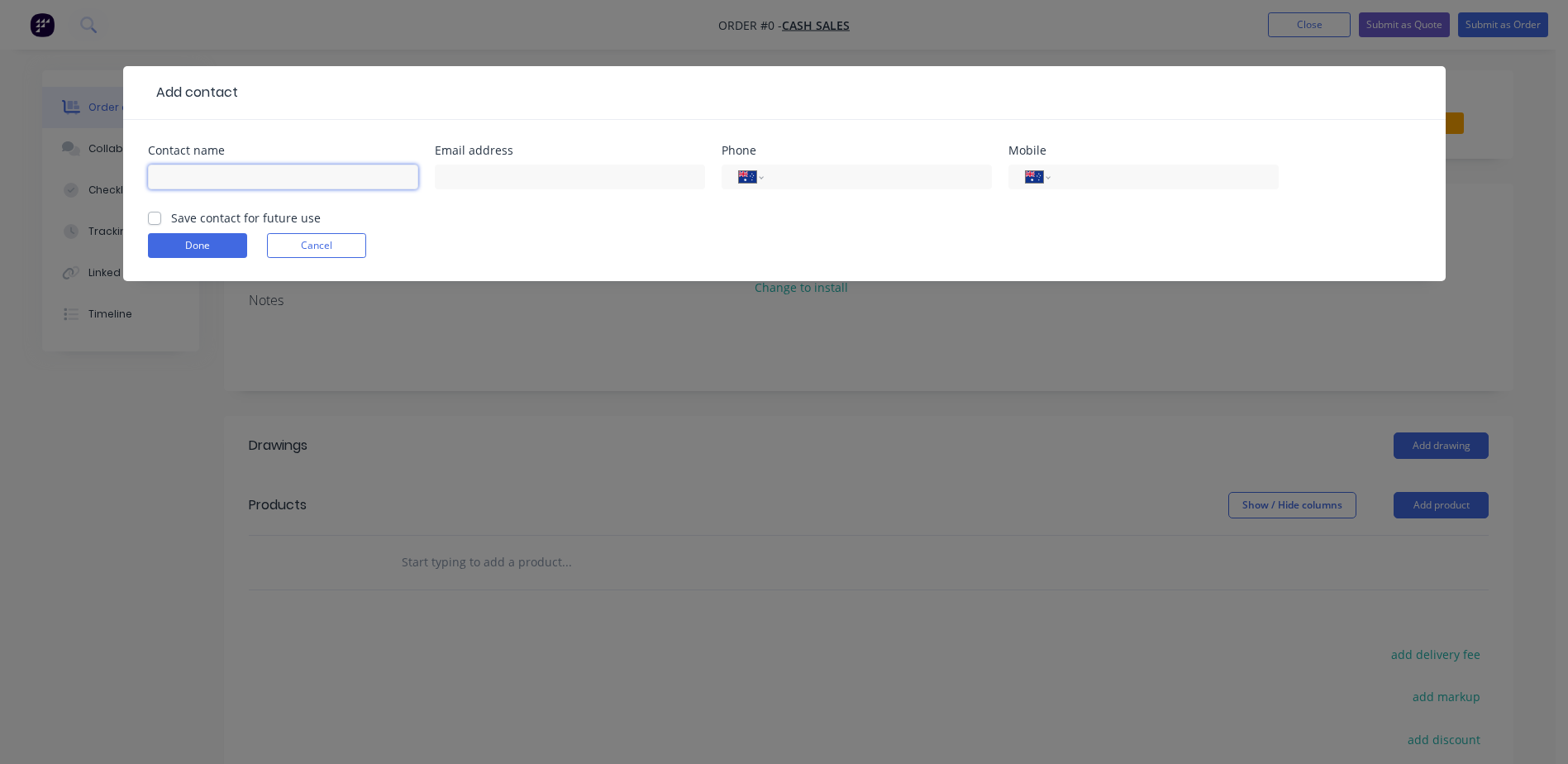
click at [200, 177] on input "text" at bounding box center [282, 176] width 270 height 25
type input "[PERSON_NAME]"
click at [451, 175] on input "text" at bounding box center [569, 176] width 270 height 25
type input "[PERSON_NAME][EMAIL_ADDRESS][DOMAIN_NAME]"
click at [171, 216] on label "Save contact for future use" at bounding box center [245, 217] width 149 height 18
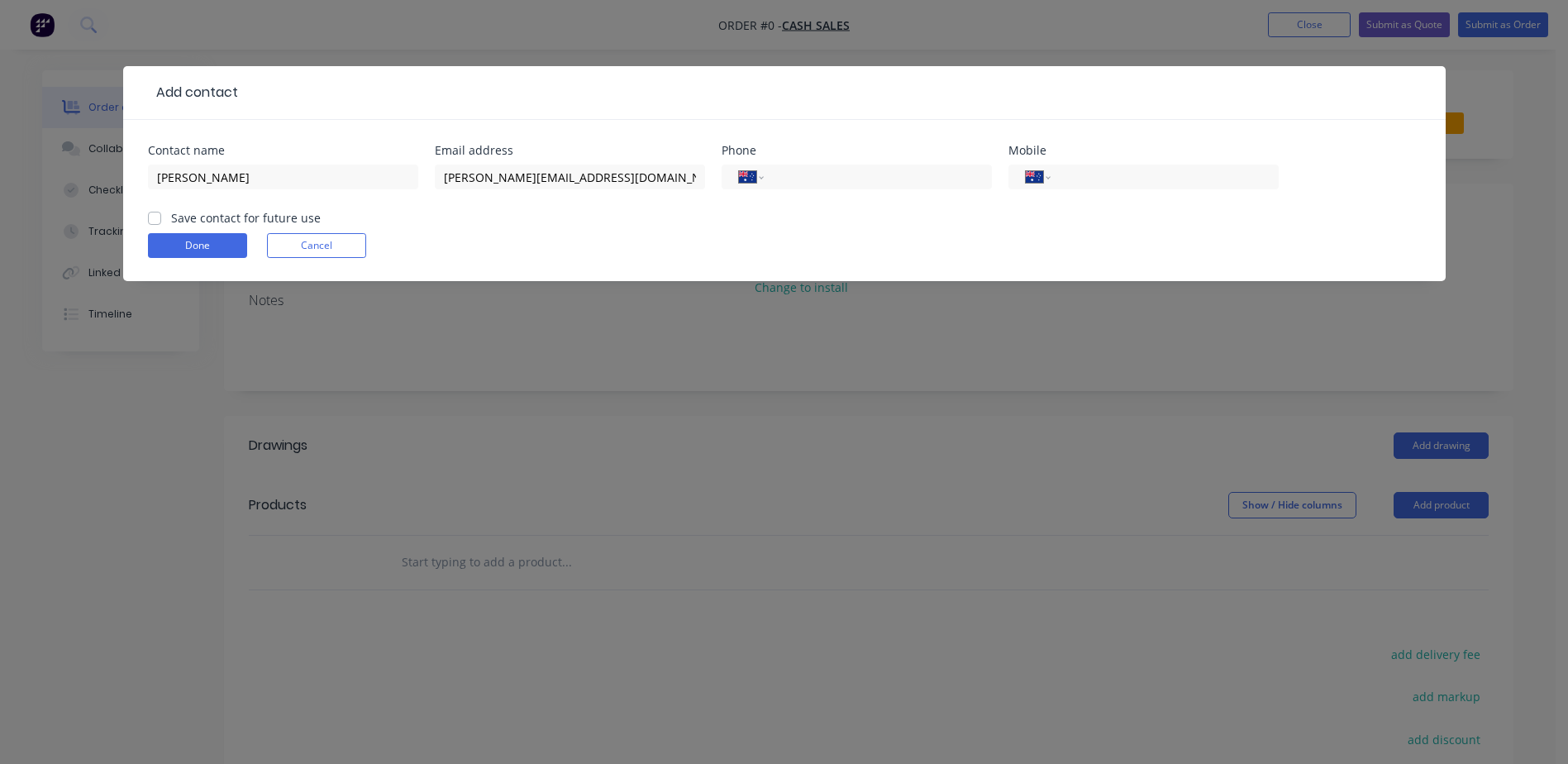
click at [154, 216] on input "Save contact for future use" at bounding box center [154, 216] width 13 height 16
checkbox input "true"
click at [194, 247] on button "Done" at bounding box center [197, 245] width 99 height 25
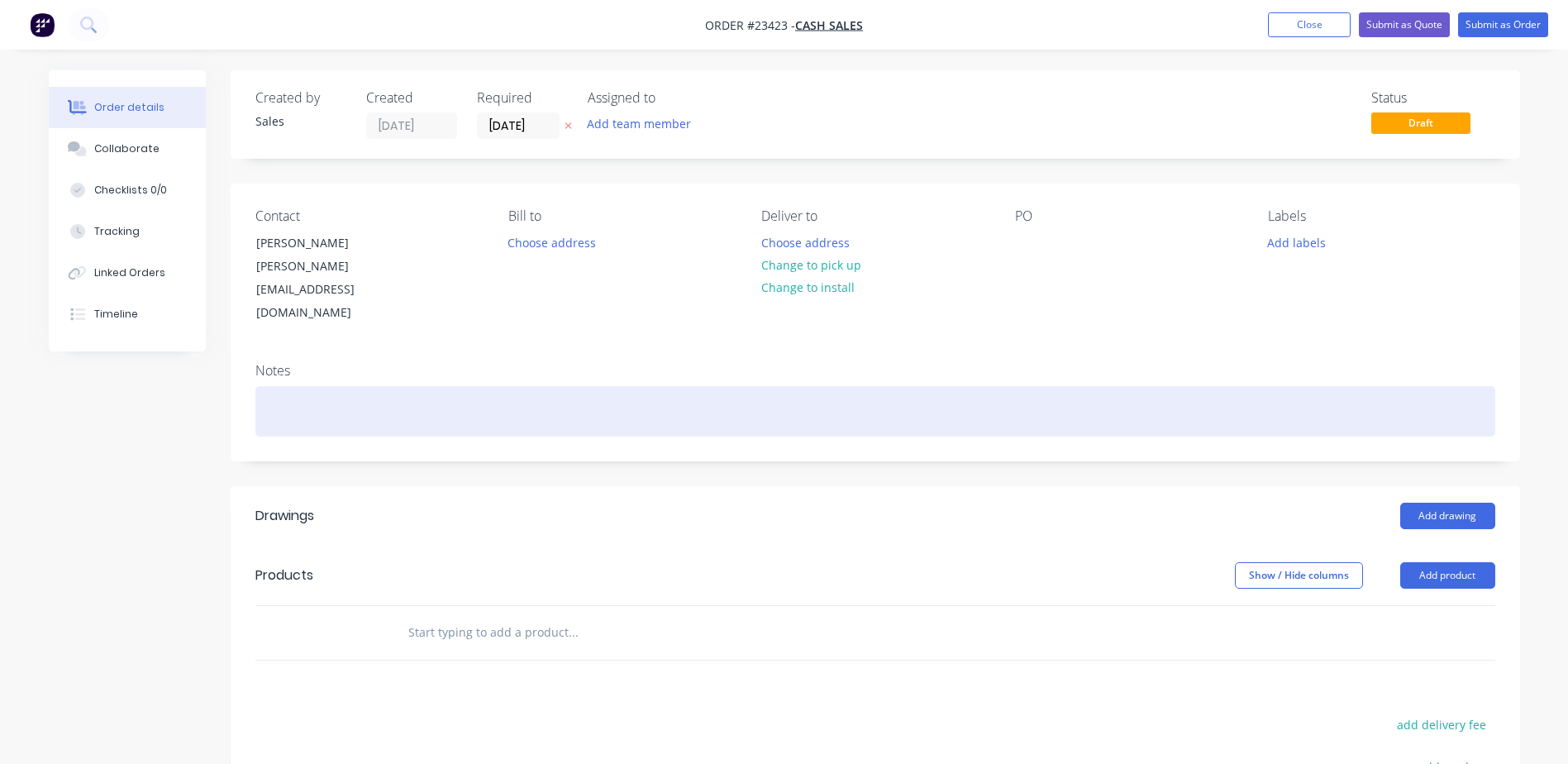
click at [287, 386] on div at bounding box center [875, 411] width 1239 height 50
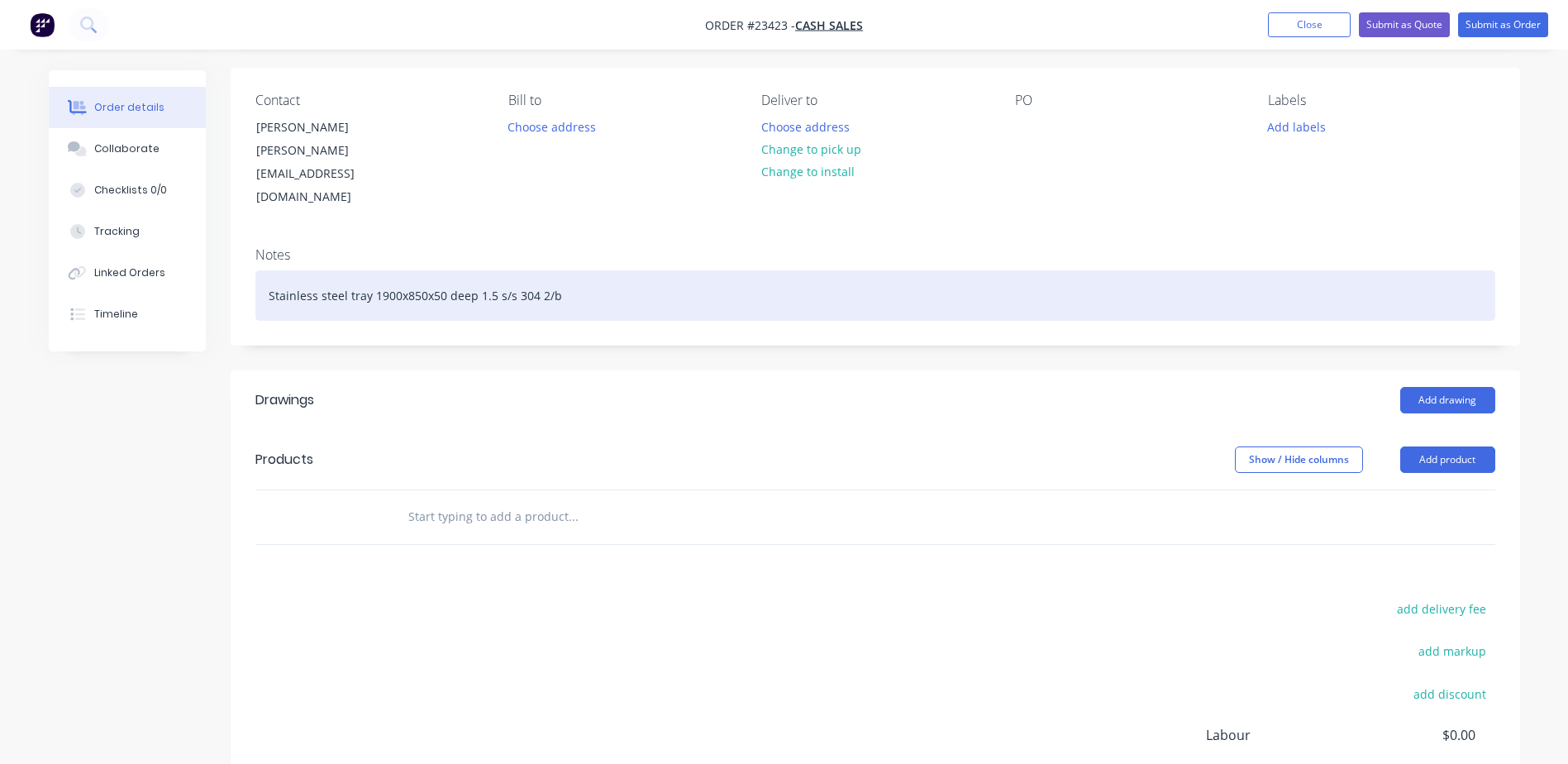
scroll to position [128, 0]
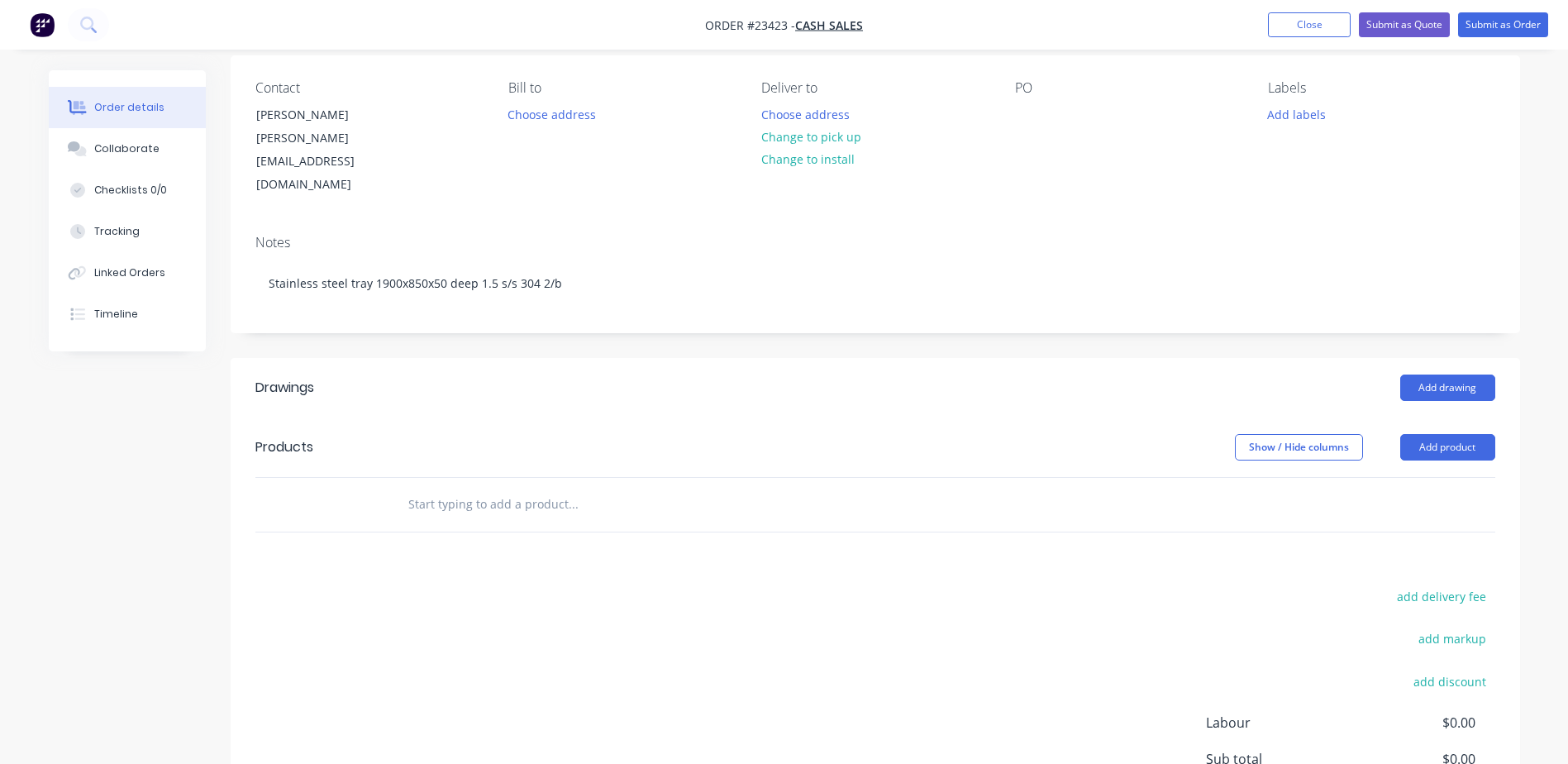
click at [1444, 434] on button "Add product" at bounding box center [1447, 447] width 95 height 26
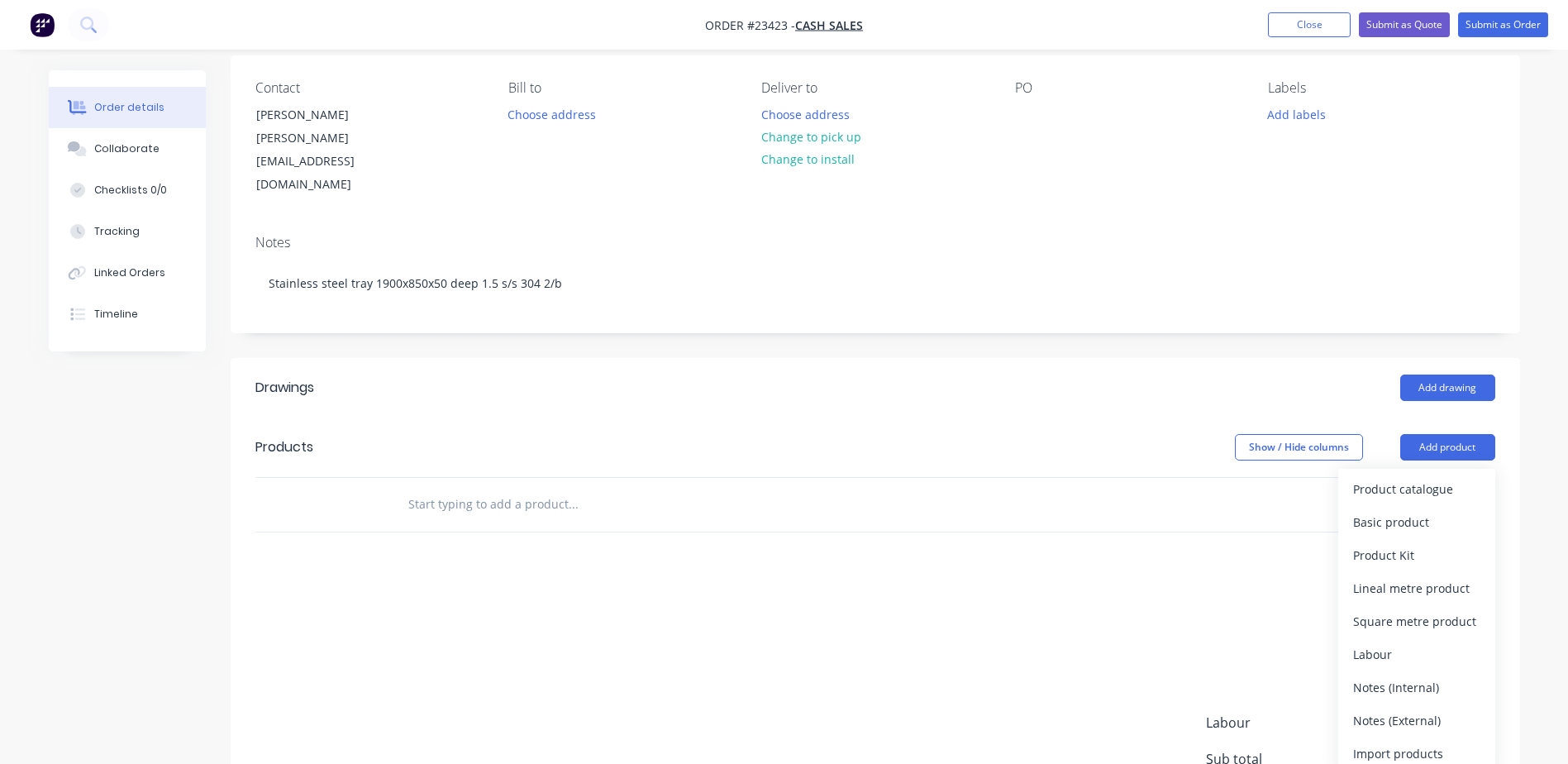
click at [1434, 477] on div "Product catalogue" at bounding box center [1416, 489] width 127 height 24
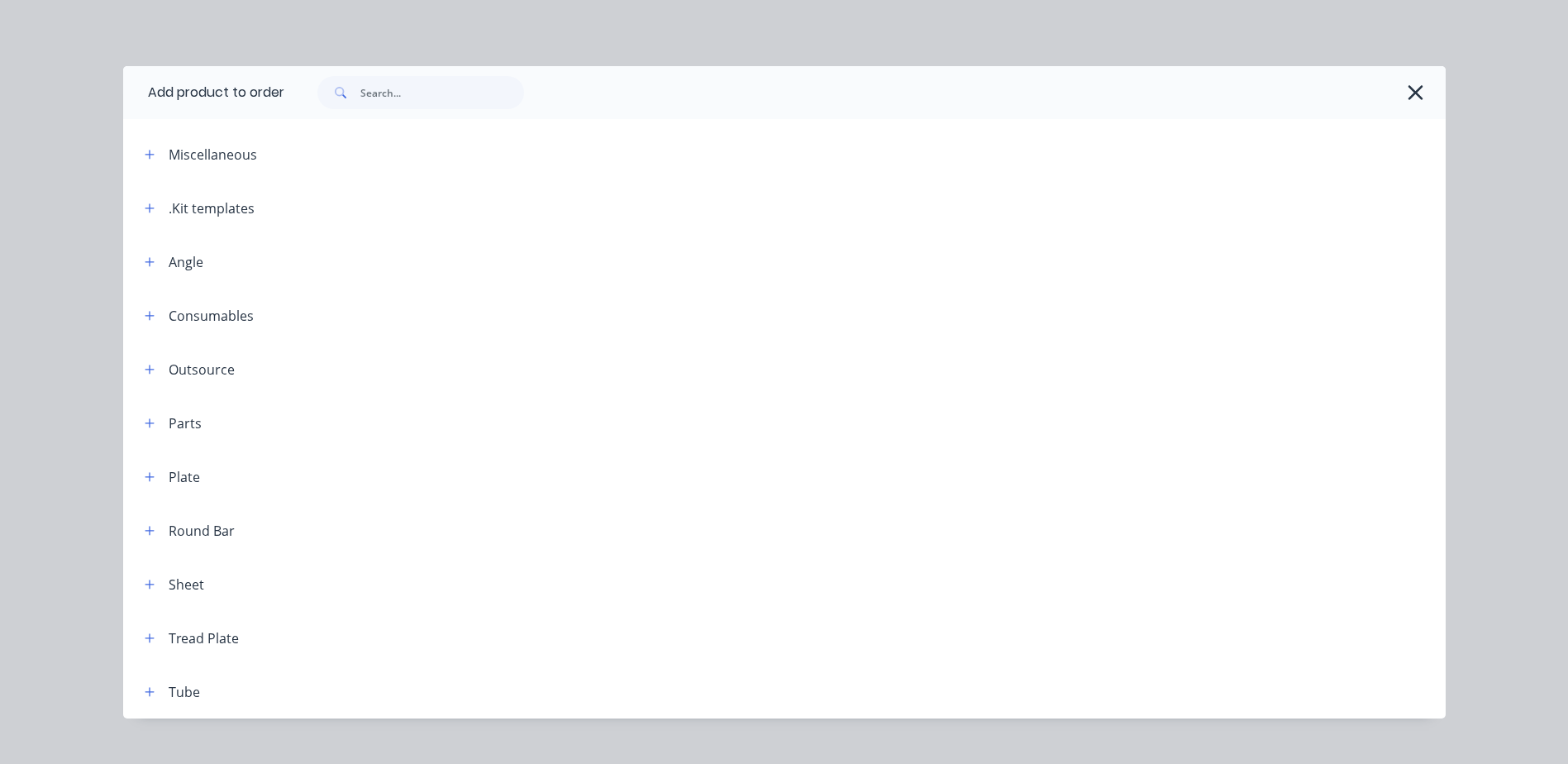
click at [146, 209] on icon "button" at bounding box center [149, 208] width 10 height 11
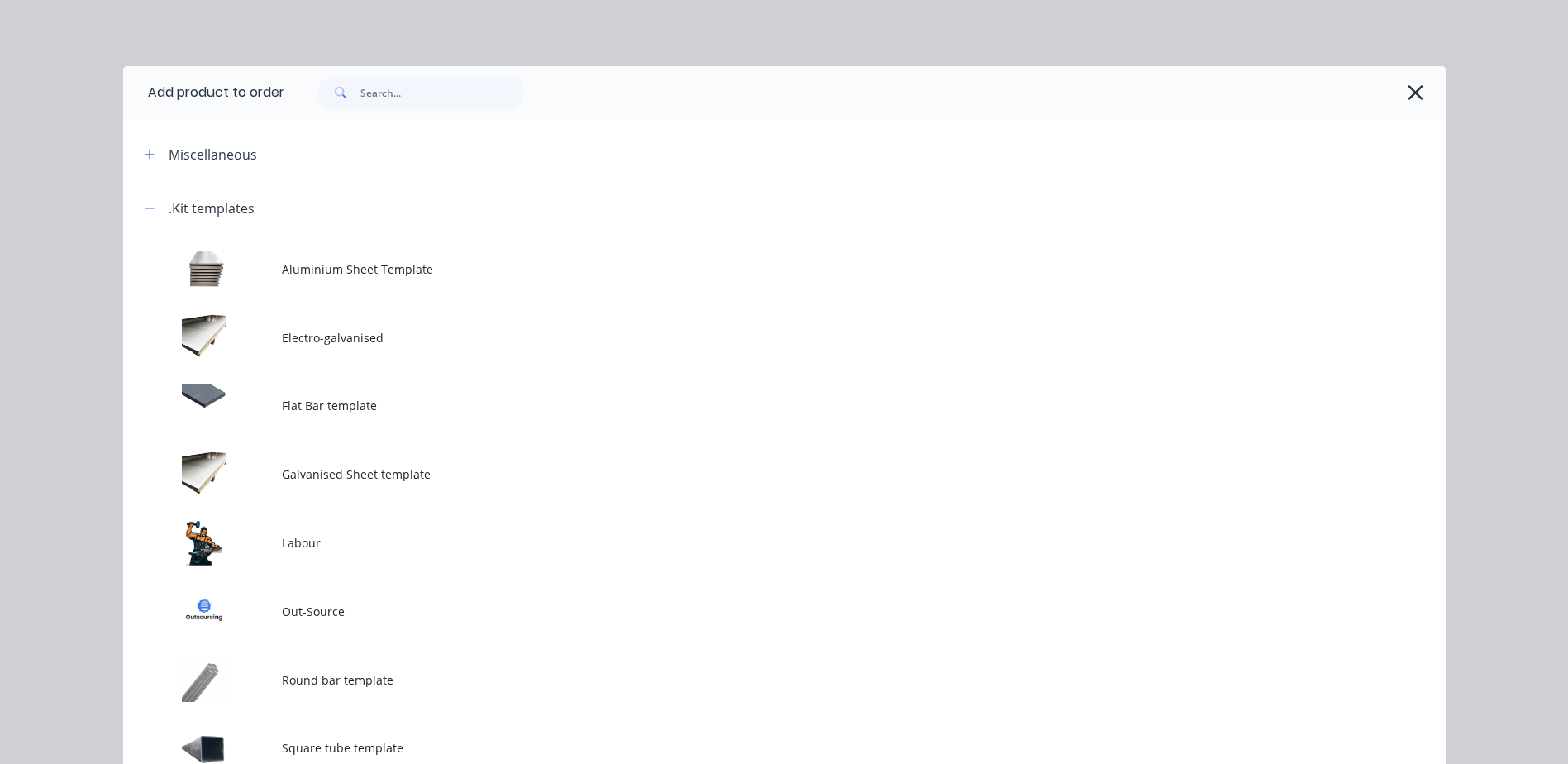
click at [237, 544] on td at bounding box center [202, 542] width 159 height 69
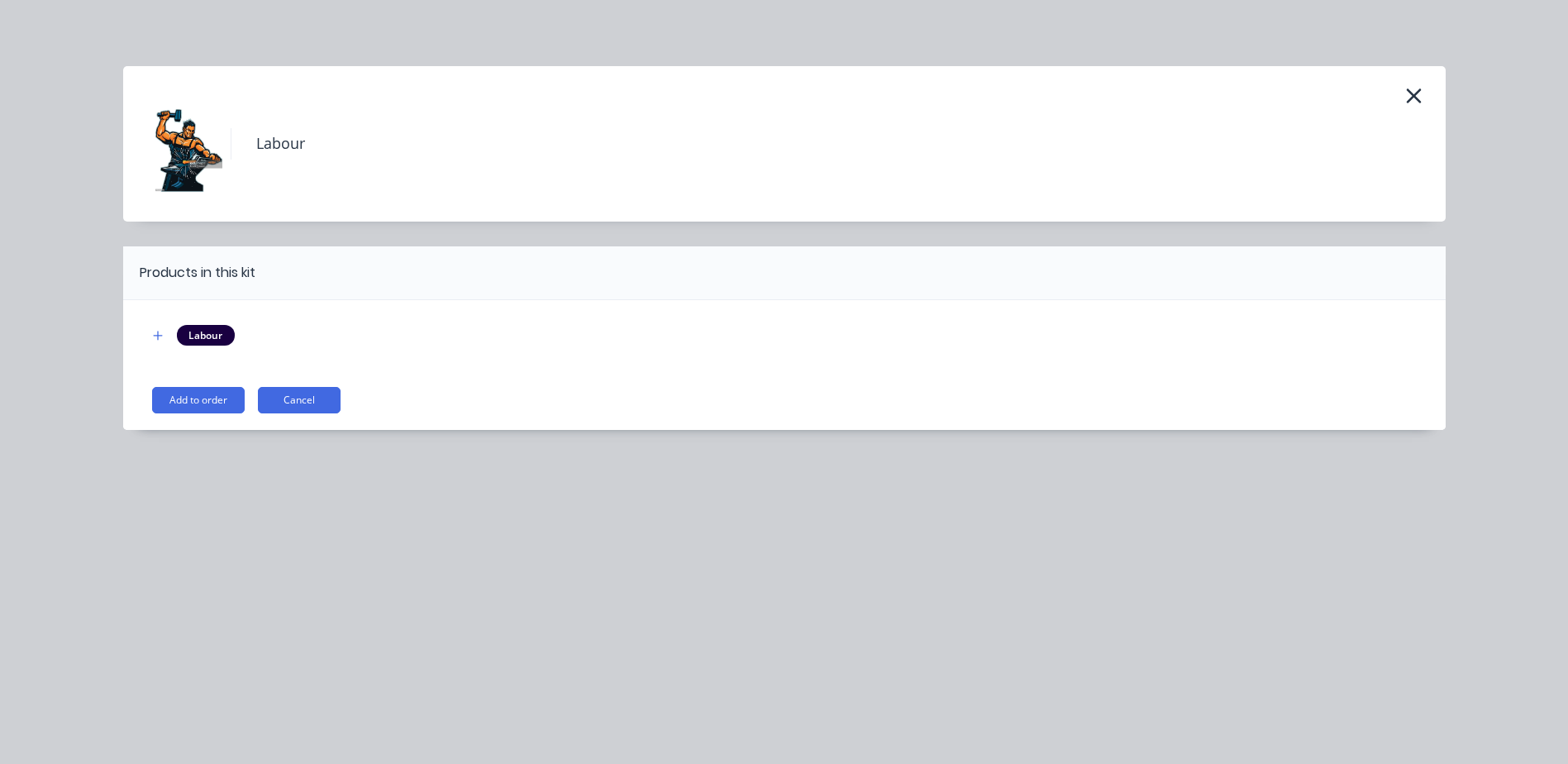
click at [210, 395] on button "Add to order" at bounding box center [199, 400] width 93 height 26
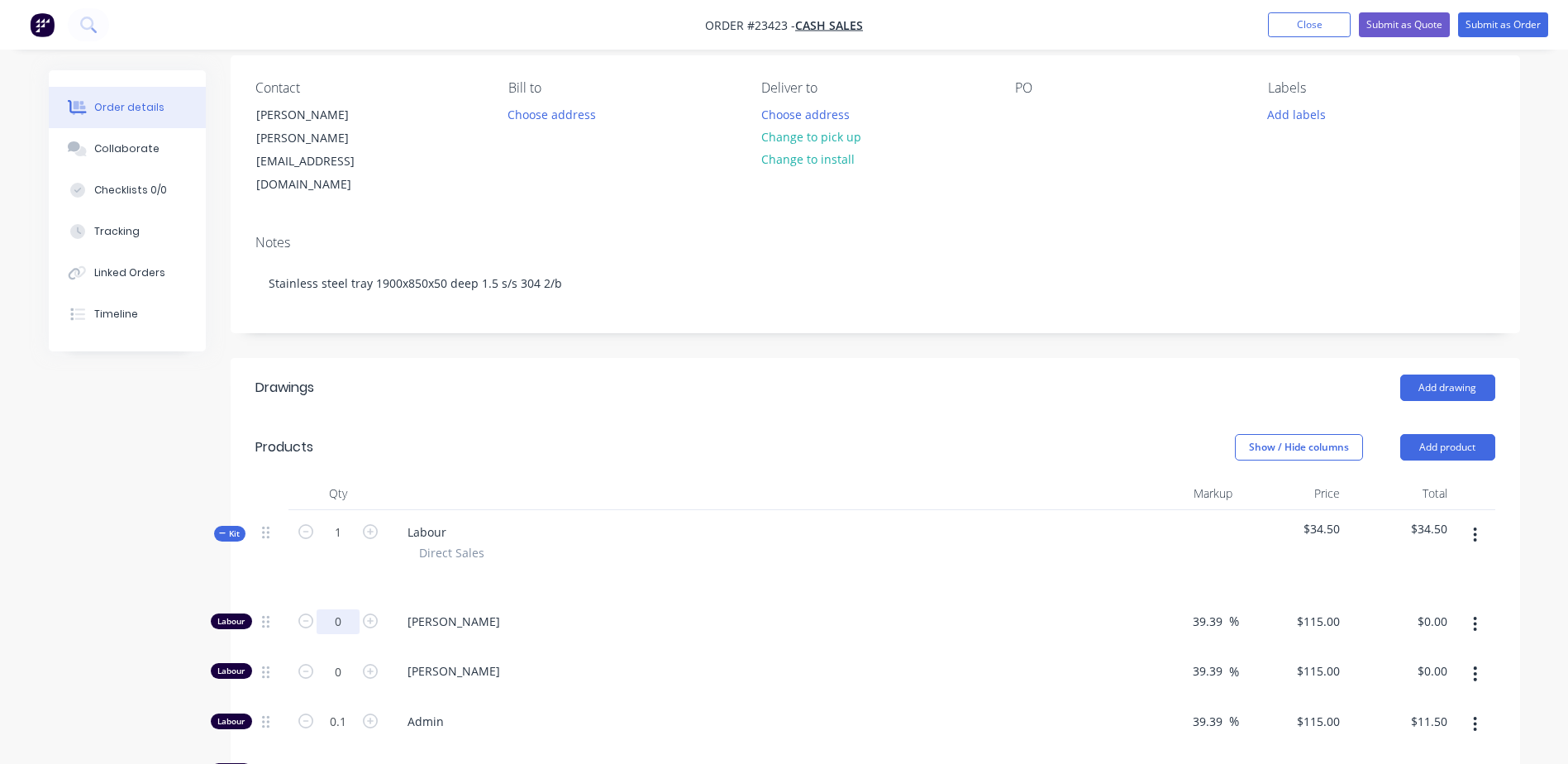
click at [337, 609] on input "0" at bounding box center [338, 621] width 43 height 25
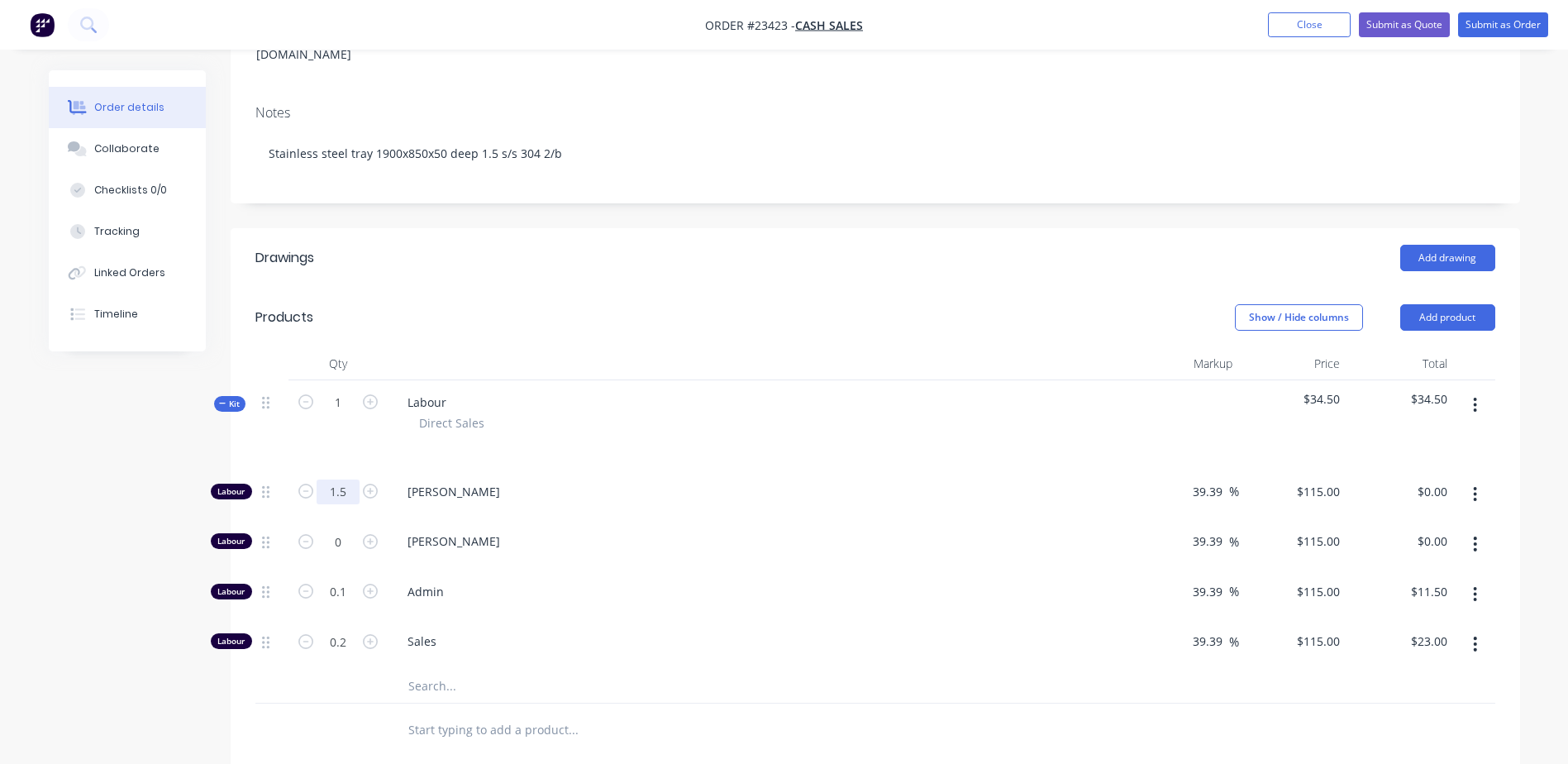
scroll to position [259, 0]
type input "1.5"
type input "$172.50"
click at [1475, 636] on icon "button" at bounding box center [1475, 643] width 4 height 15
drag, startPoint x: 1428, startPoint y: 712, endPoint x: 1429, endPoint y: 703, distance: 9.1
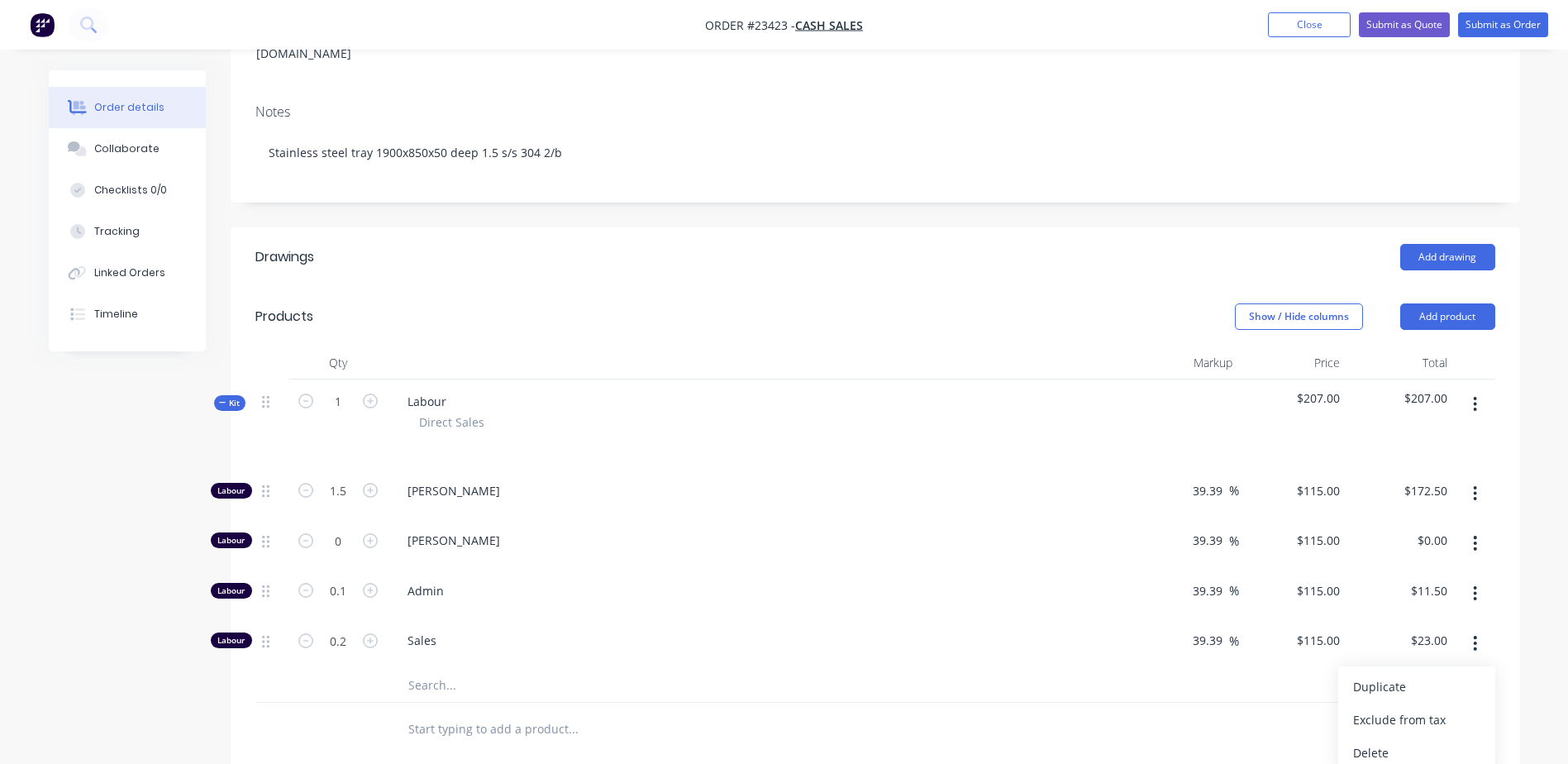
click at [1428, 741] on div "Delete" at bounding box center [1416, 753] width 127 height 24
click at [1473, 584] on icon "button" at bounding box center [1474, 593] width 4 height 19
click at [1431, 691] on div "Delete" at bounding box center [1416, 703] width 127 height 24
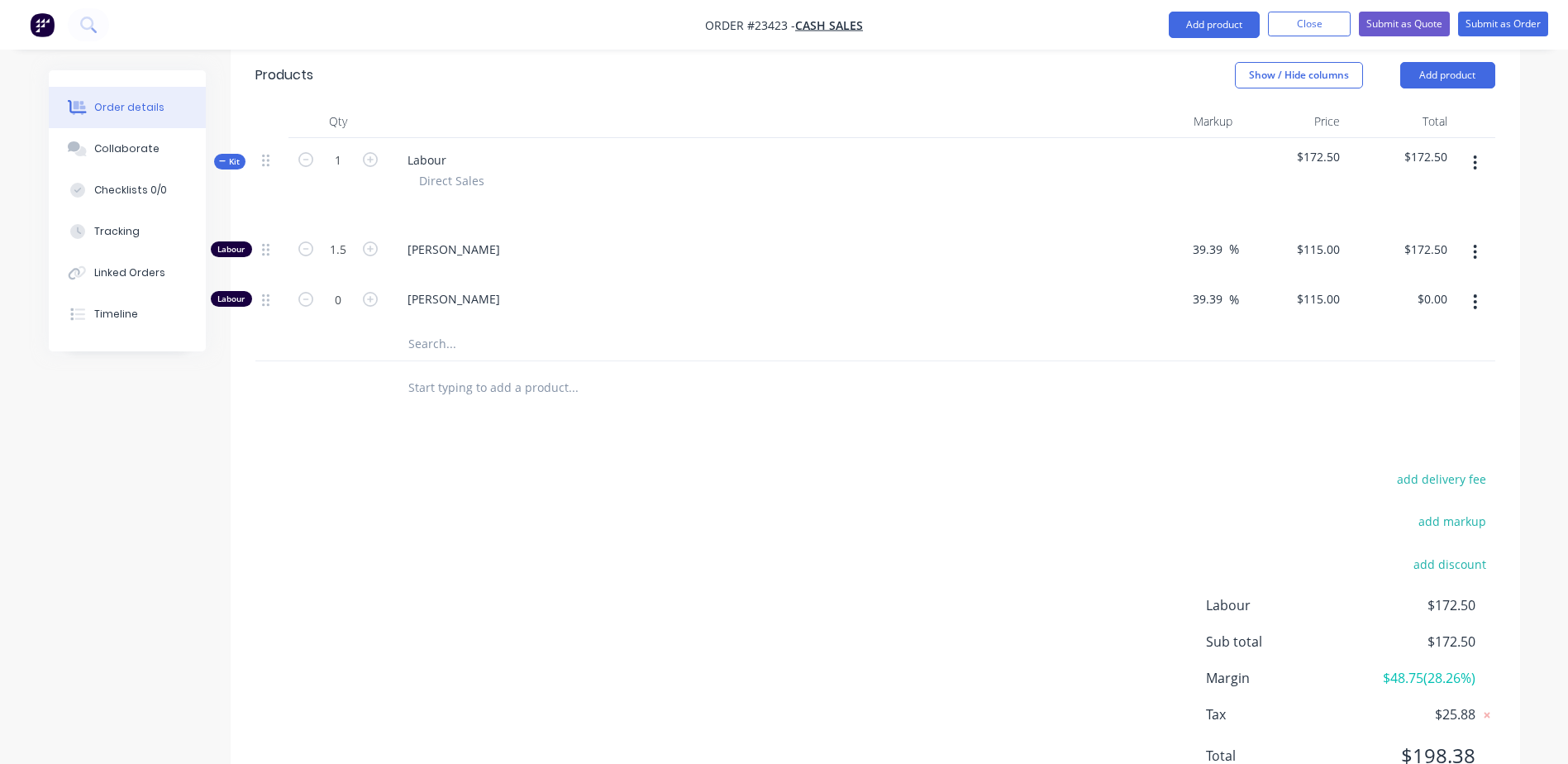
scroll to position [495, 0]
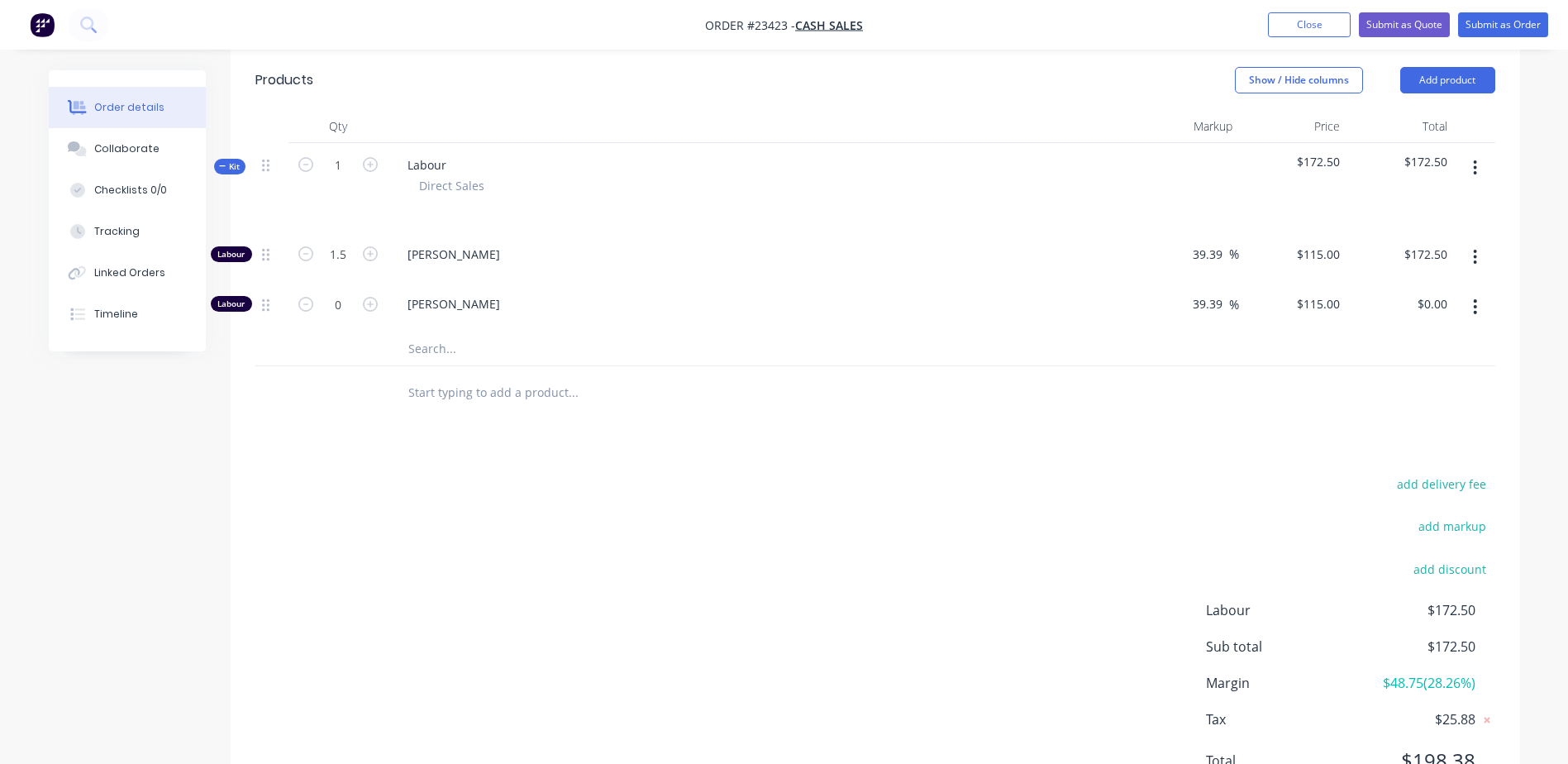
click at [424, 376] on input "text" at bounding box center [573, 393] width 330 height 33
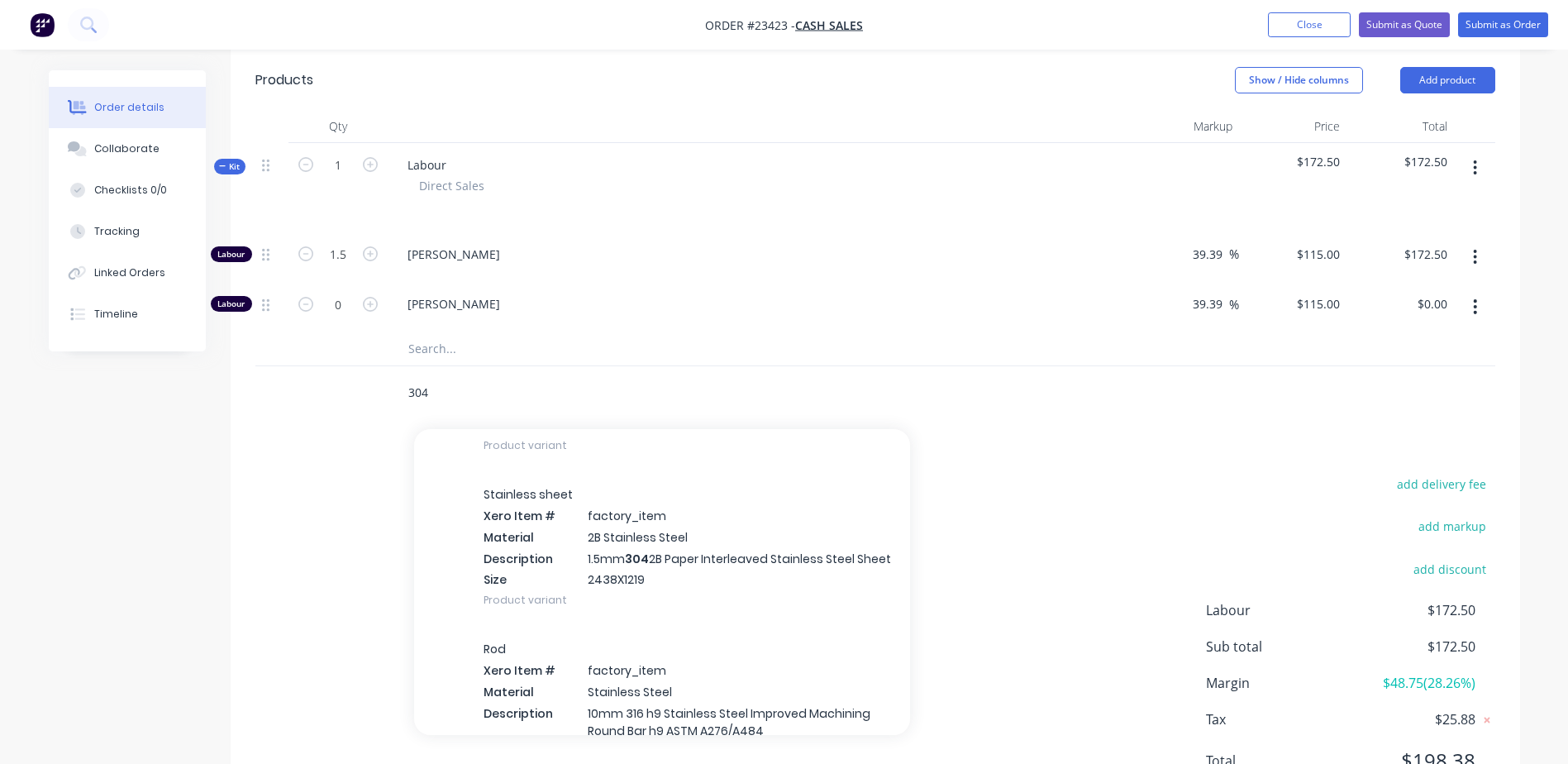
scroll to position [779, 0]
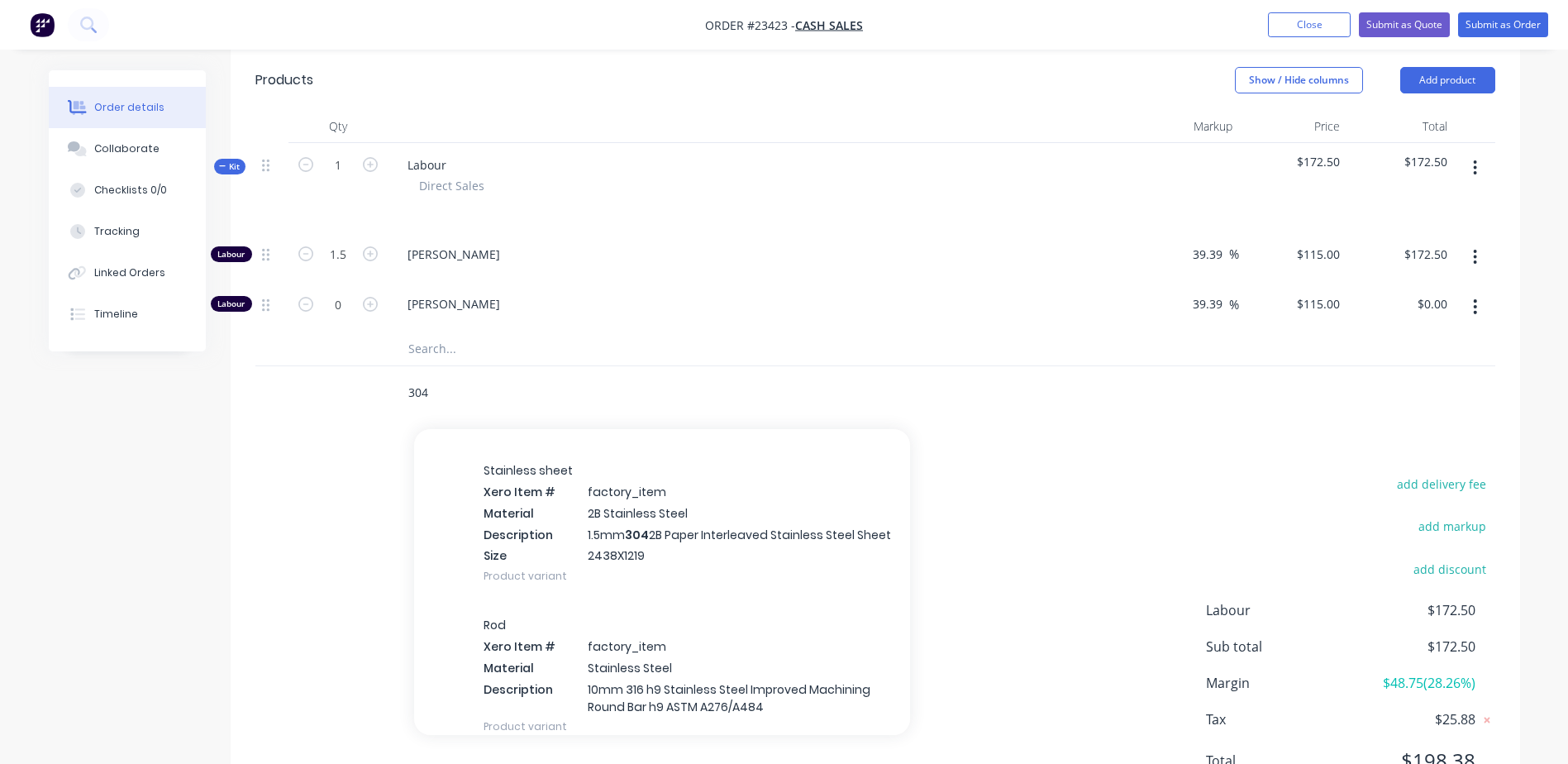
type input "304"
click at [612, 493] on div "Stainless sheet Xero Item # factory_item Material 2B Stainless Steel Descriptio…" at bounding box center [662, 523] width 496 height 154
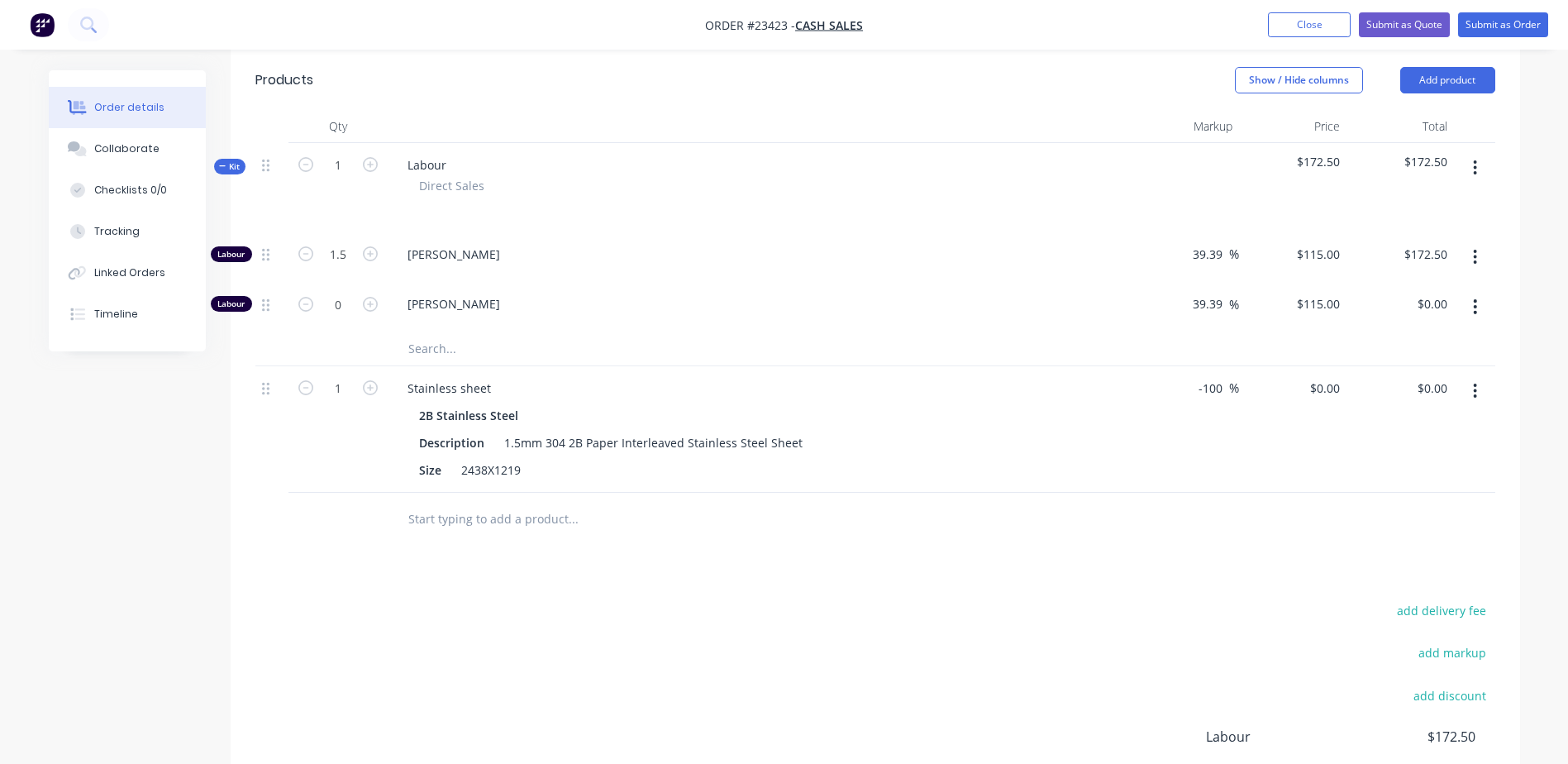
drag, startPoint x: 1222, startPoint y: 350, endPoint x: 1199, endPoint y: 346, distance: 23.3
click at [1199, 376] on input "-100" at bounding box center [1212, 388] width 32 height 24
type input "60"
type input "$357.856"
type input "$357.86"
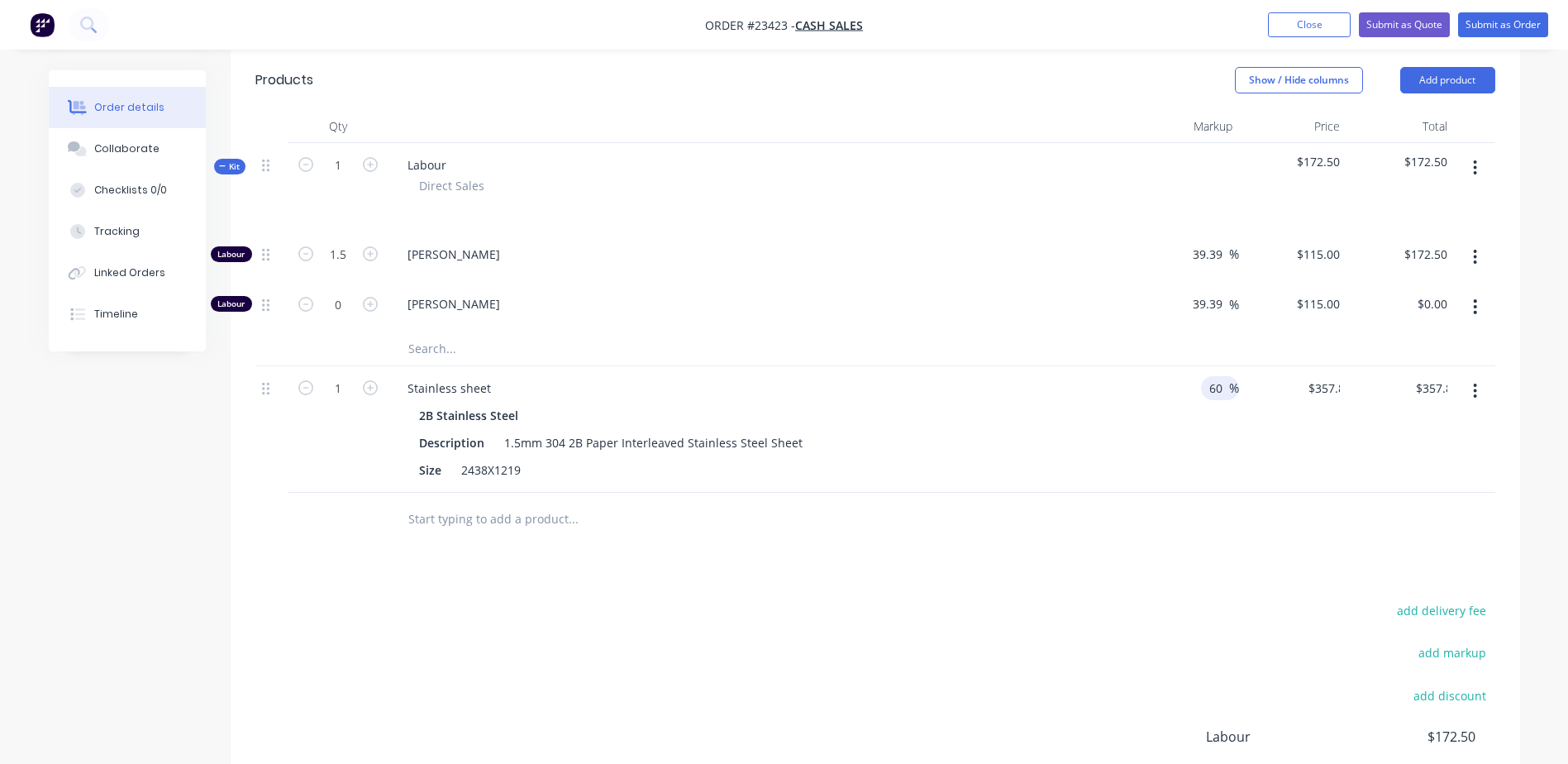
click at [1195, 366] on div "60 60 %" at bounding box center [1186, 429] width 108 height 126
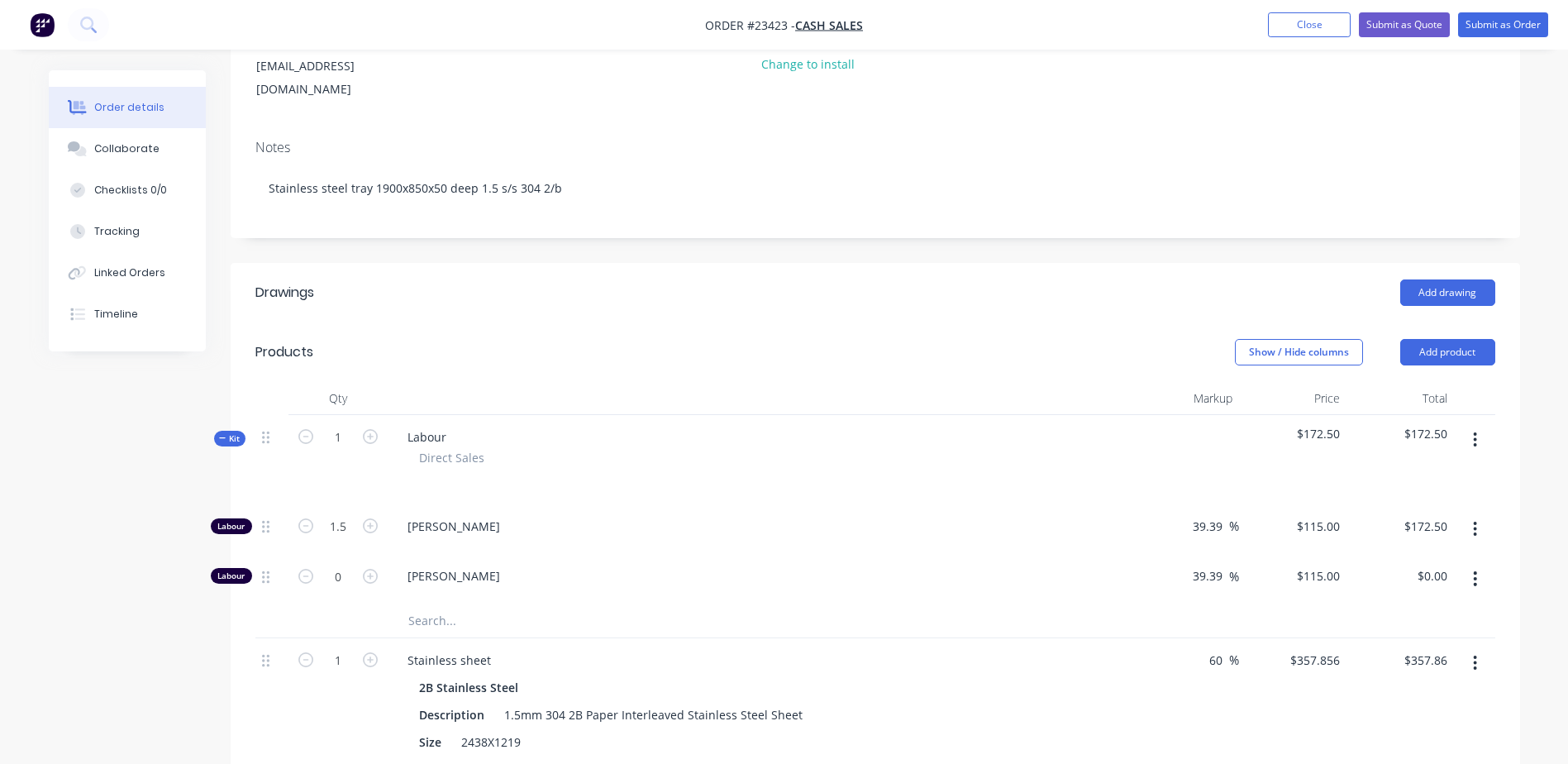
scroll to position [222, 0]
click at [1414, 22] on button "Submit as Quote" at bounding box center [1405, 24] width 91 height 25
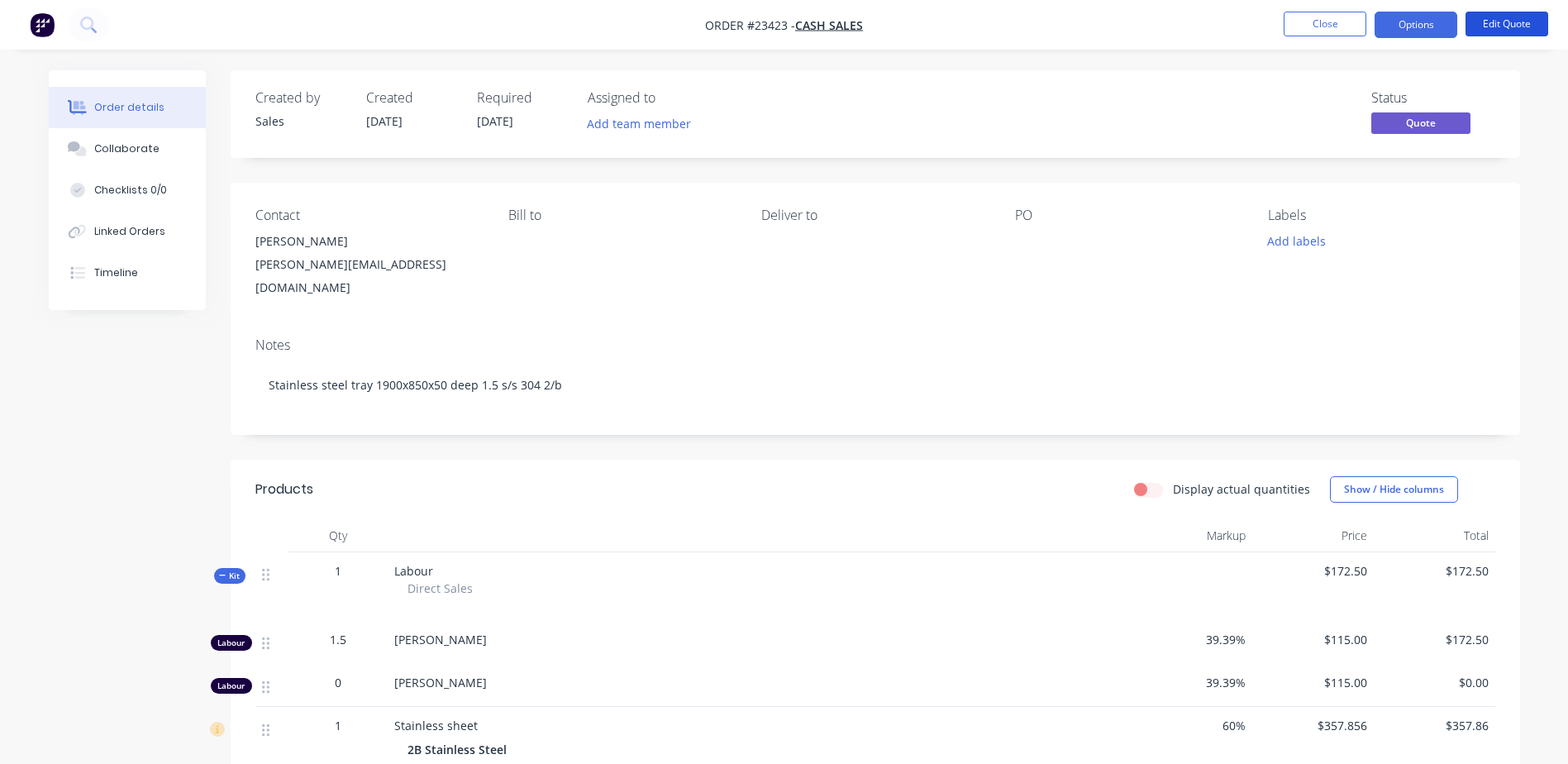
click at [1495, 21] on button "Edit Quote" at bounding box center [1506, 23] width 83 height 25
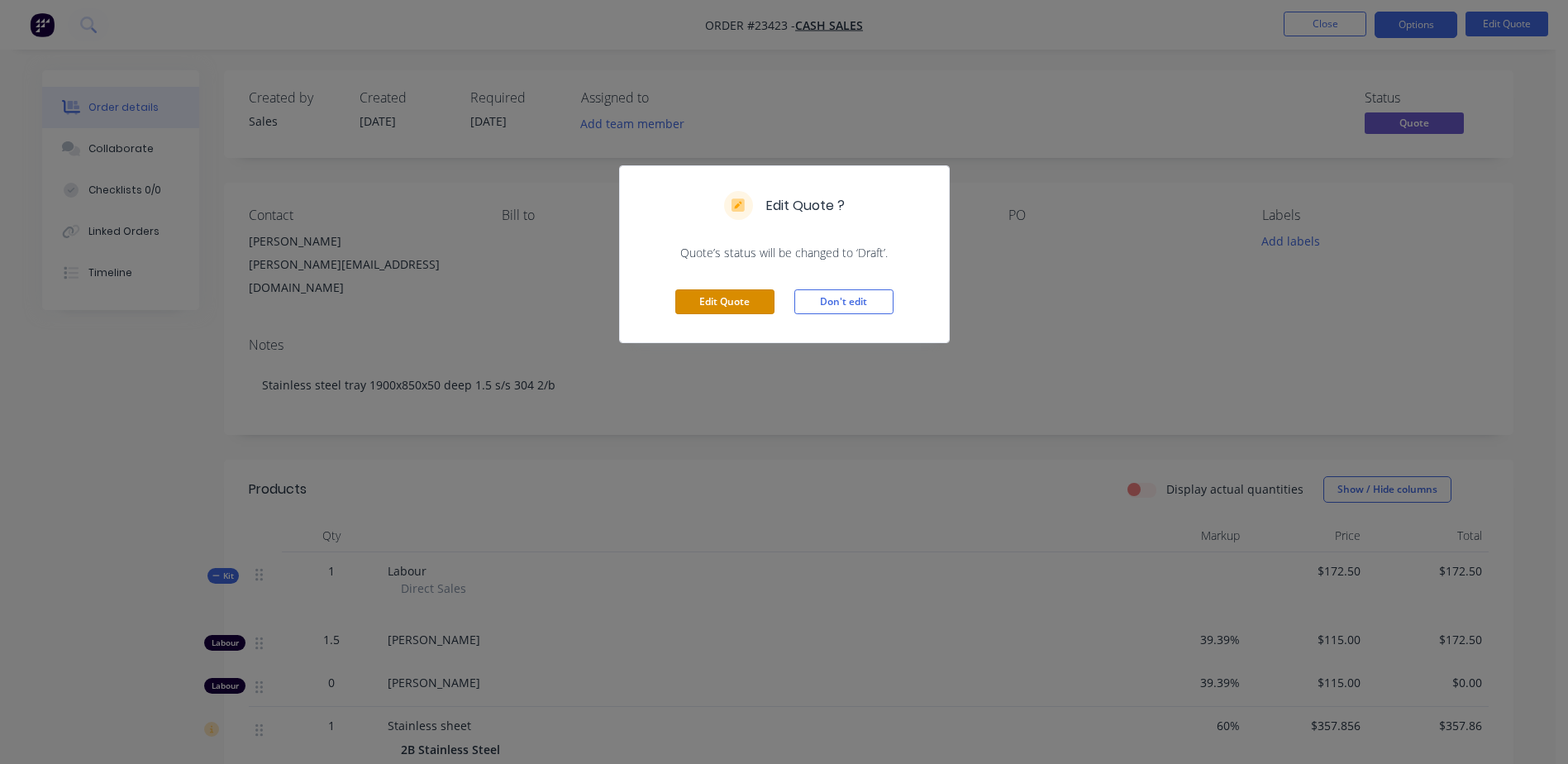
click at [736, 298] on button "Edit Quote" at bounding box center [724, 302] width 99 height 25
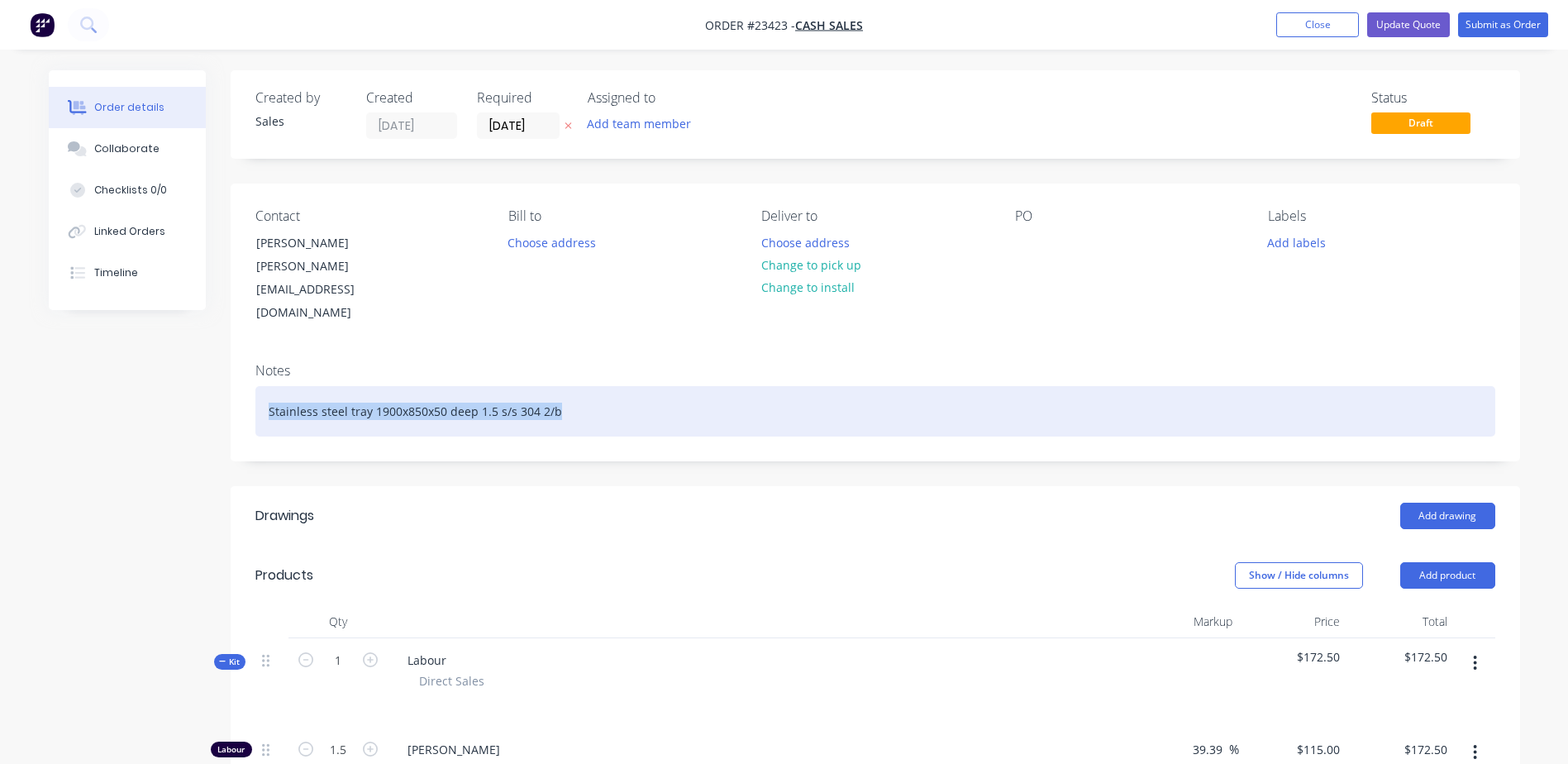
drag, startPoint x: 561, startPoint y: 367, endPoint x: 260, endPoint y: 369, distance: 301.0
click at [260, 386] on div "Stainless steel tray 1900x850x50 deep 1.5 s/s 304 2/b" at bounding box center [875, 411] width 1239 height 50
copy div "Stainless steel tray 1900x850x50 deep 1.5 s/s 304 2/b"
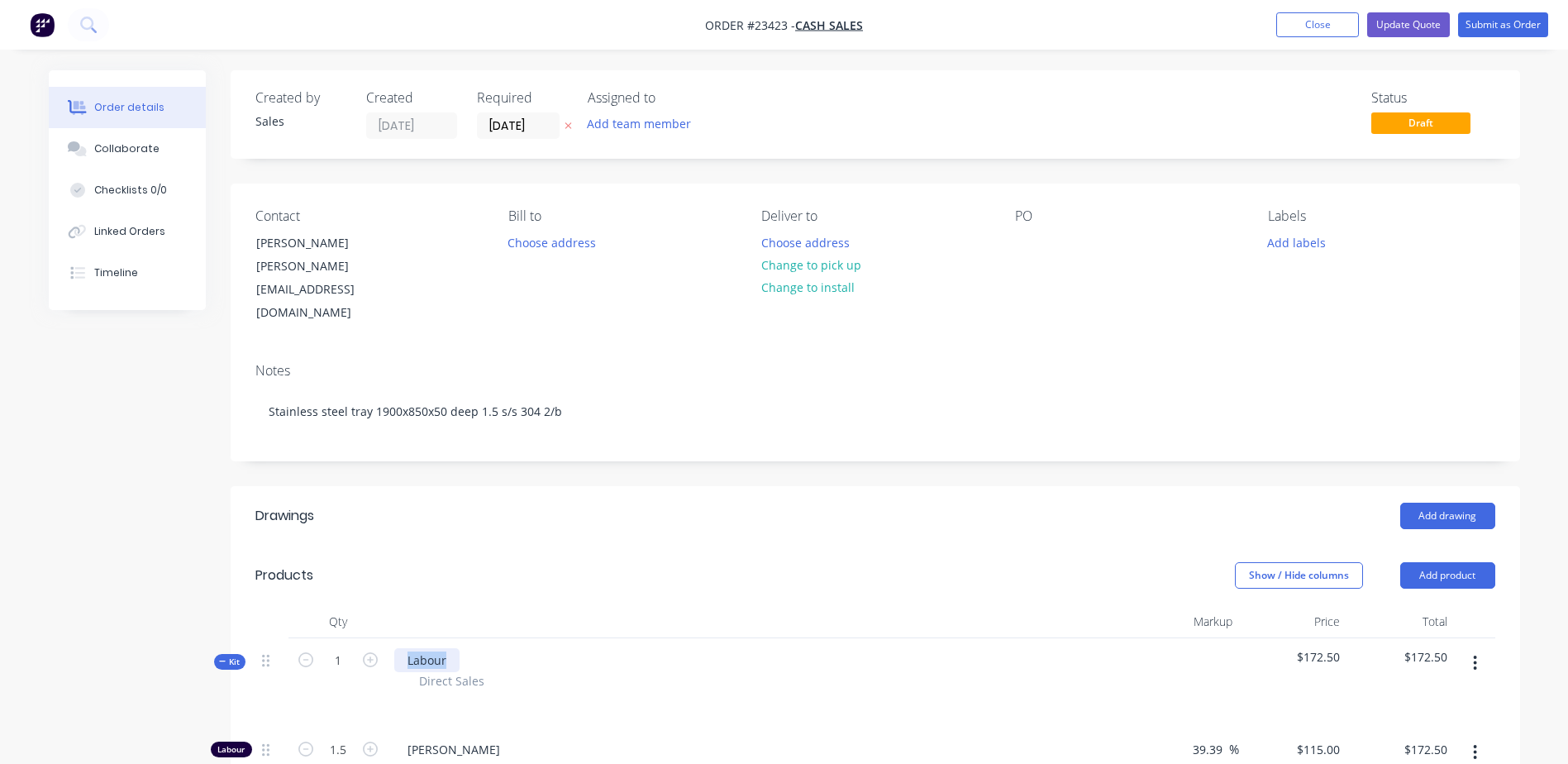
drag, startPoint x: 458, startPoint y: 620, endPoint x: 398, endPoint y: 618, distance: 60.0
click at [398, 648] on div "Labour" at bounding box center [427, 660] width 65 height 24
paste div
click at [1399, 20] on button "Update Quote" at bounding box center [1407, 24] width 83 height 25
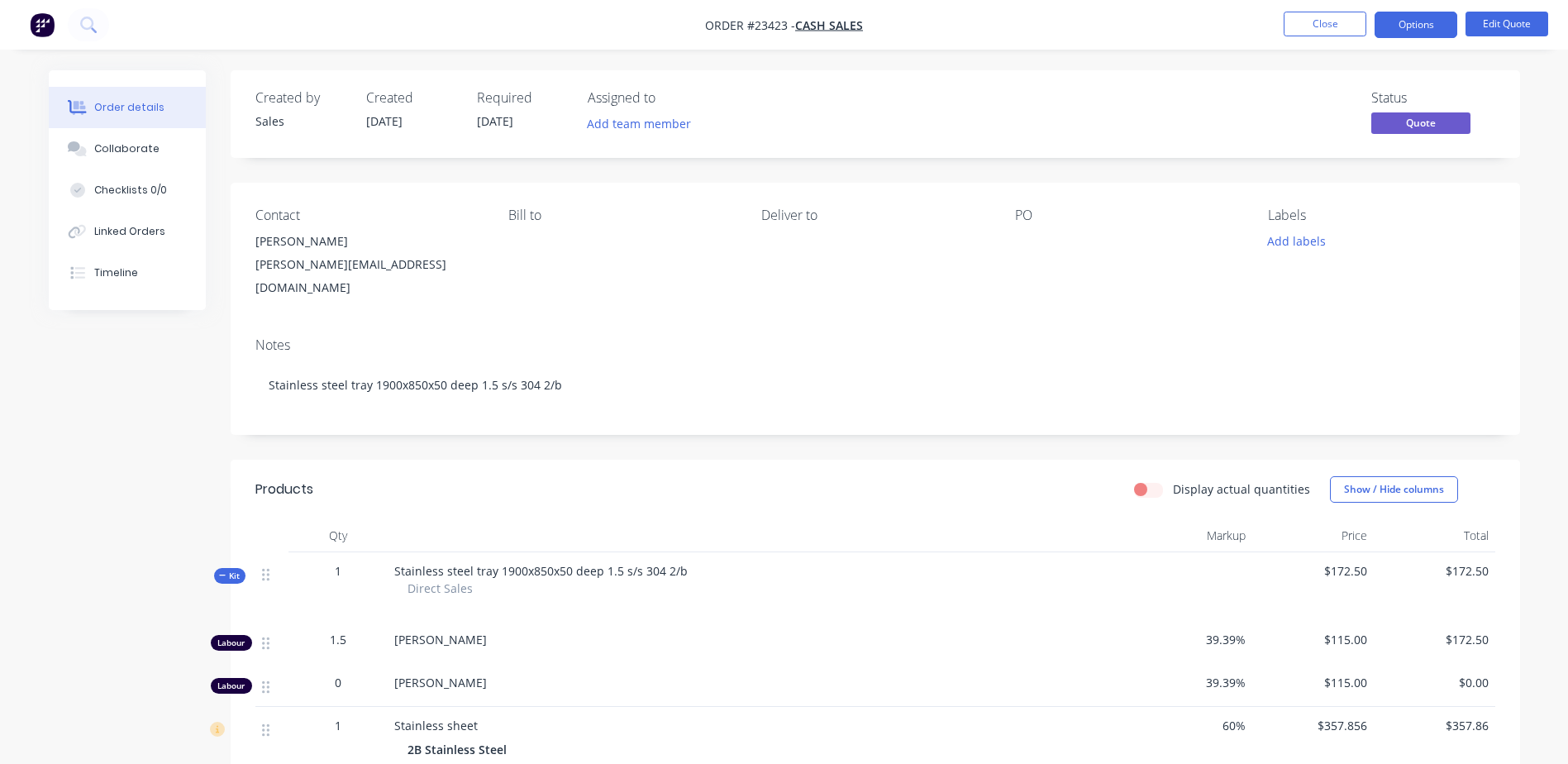
click at [1408, 25] on button "Options" at bounding box center [1415, 24] width 83 height 26
click at [1407, 95] on div "Quote" at bounding box center [1367, 100] width 152 height 24
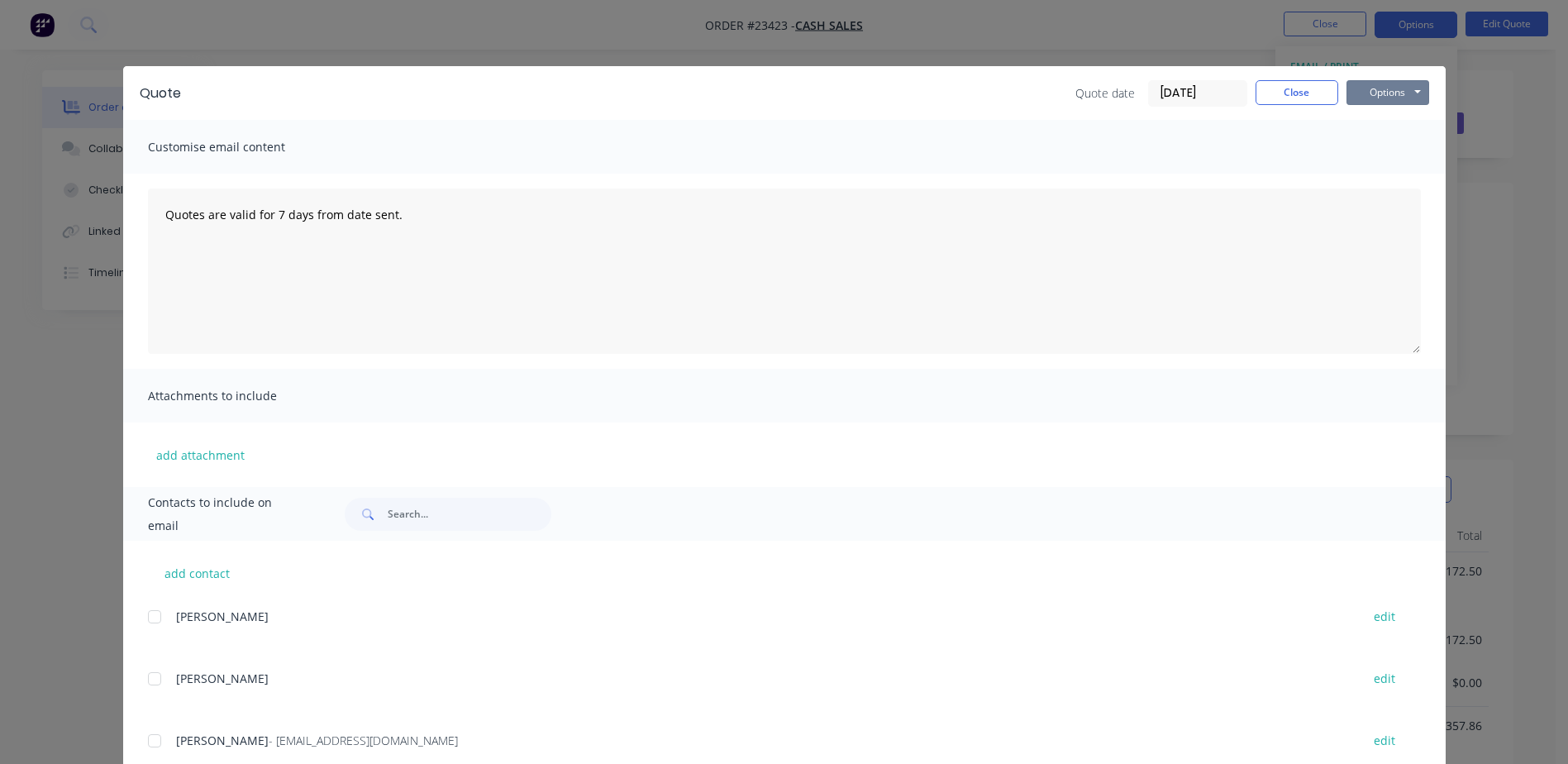
click at [1373, 88] on button "Options" at bounding box center [1387, 92] width 83 height 25
click at [1384, 122] on button "Preview" at bounding box center [1399, 122] width 106 height 27
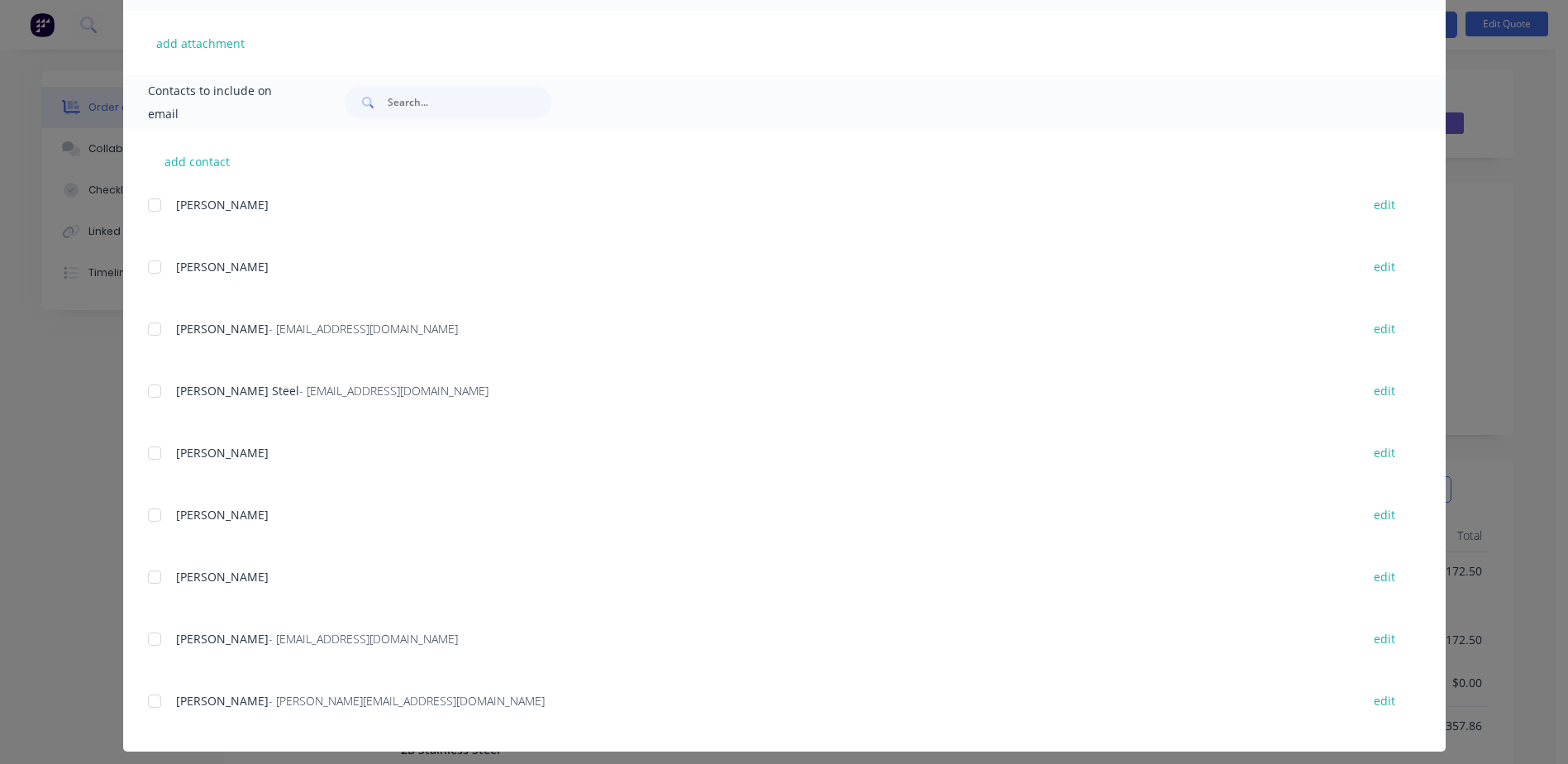
scroll to position [422, 0]
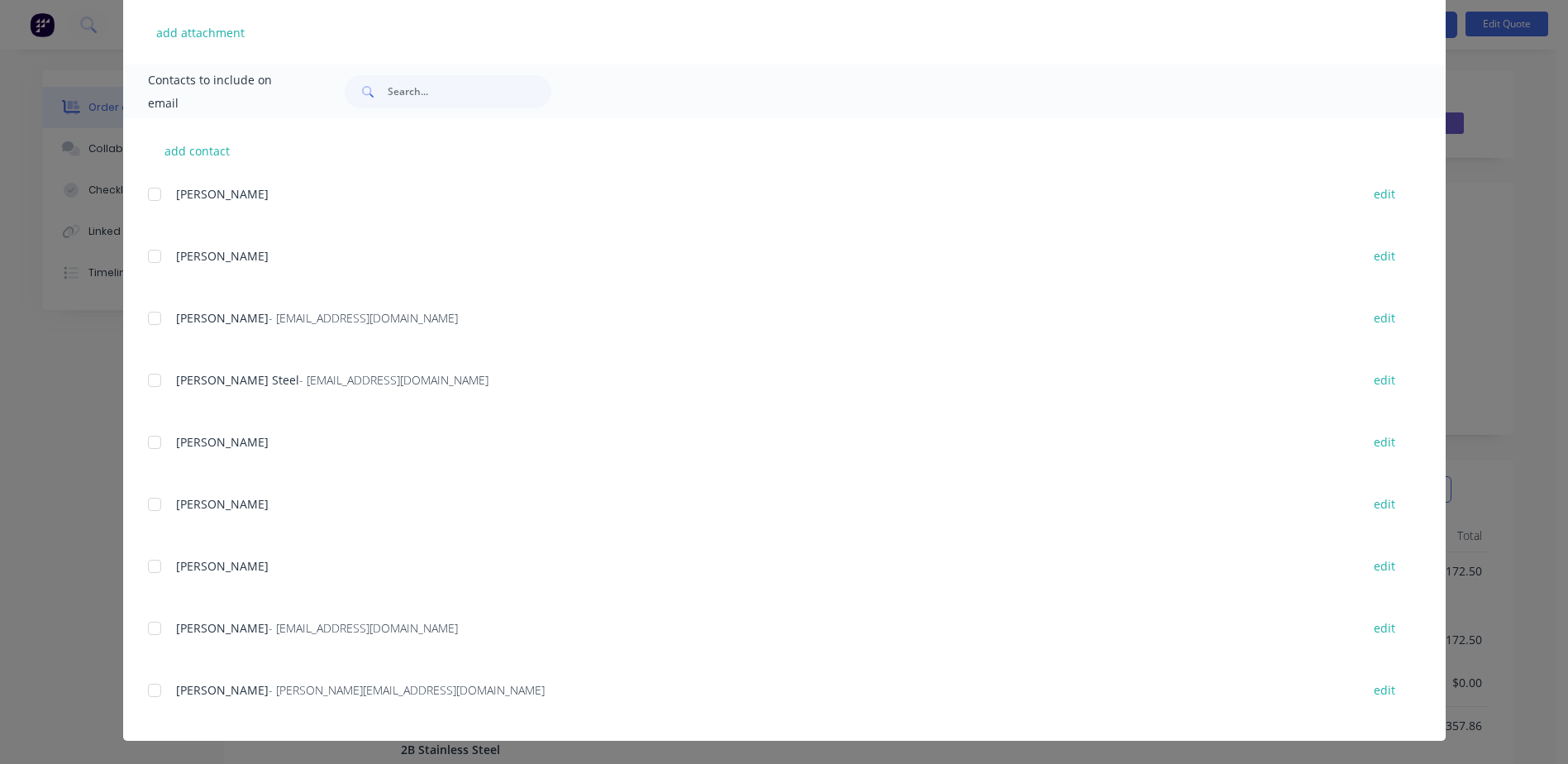
click at [147, 689] on div at bounding box center [155, 691] width 33 height 33
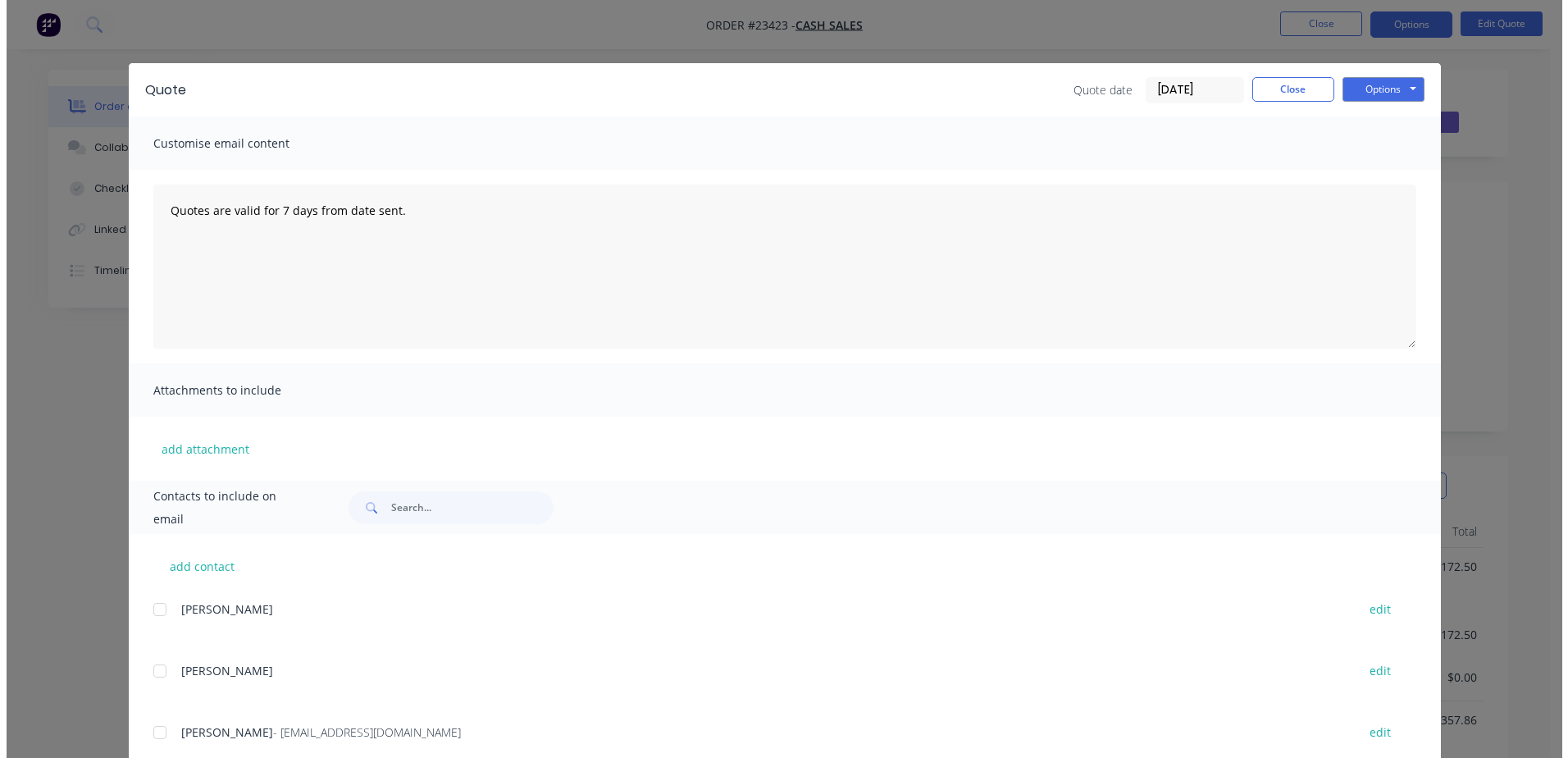
scroll to position [0, 0]
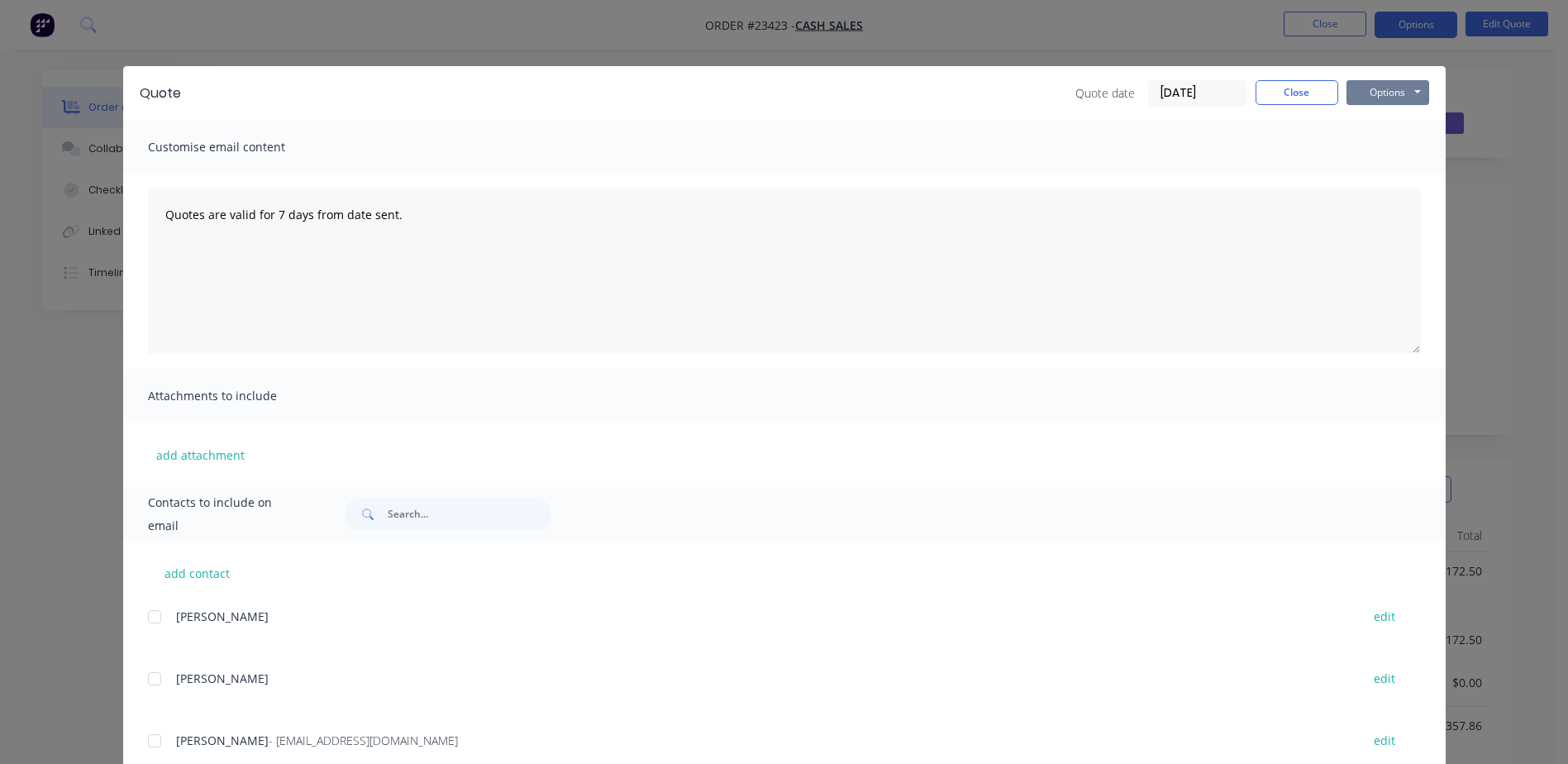
drag, startPoint x: 1395, startPoint y: 87, endPoint x: 1394, endPoint y: 97, distance: 10.0
click at [1395, 89] on button "Options" at bounding box center [1387, 92] width 83 height 25
click at [1397, 175] on button "Email" at bounding box center [1399, 175] width 106 height 27
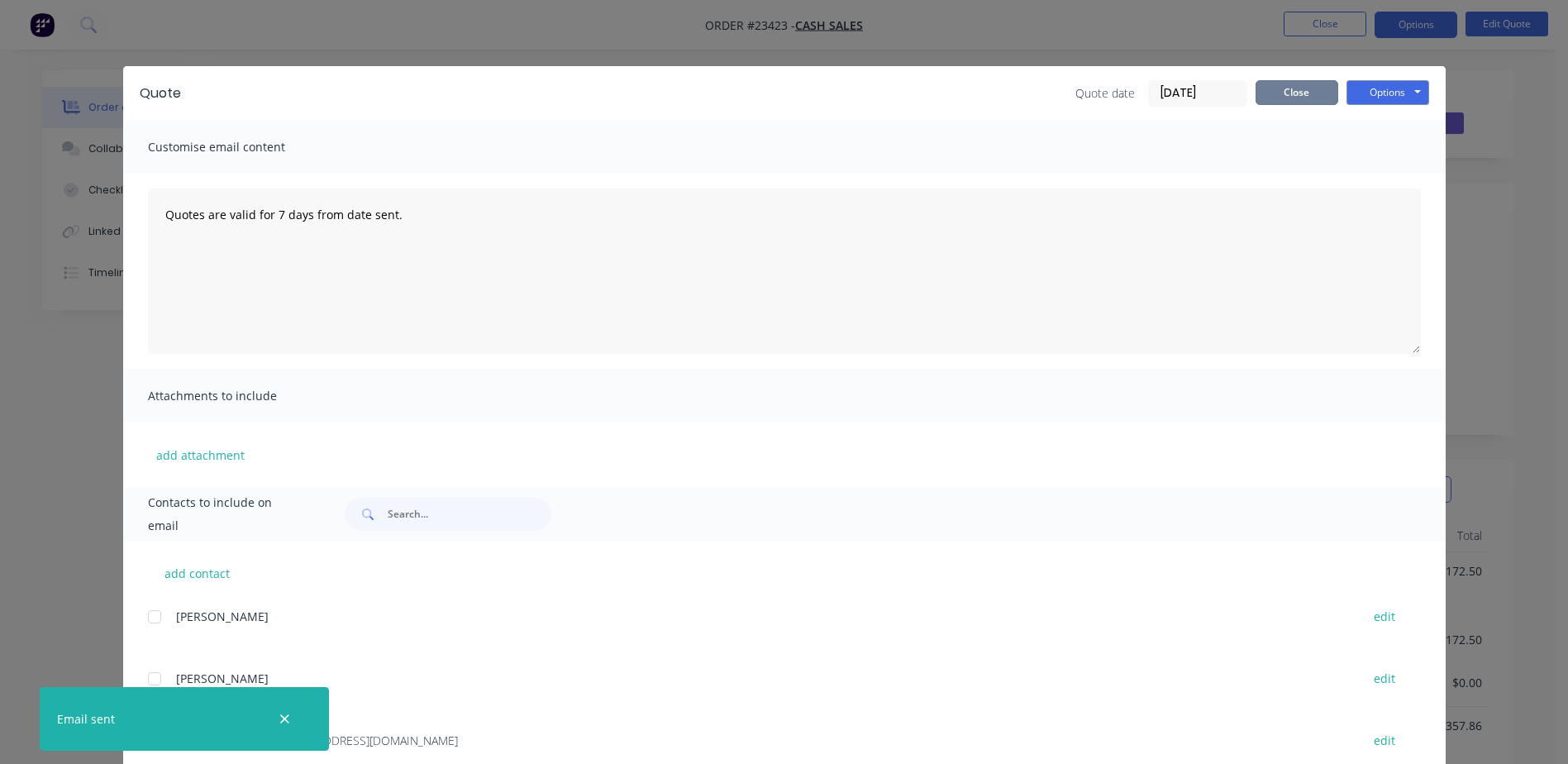
click at [1281, 87] on button "Close" at bounding box center [1296, 92] width 83 height 25
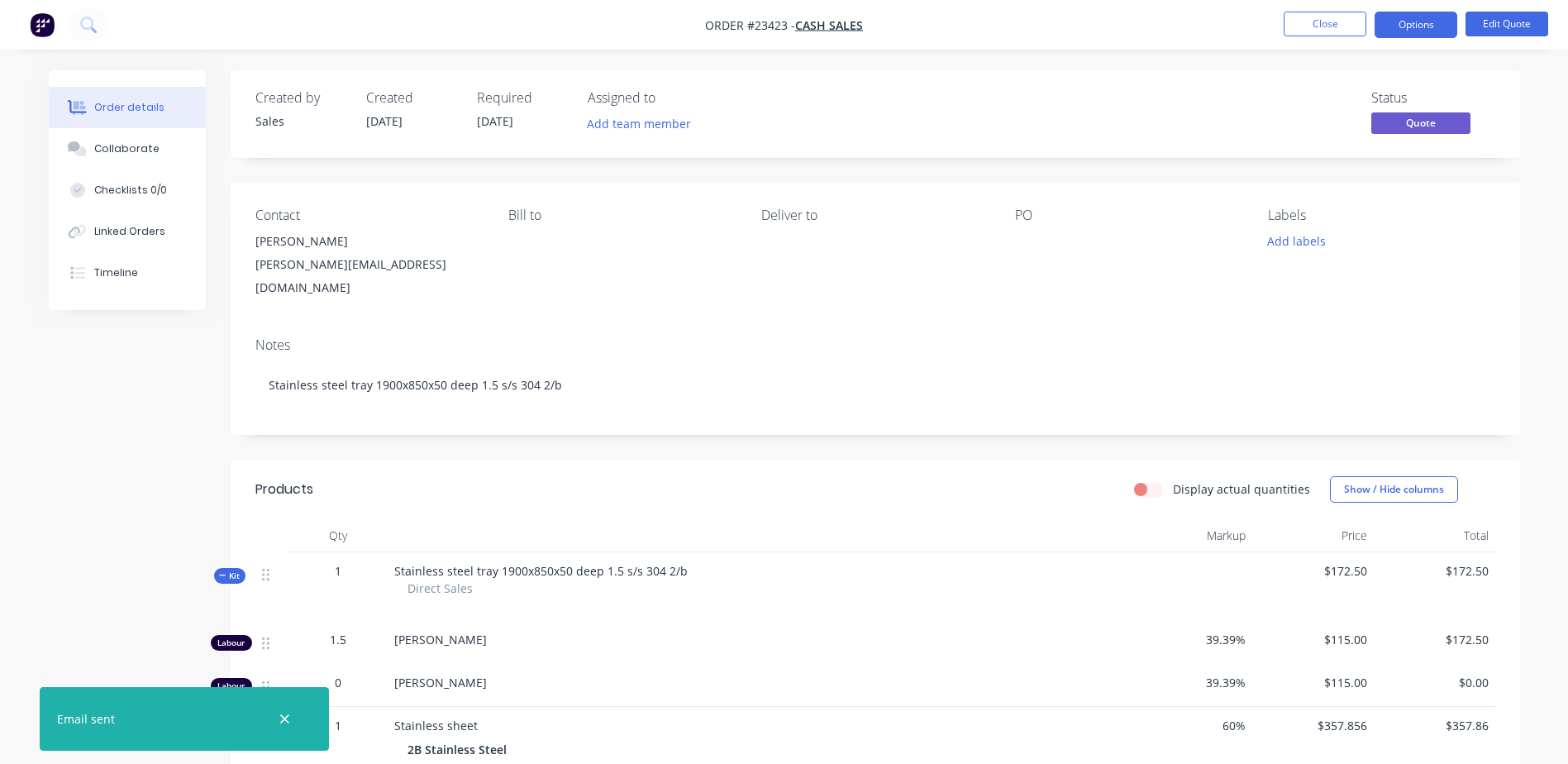
click at [1326, 22] on button "Close" at bounding box center [1325, 23] width 83 height 25
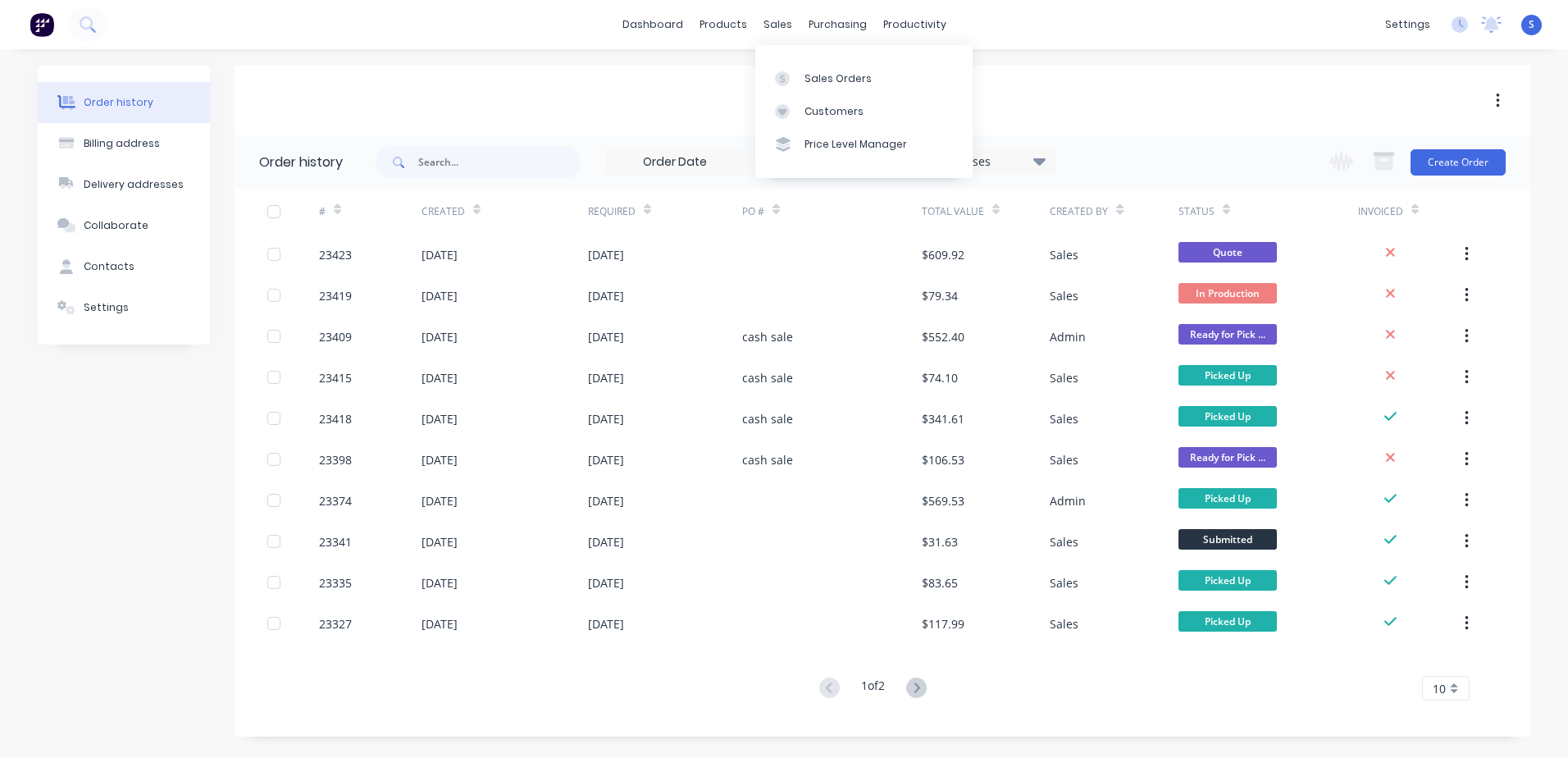
click at [780, 74] on icon at bounding box center [782, 78] width 15 height 15
